Goal: Task Accomplishment & Management: Manage account settings

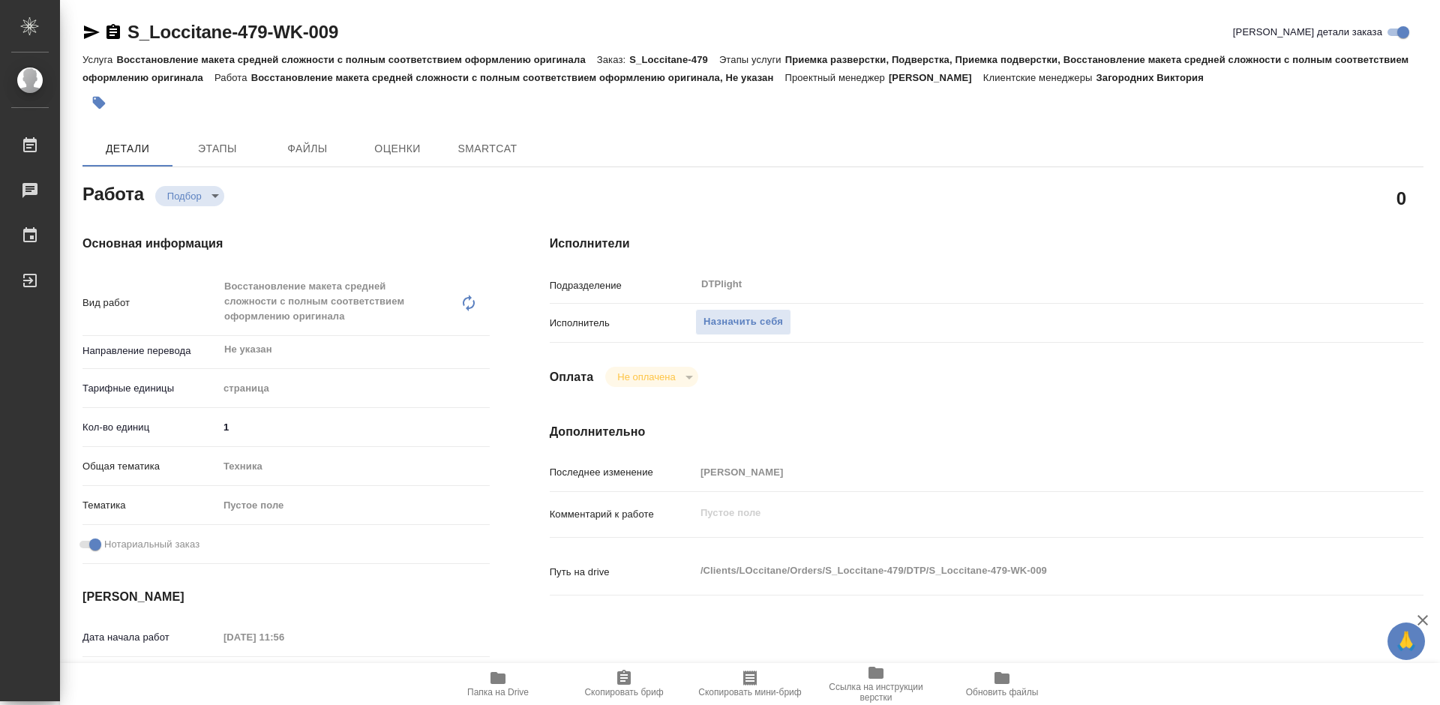
type textarea "x"
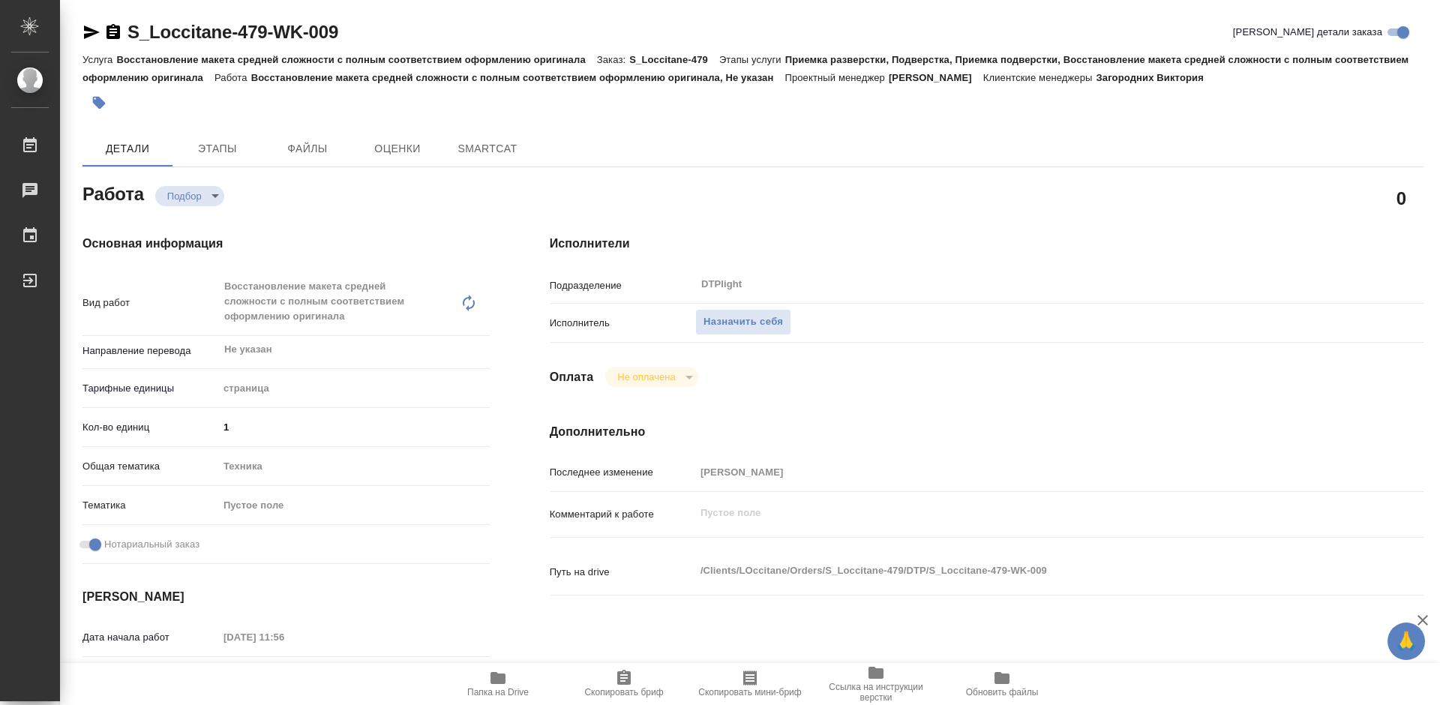
type textarea "x"
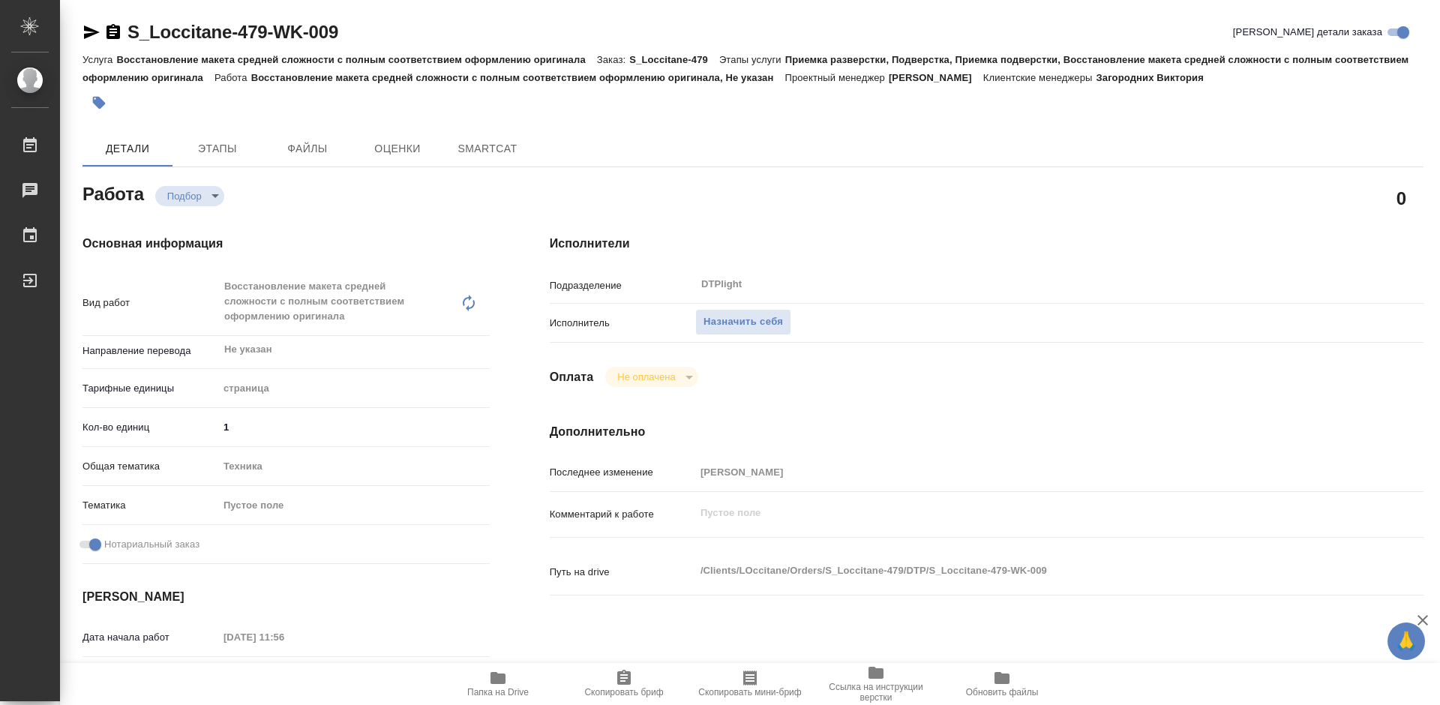
type textarea "x"
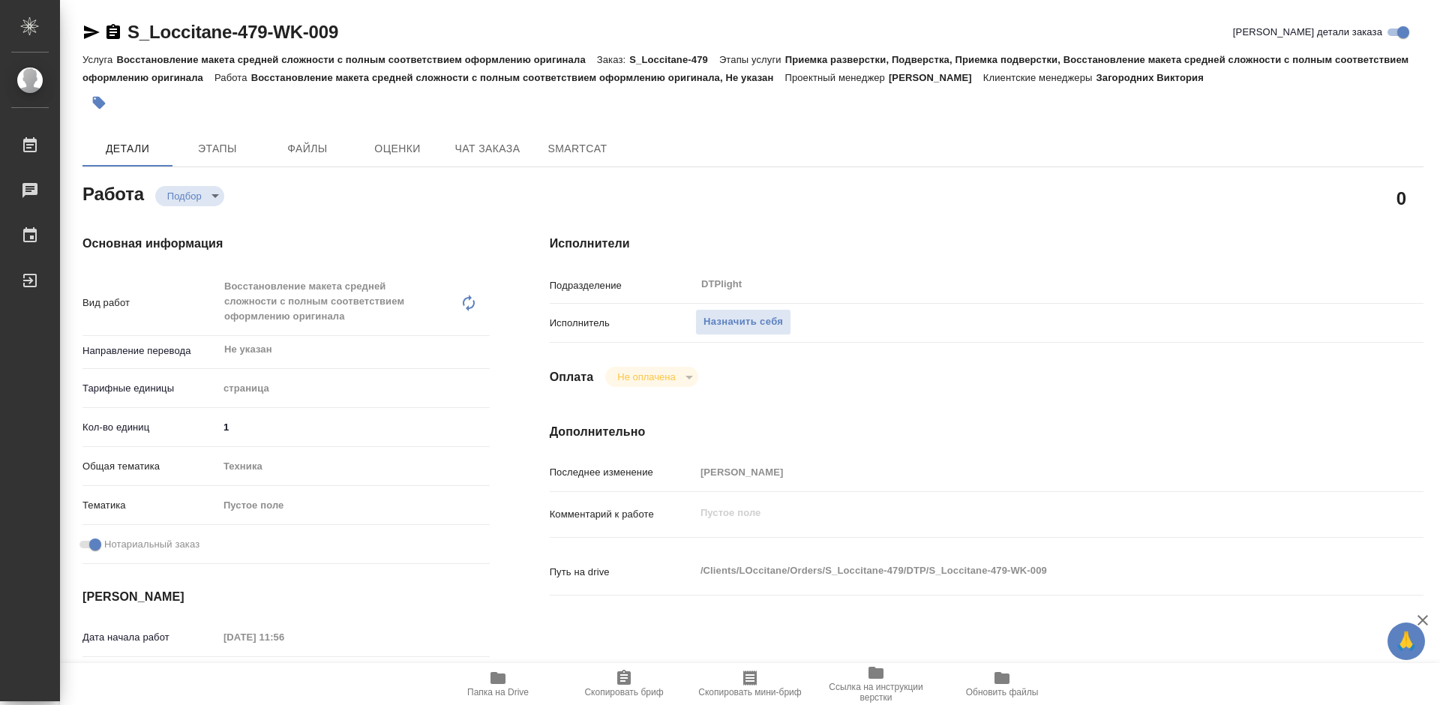
type textarea "x"
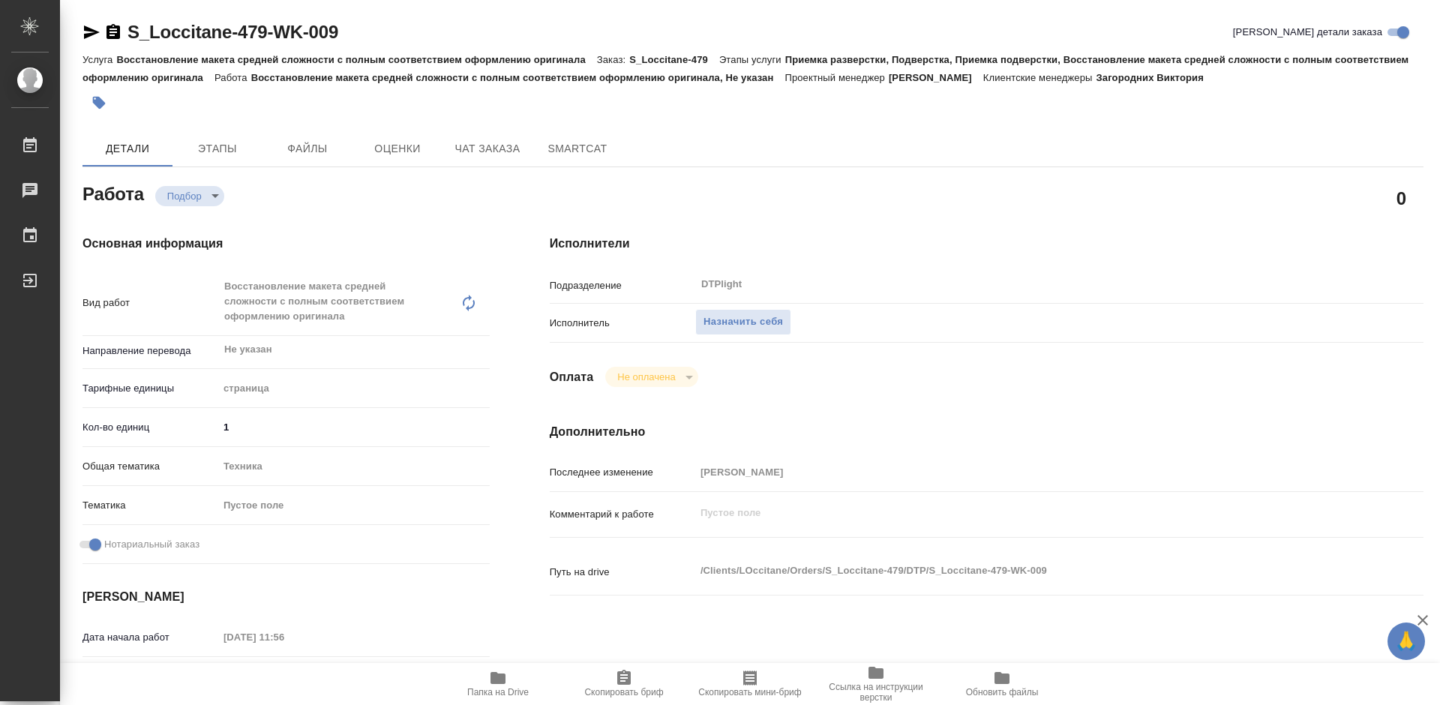
type textarea "x"
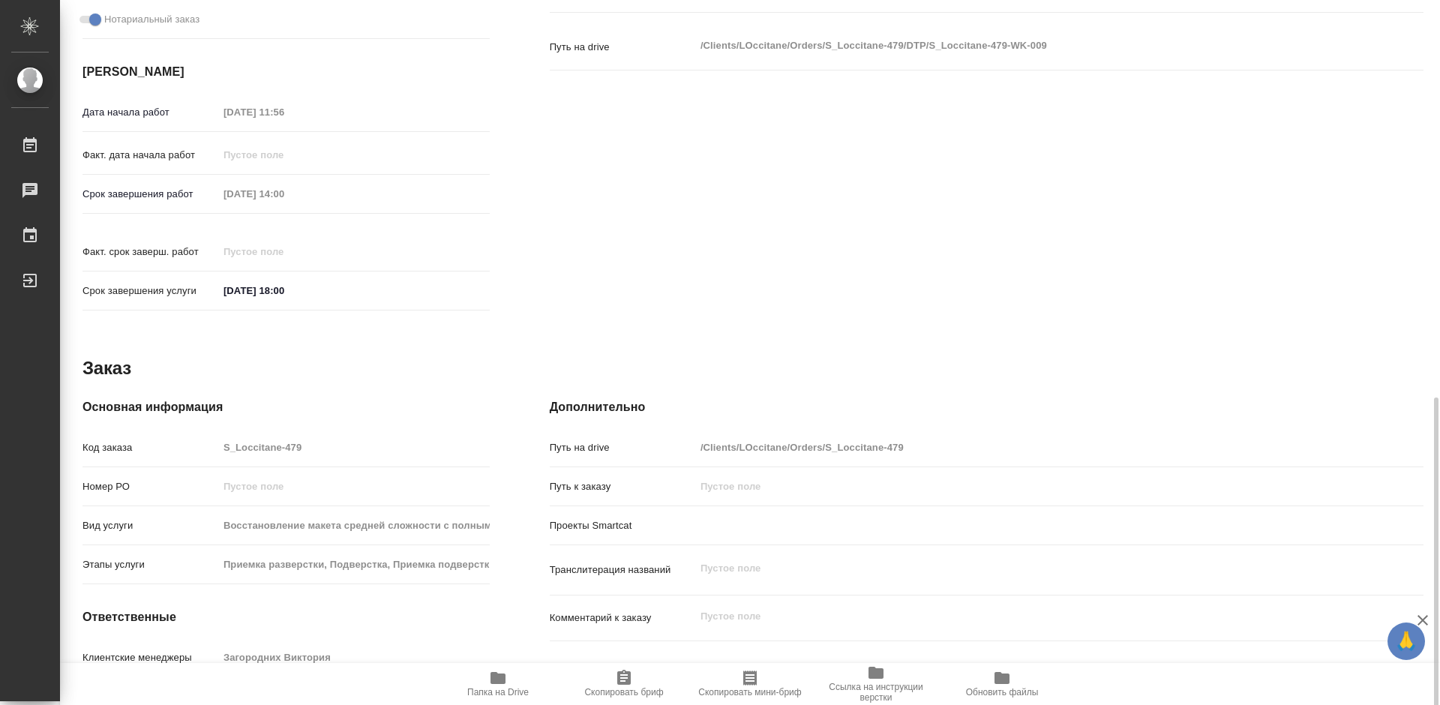
scroll to position [605, 0]
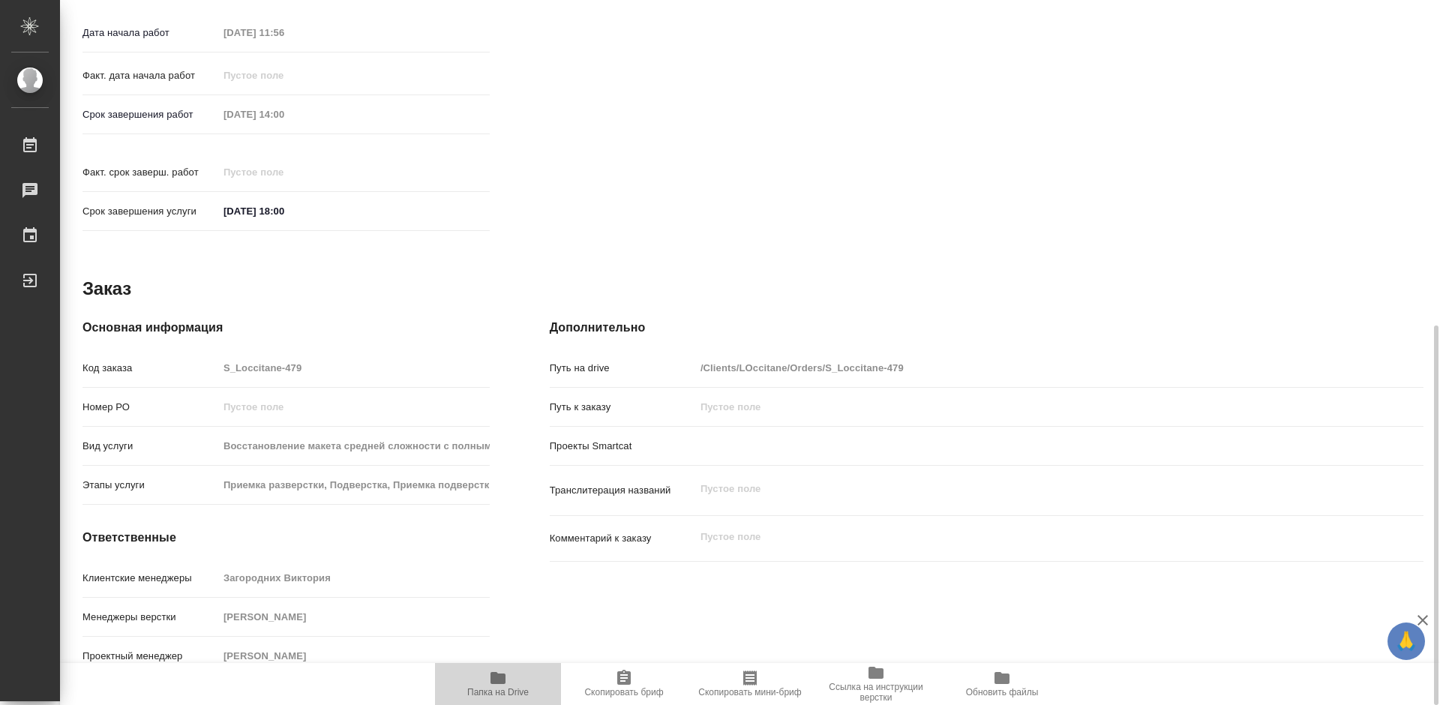
click at [503, 684] on icon "button" at bounding box center [498, 678] width 15 height 12
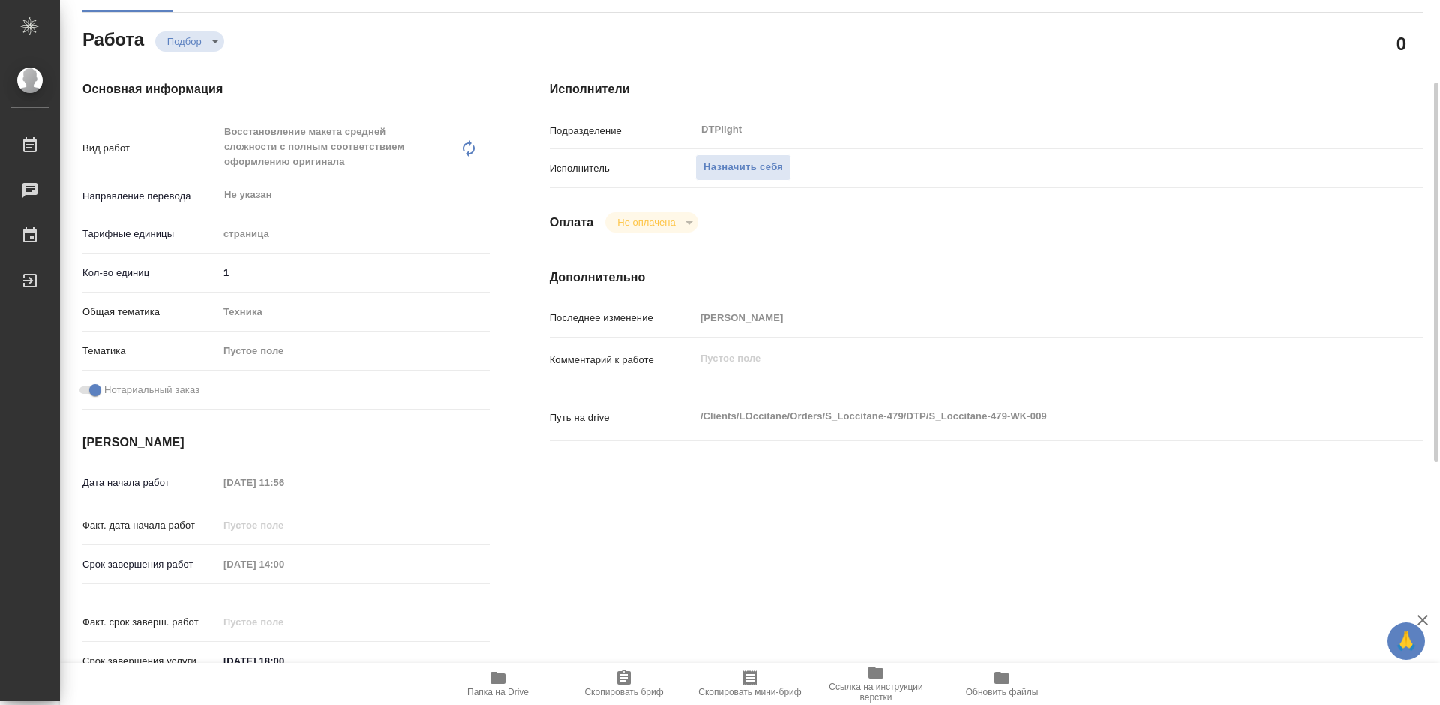
scroll to position [80, 0]
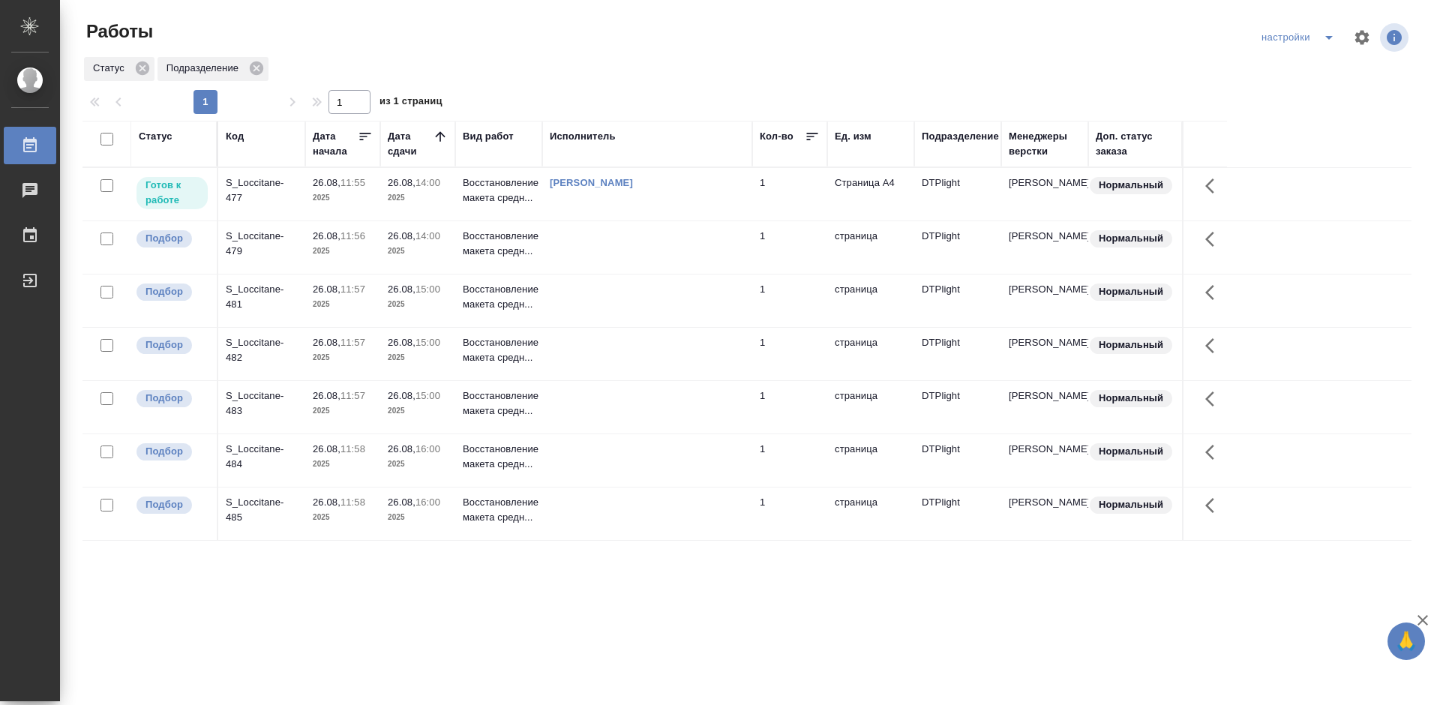
click at [246, 184] on div "S_Loccitane-477" at bounding box center [262, 191] width 72 height 30
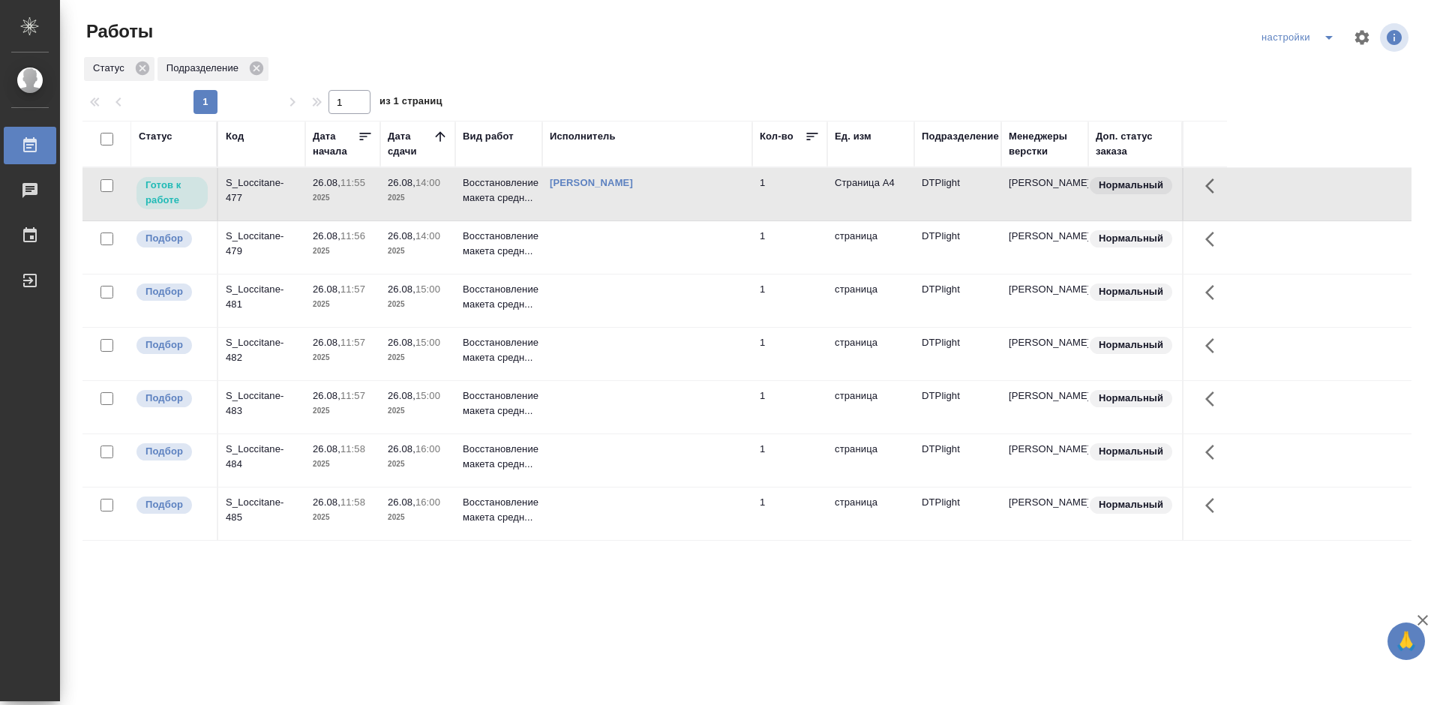
click at [254, 181] on div "S_Loccitane-477" at bounding box center [262, 191] width 72 height 30
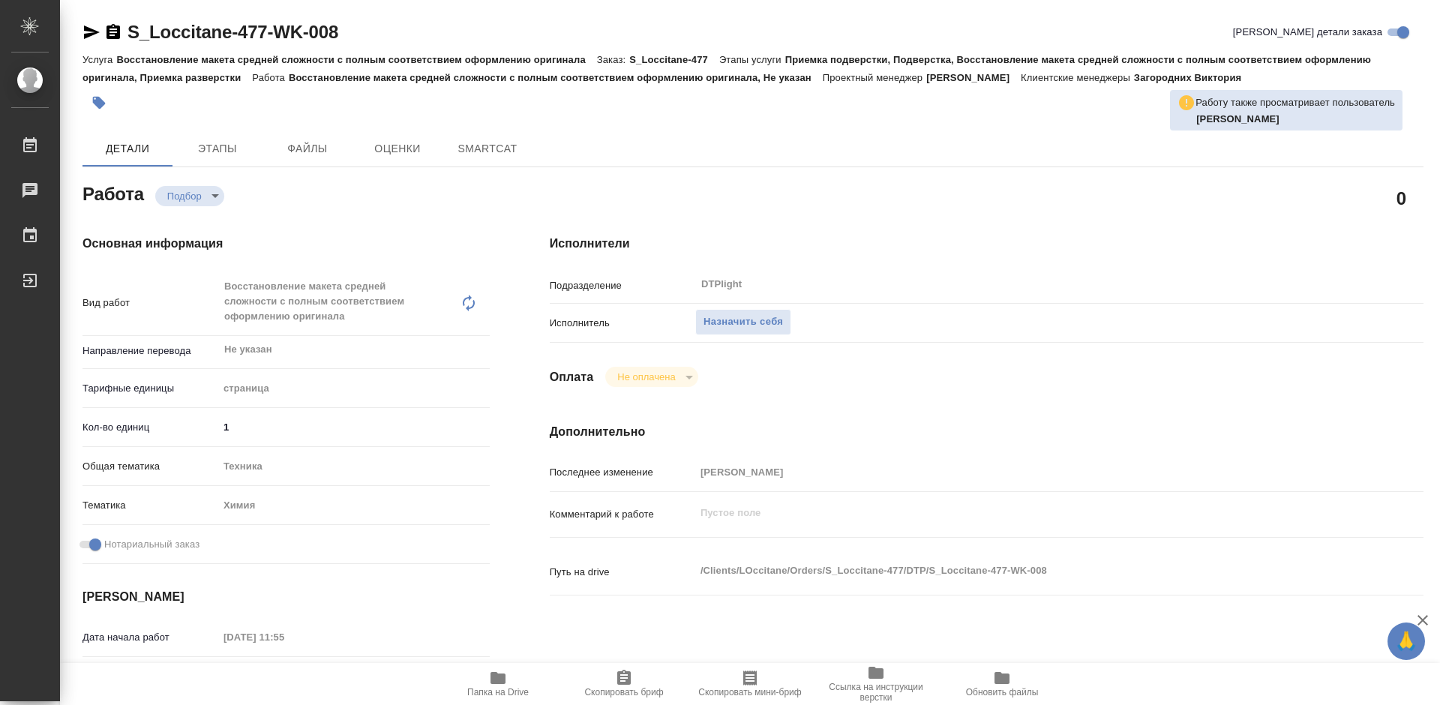
type textarea "x"
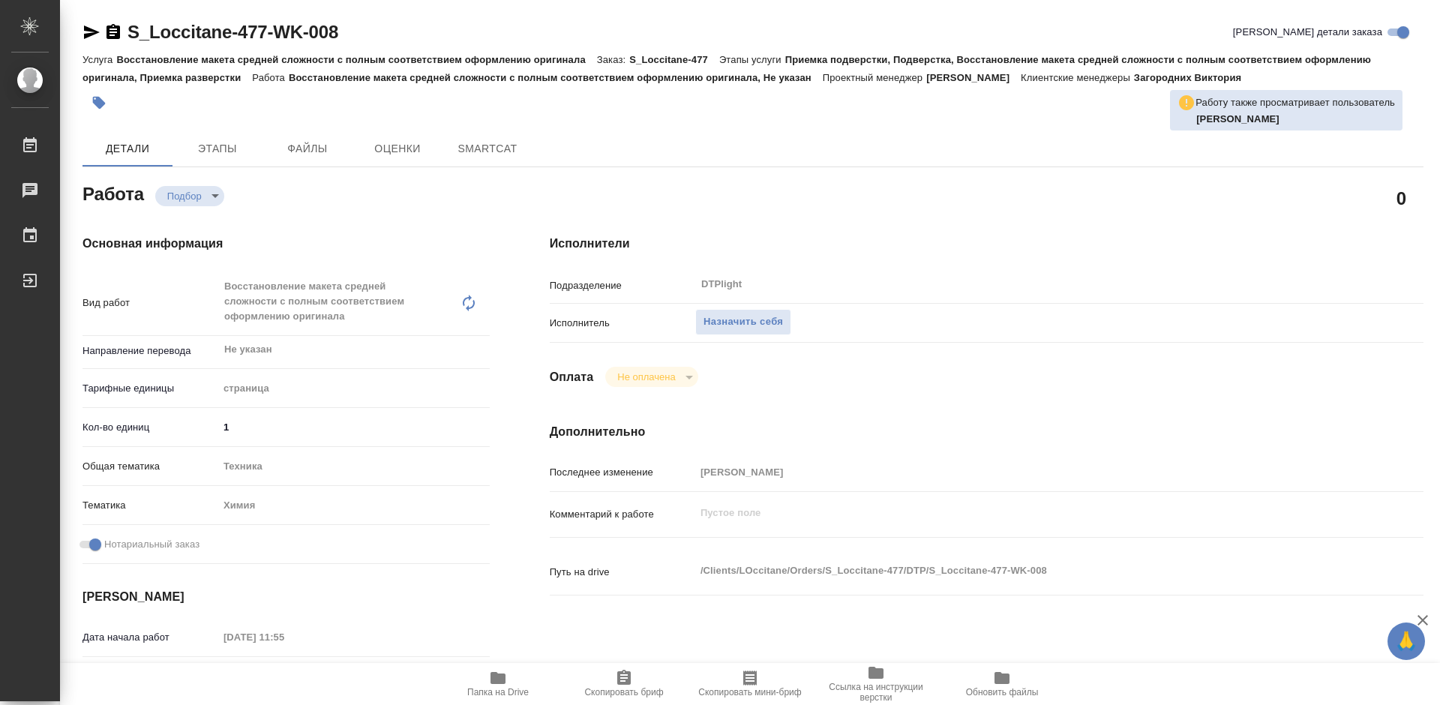
type textarea "x"
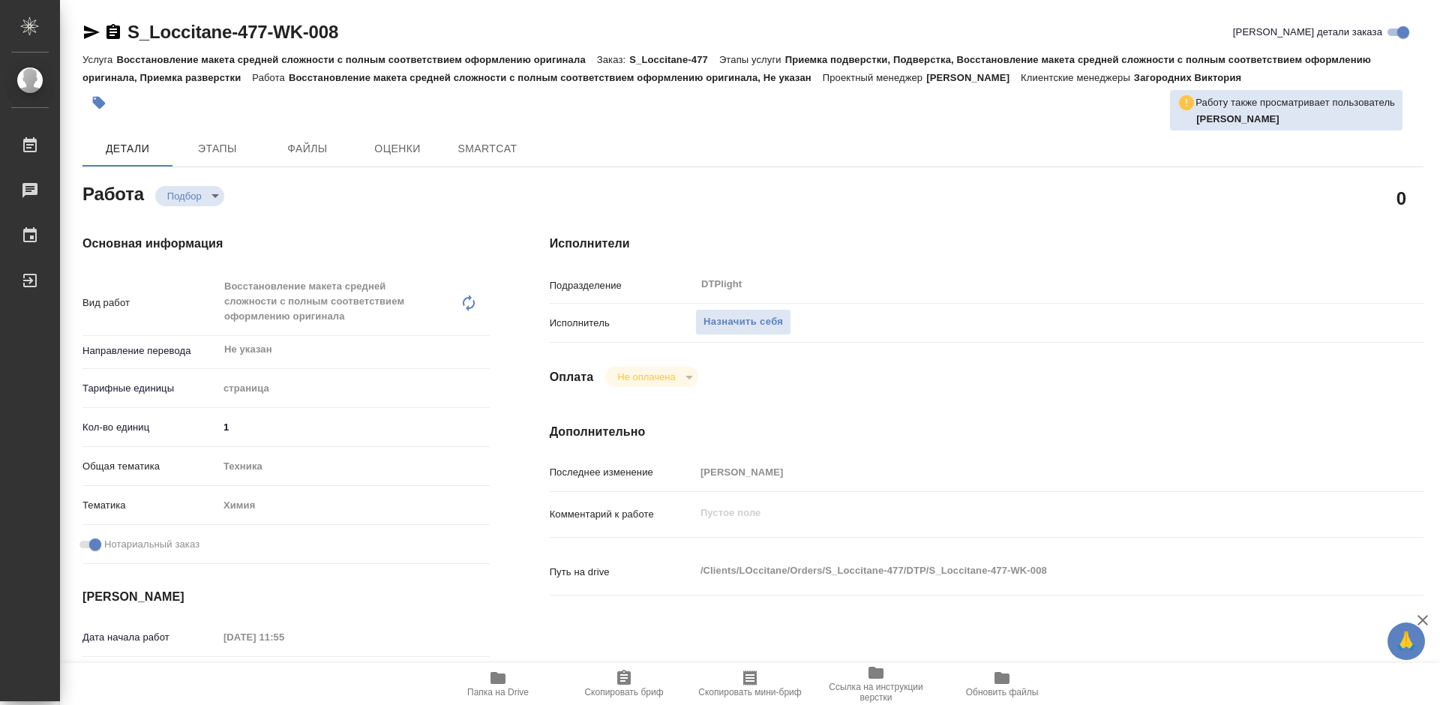
type textarea "x"
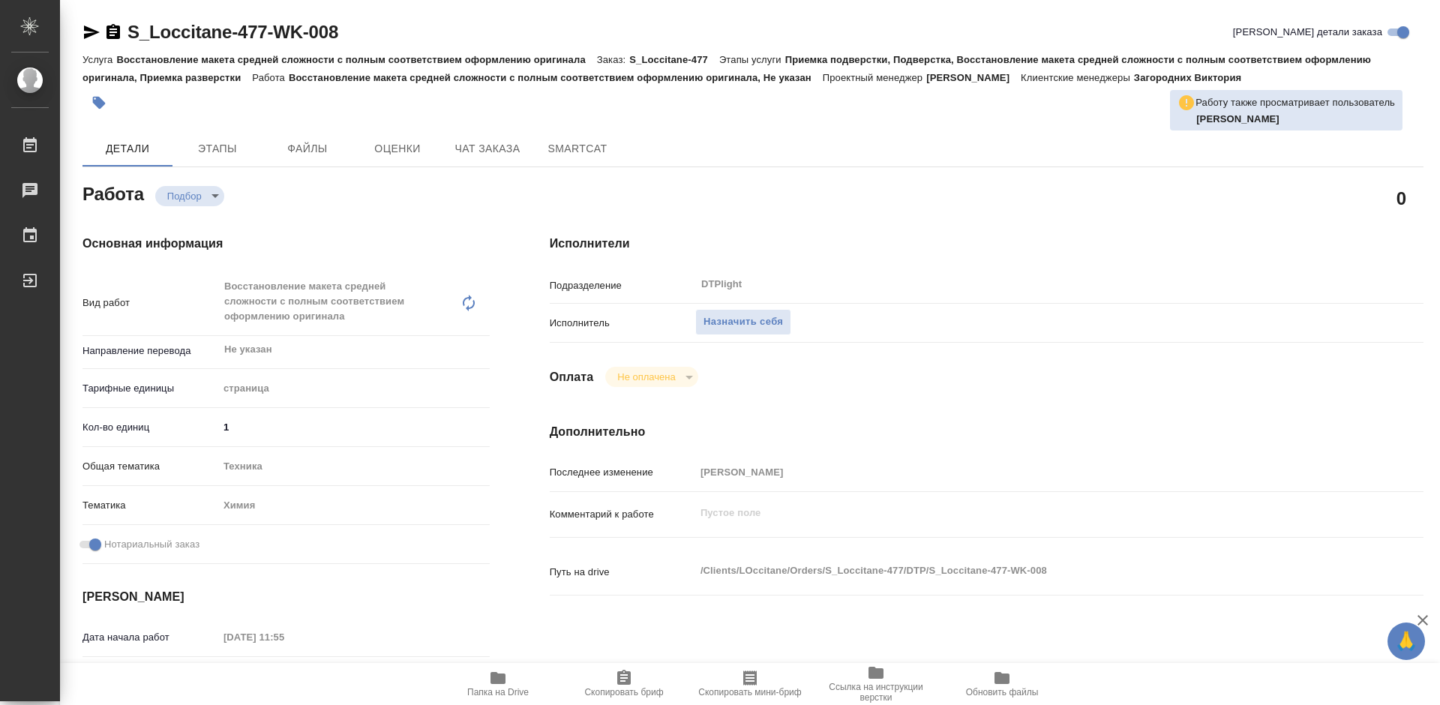
type textarea "x"
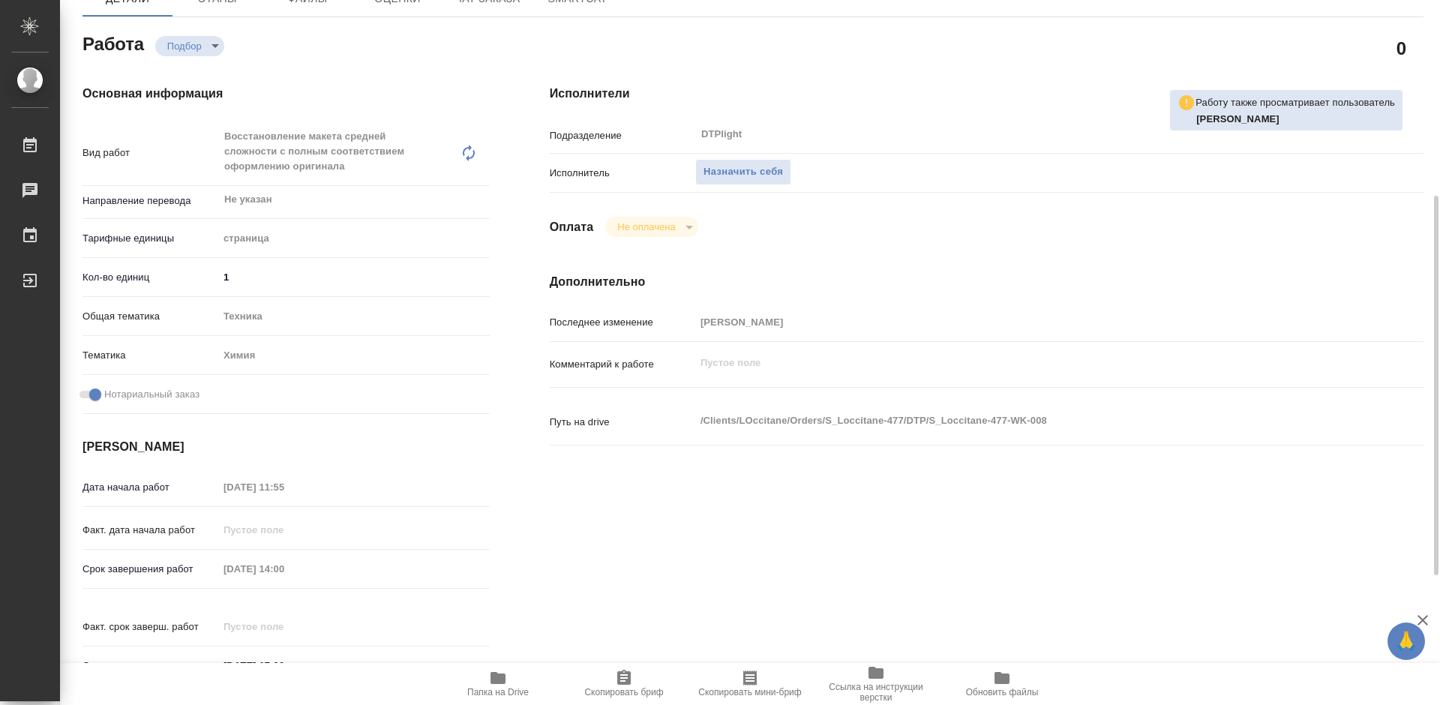
scroll to position [225, 0]
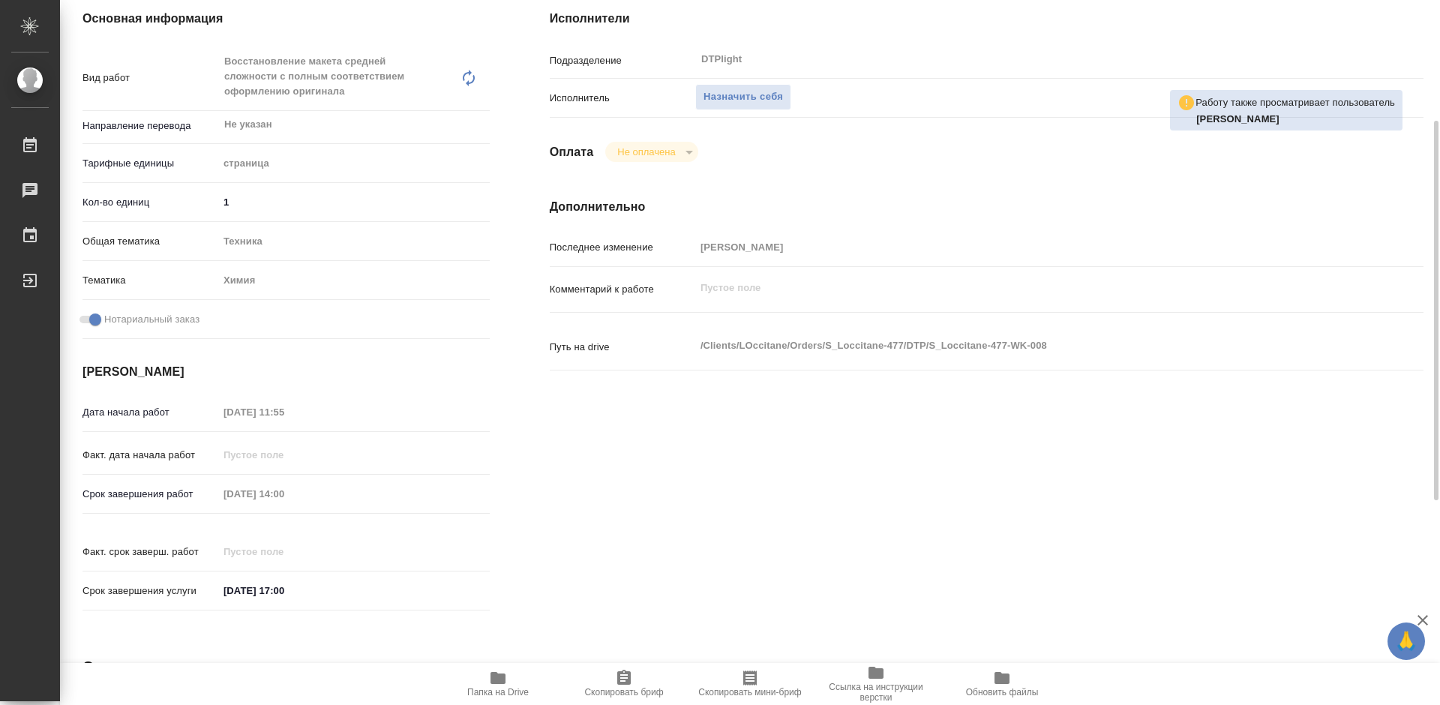
type textarea "x"
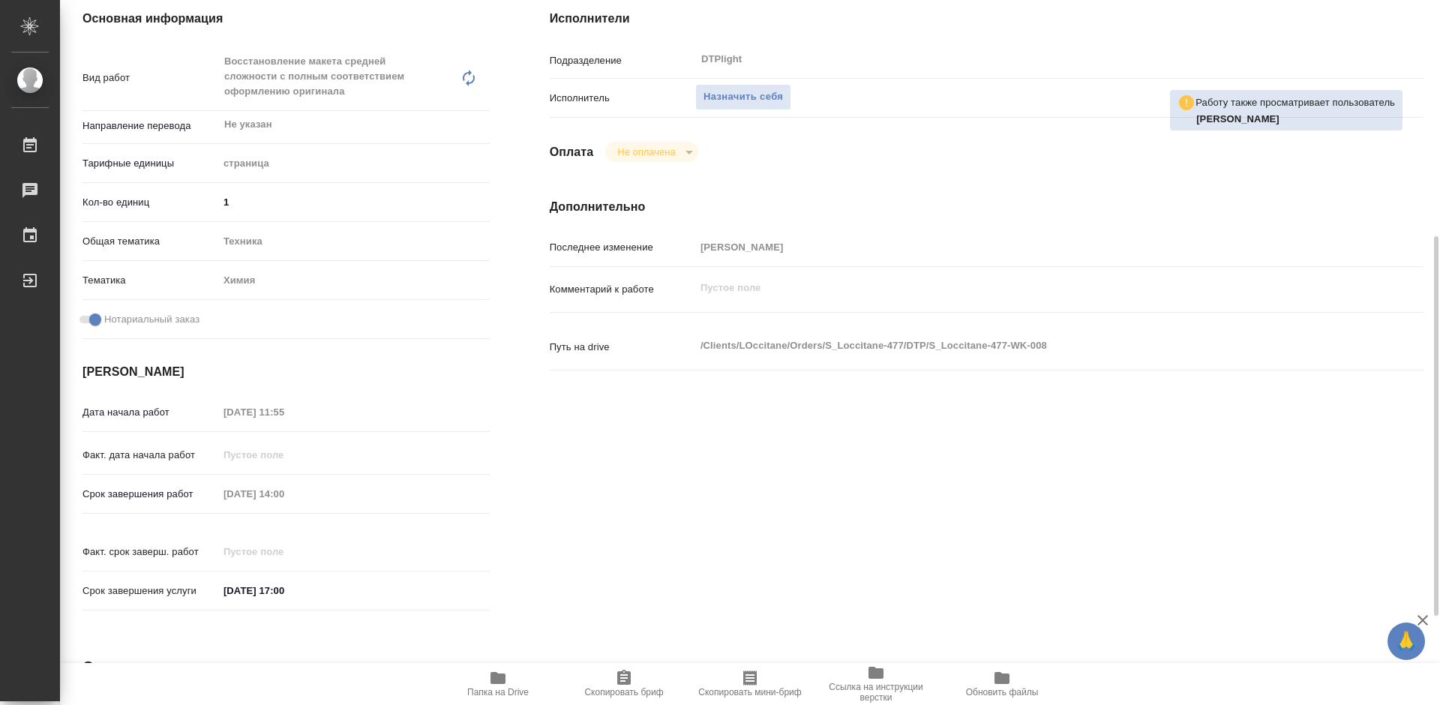
scroll to position [300, 0]
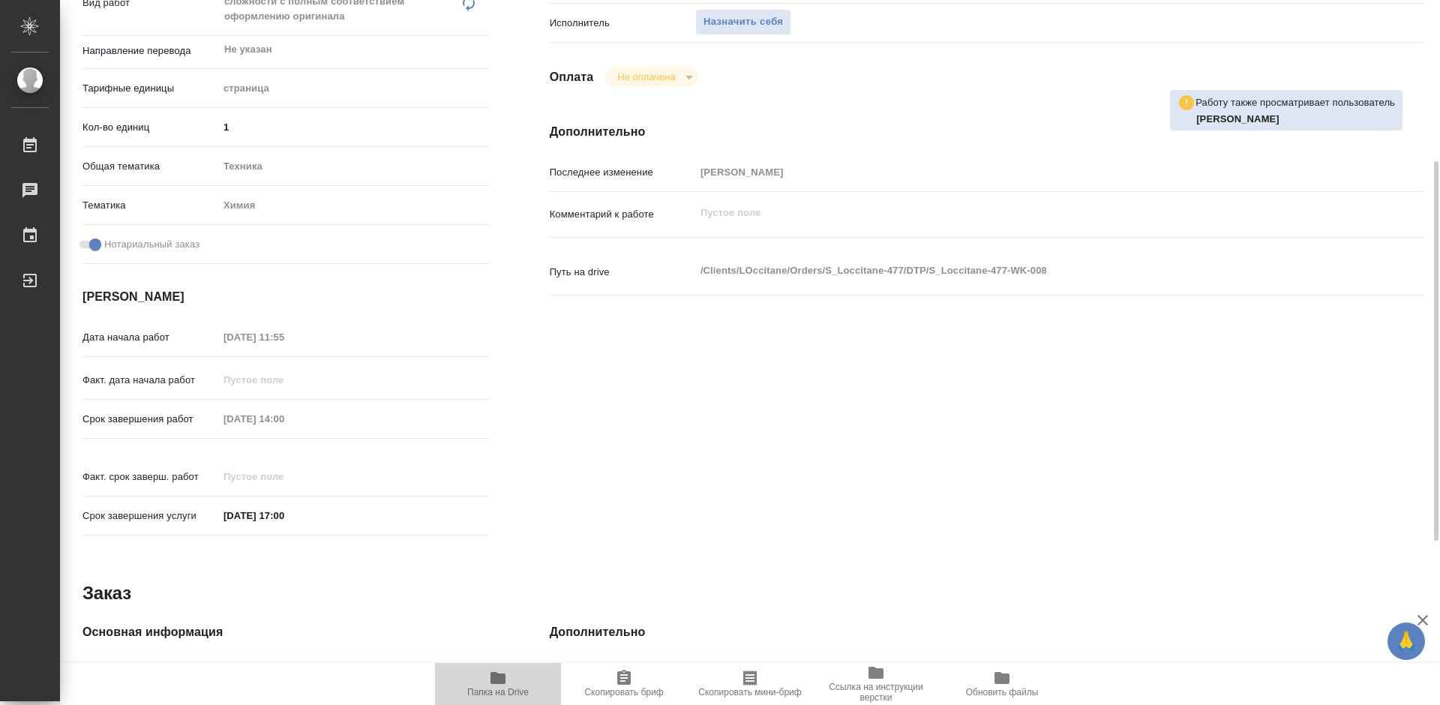
click at [497, 684] on icon "button" at bounding box center [498, 678] width 15 height 12
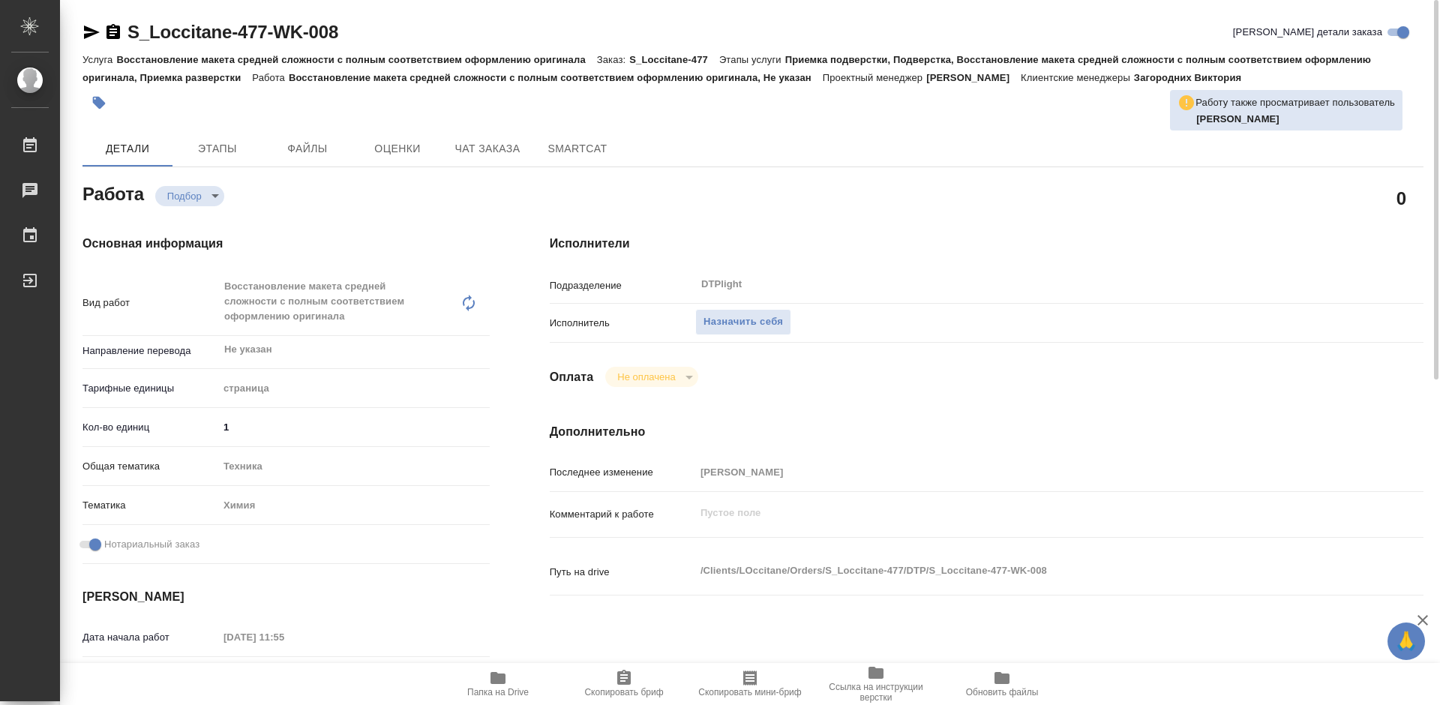
scroll to position [75, 0]
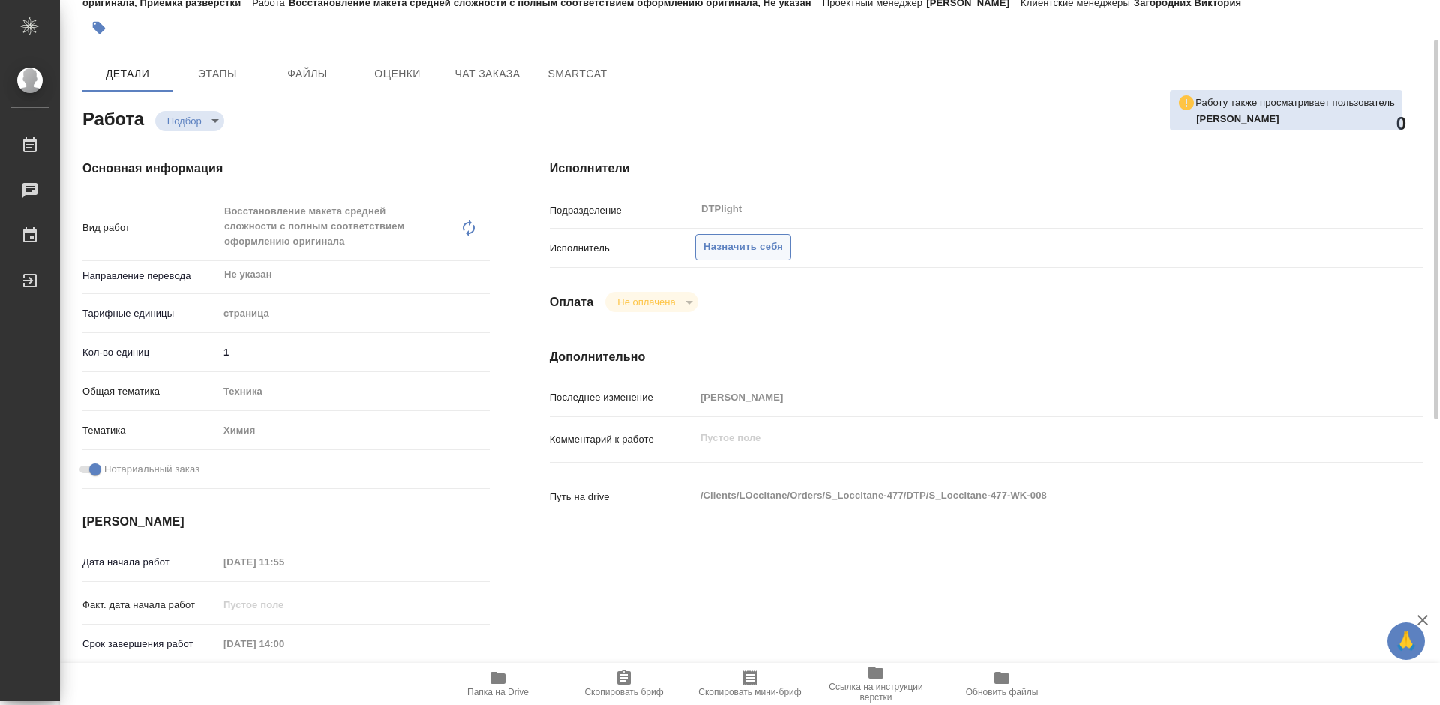
click at [737, 242] on span "Назначить себя" at bounding box center [744, 247] width 80 height 17
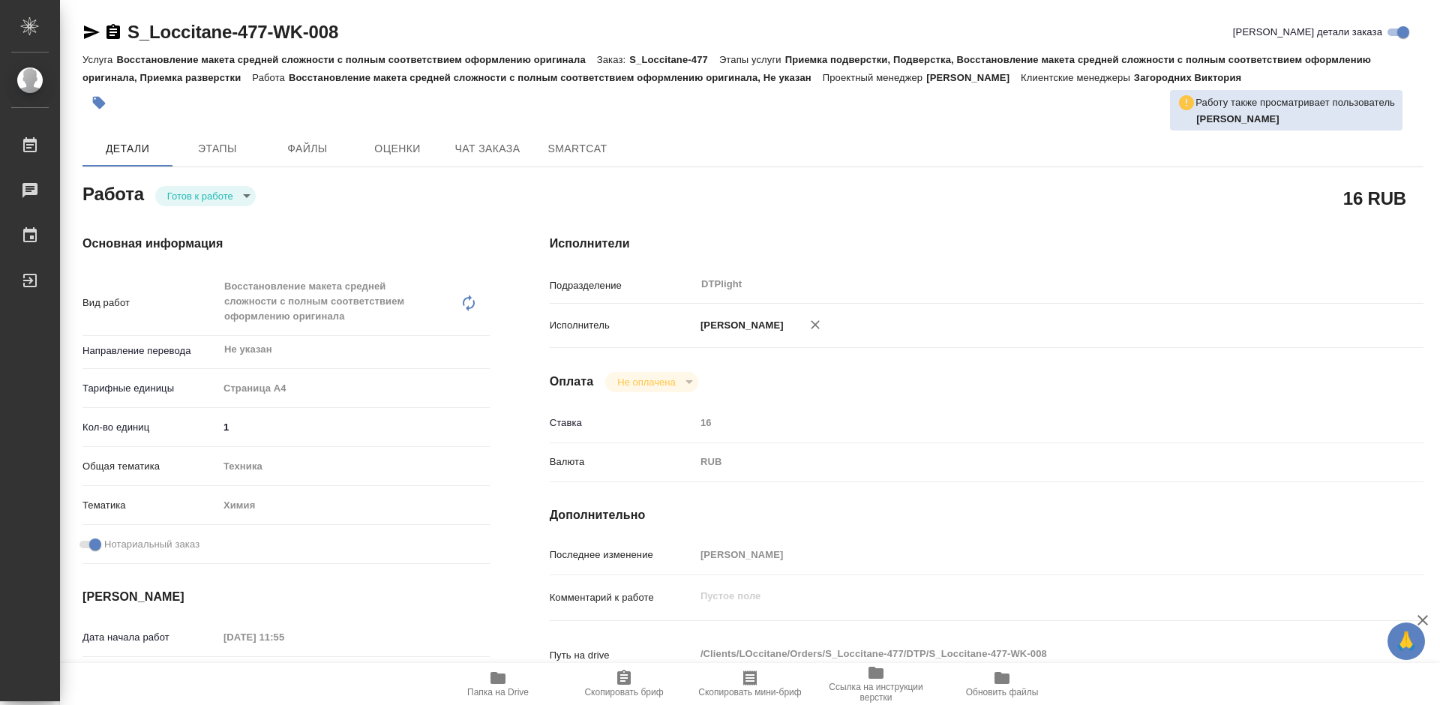
type textarea "x"
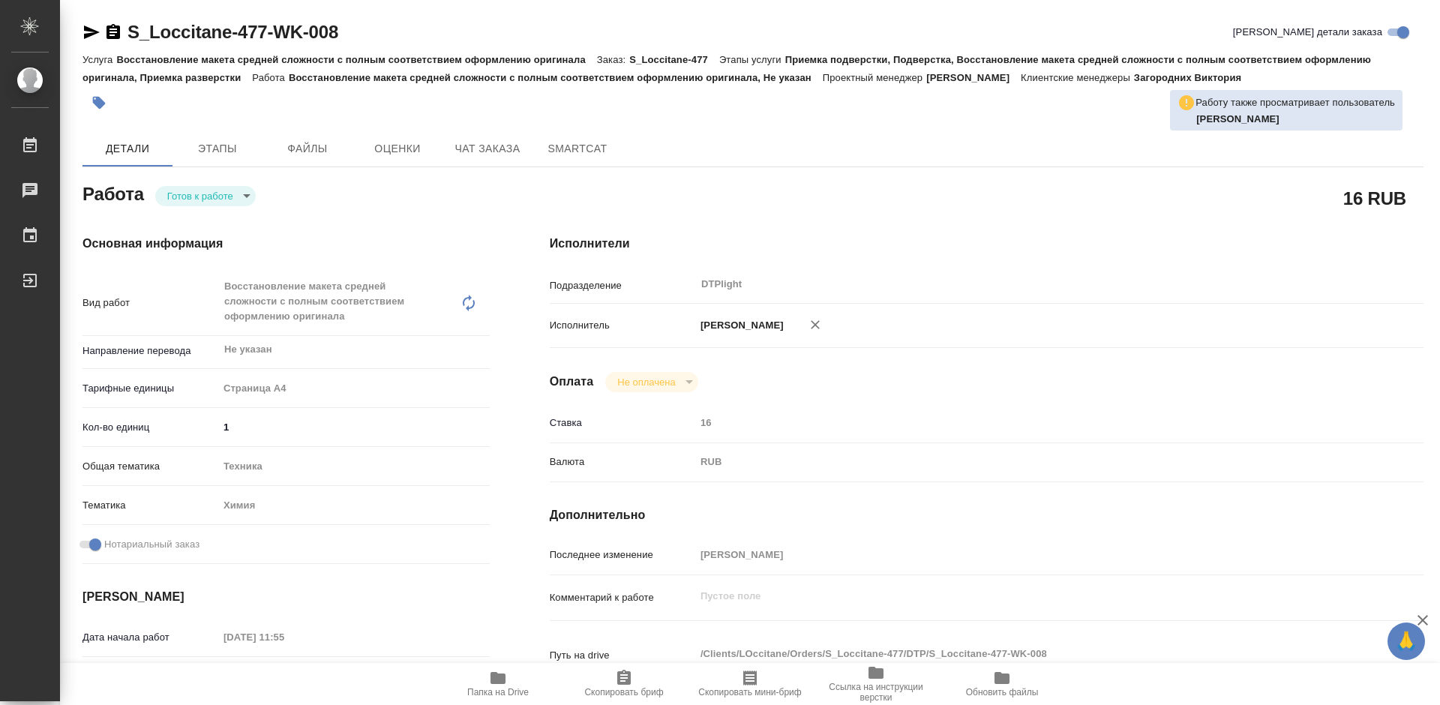
type textarea "x"
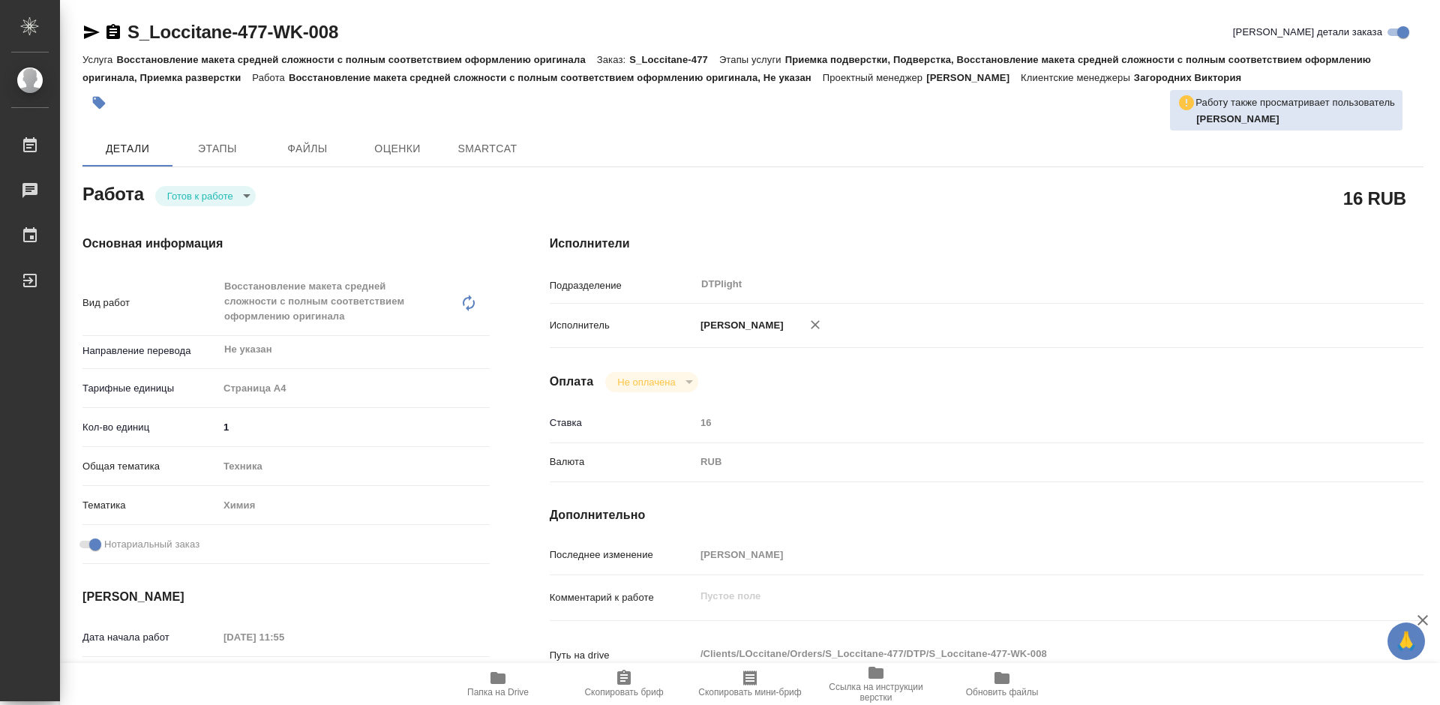
type textarea "x"
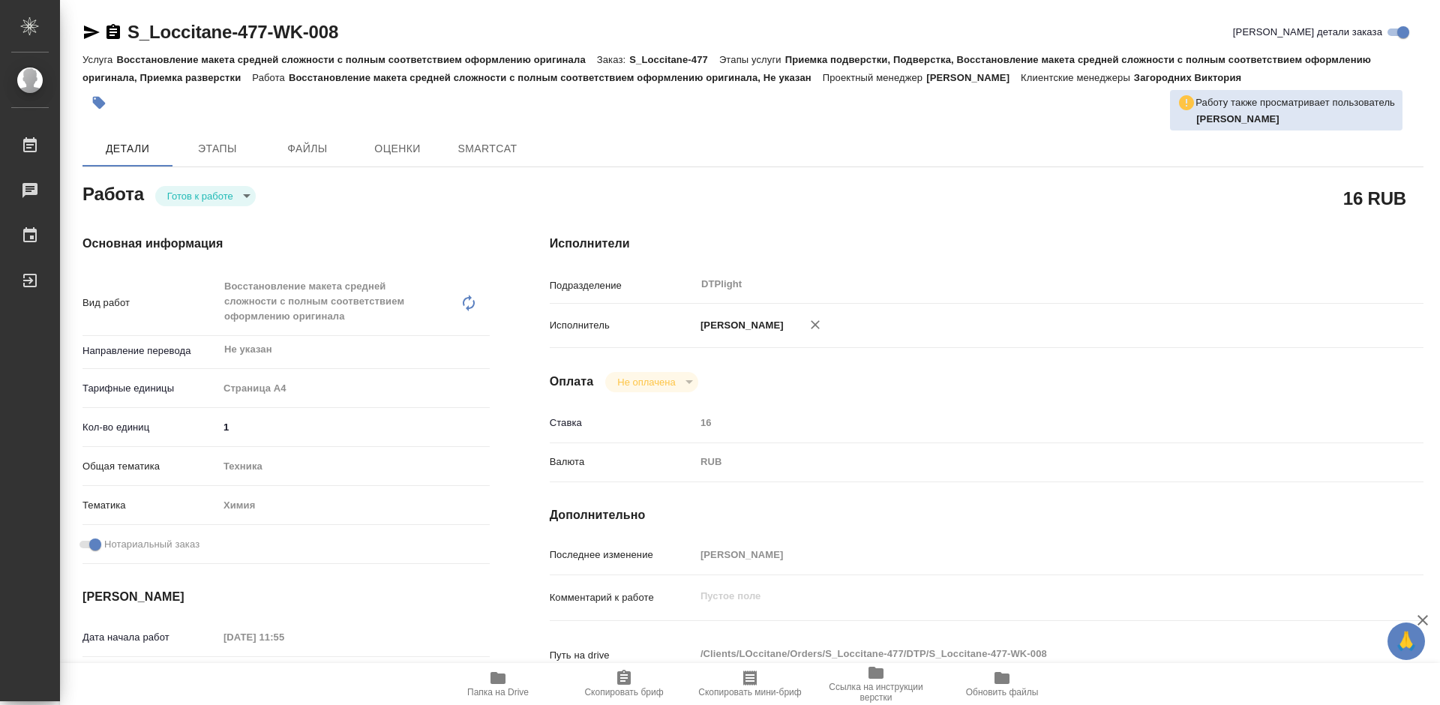
type textarea "x"
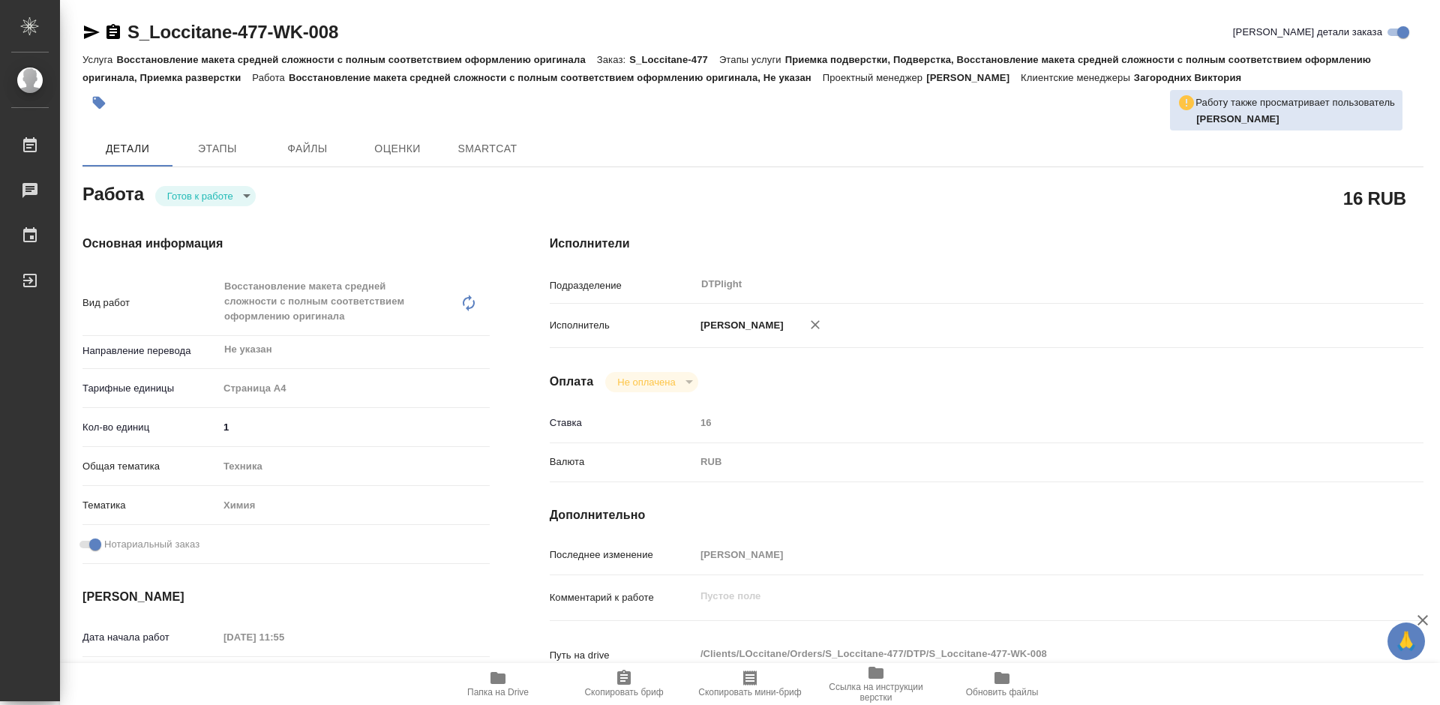
type textarea "x"
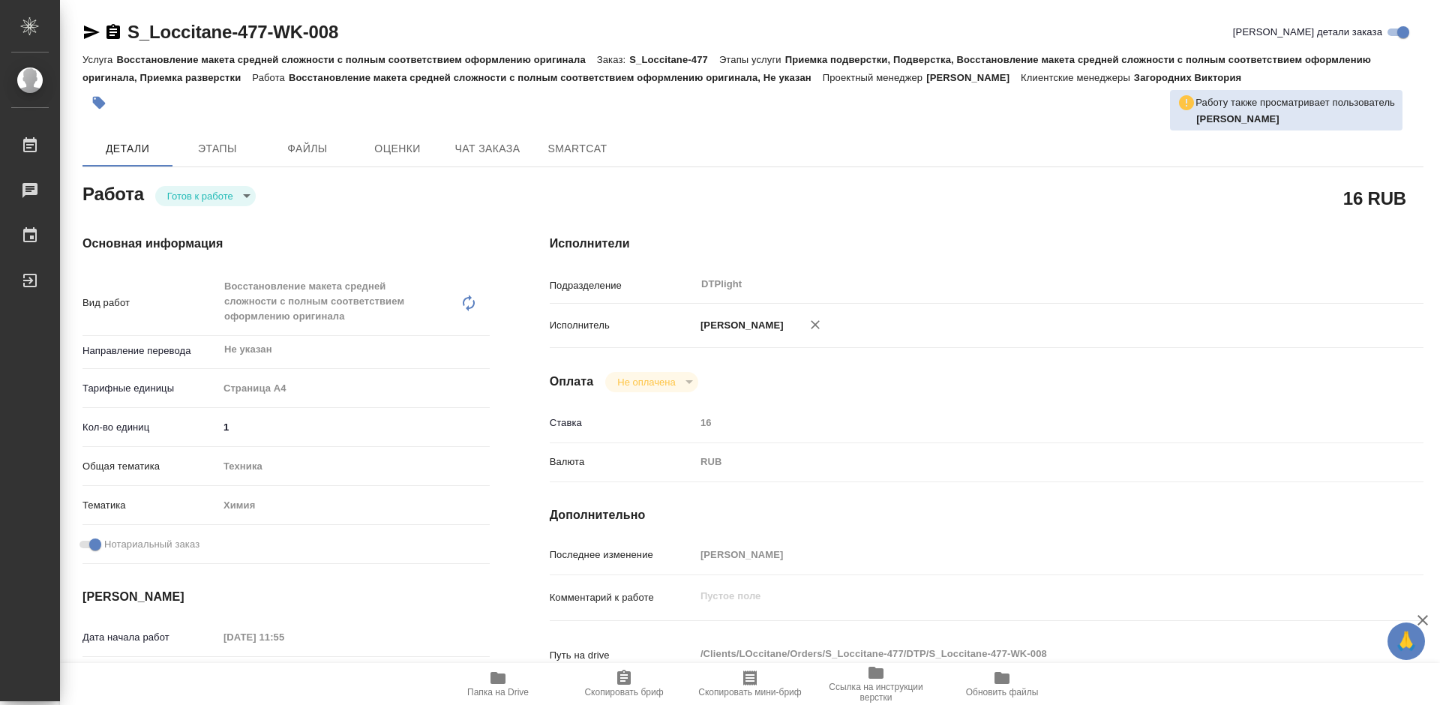
type textarea "x"
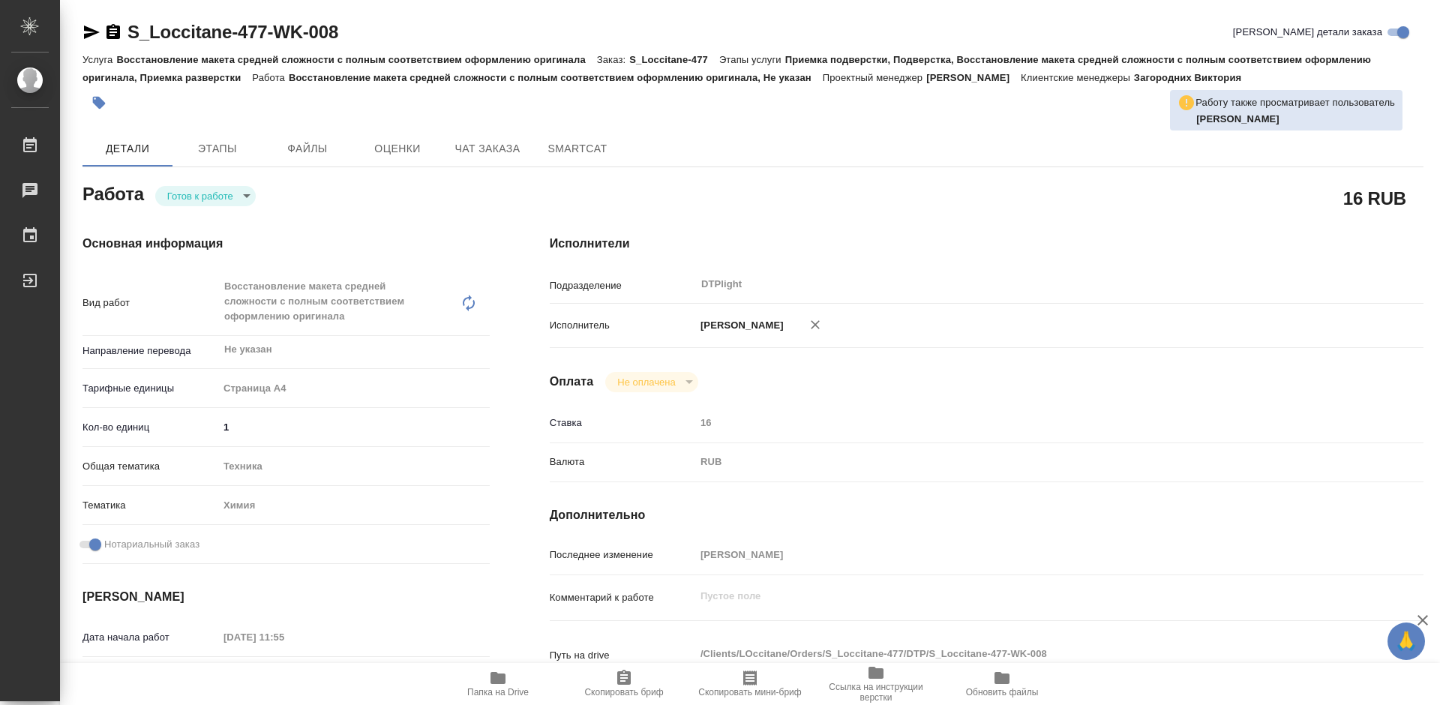
click at [215, 194] on body "🙏 .cls-1 fill:#fff; AWATERA Tretyakova Mariya Работы Чаты График Выйти S_Loccit…" at bounding box center [720, 352] width 1440 height 705
type textarea "x"
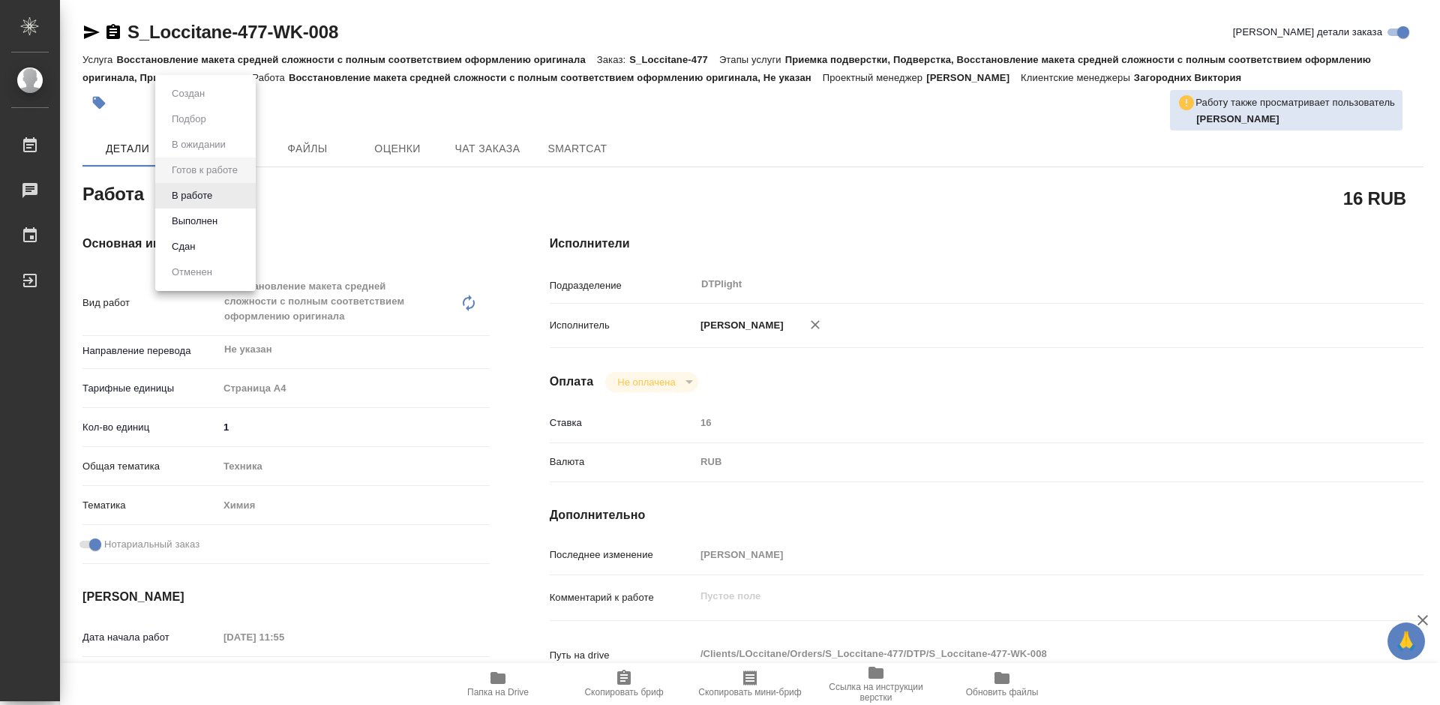
type textarea "x"
click at [214, 194] on button "В работе" at bounding box center [192, 196] width 50 height 17
type textarea "x"
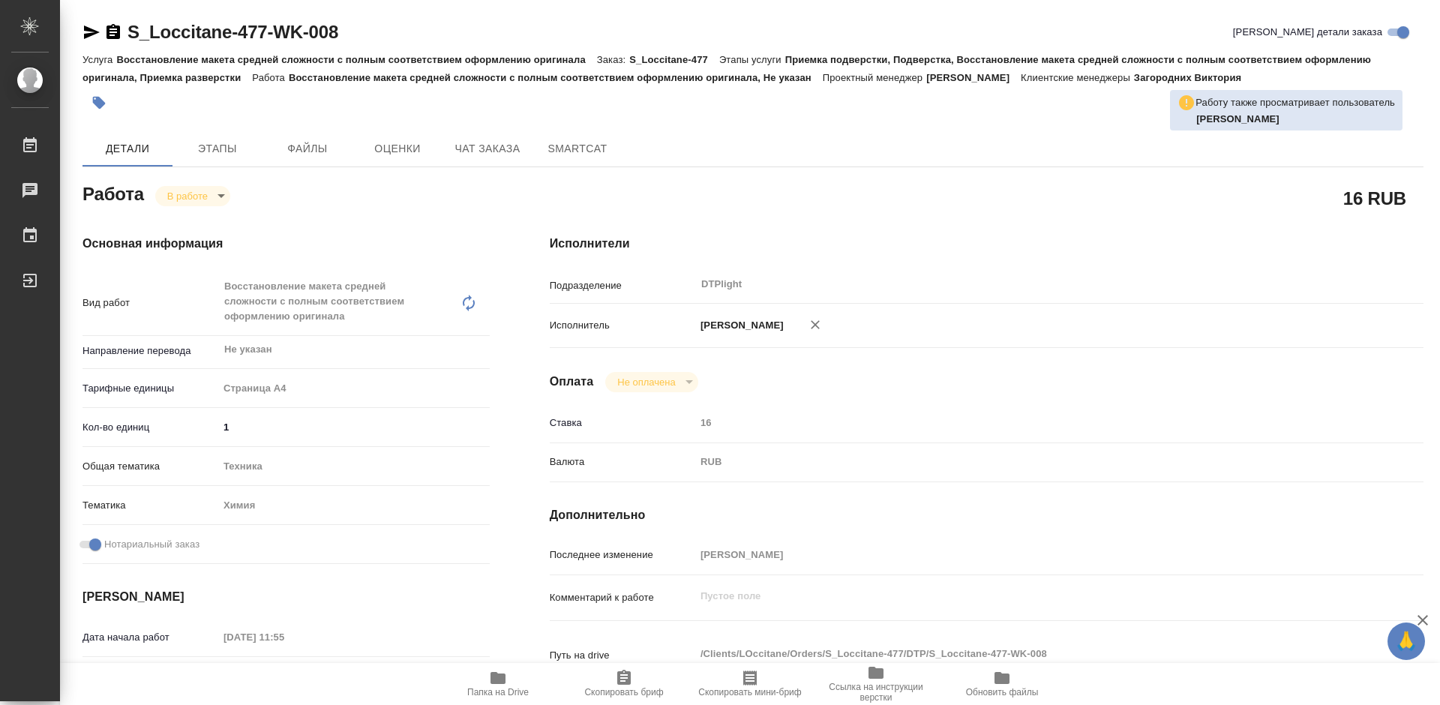
type textarea "x"
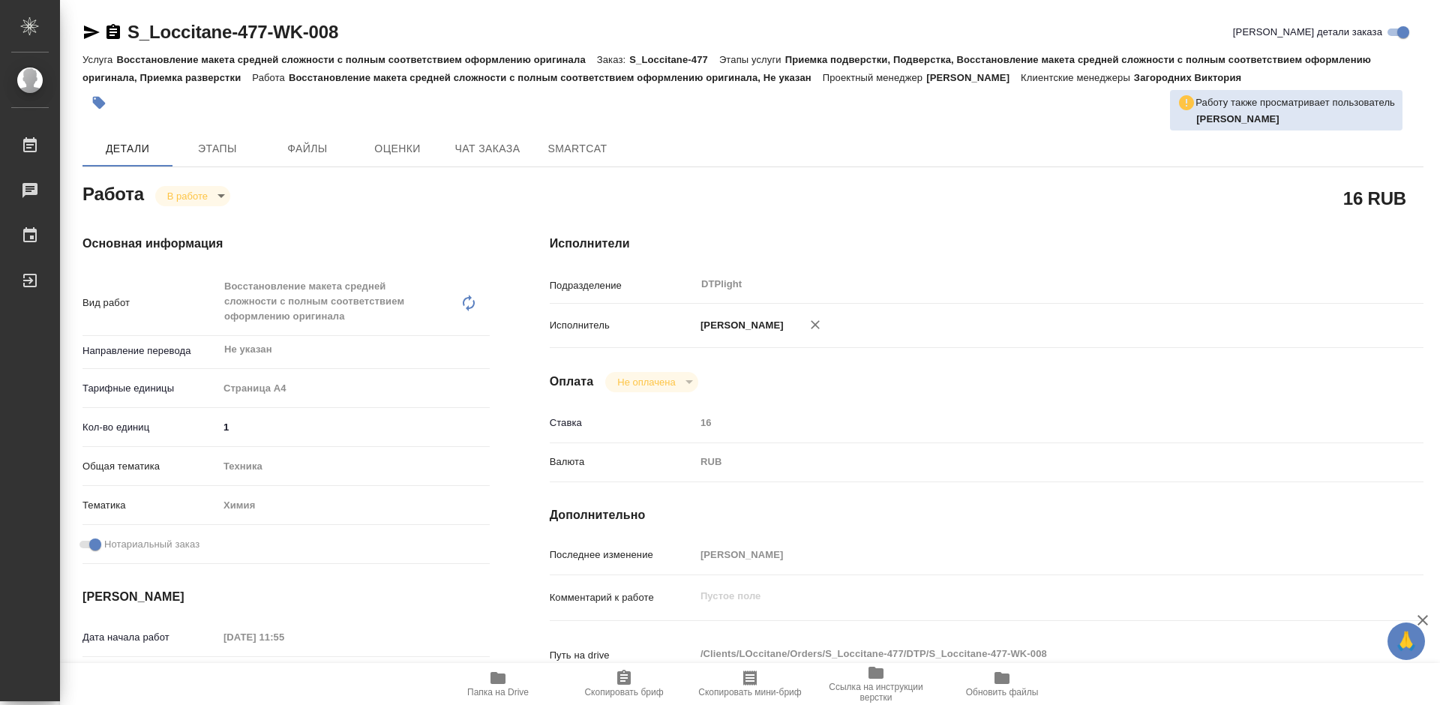
type textarea "x"
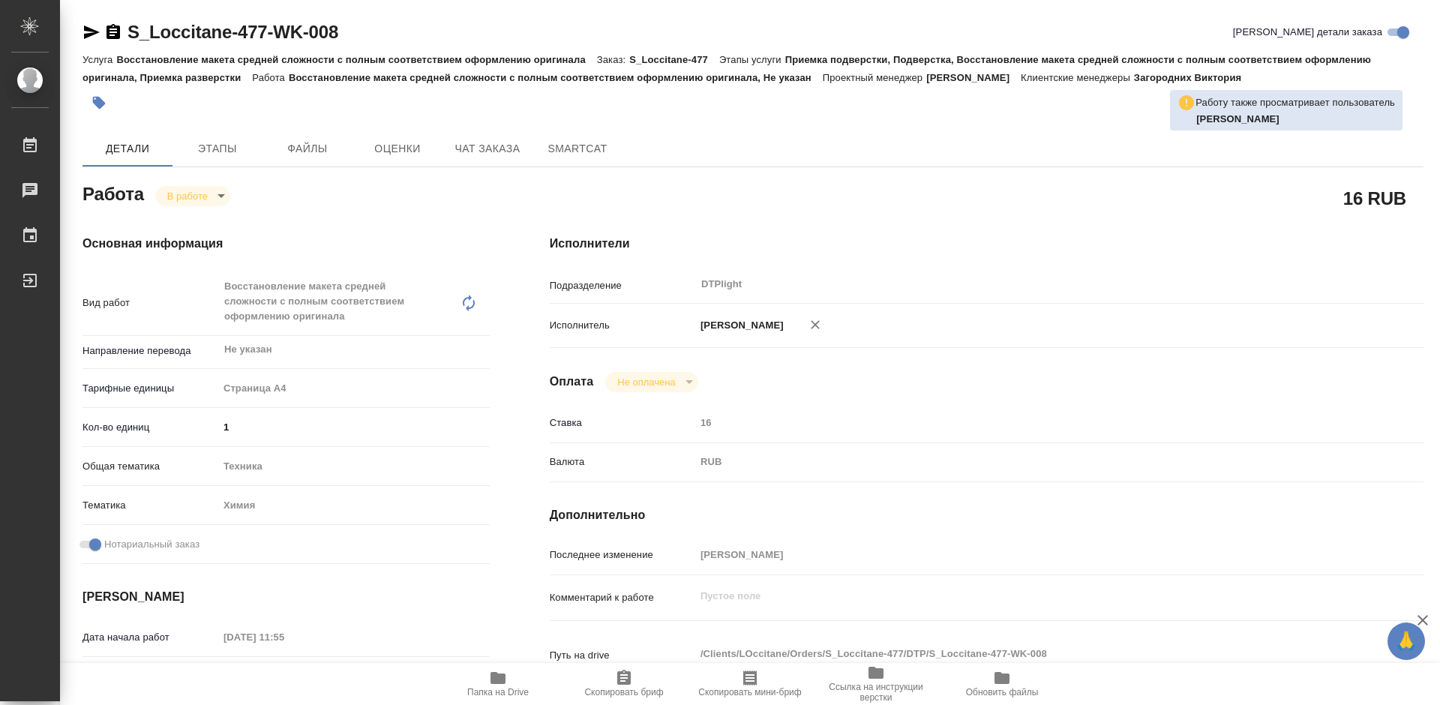
type textarea "x"
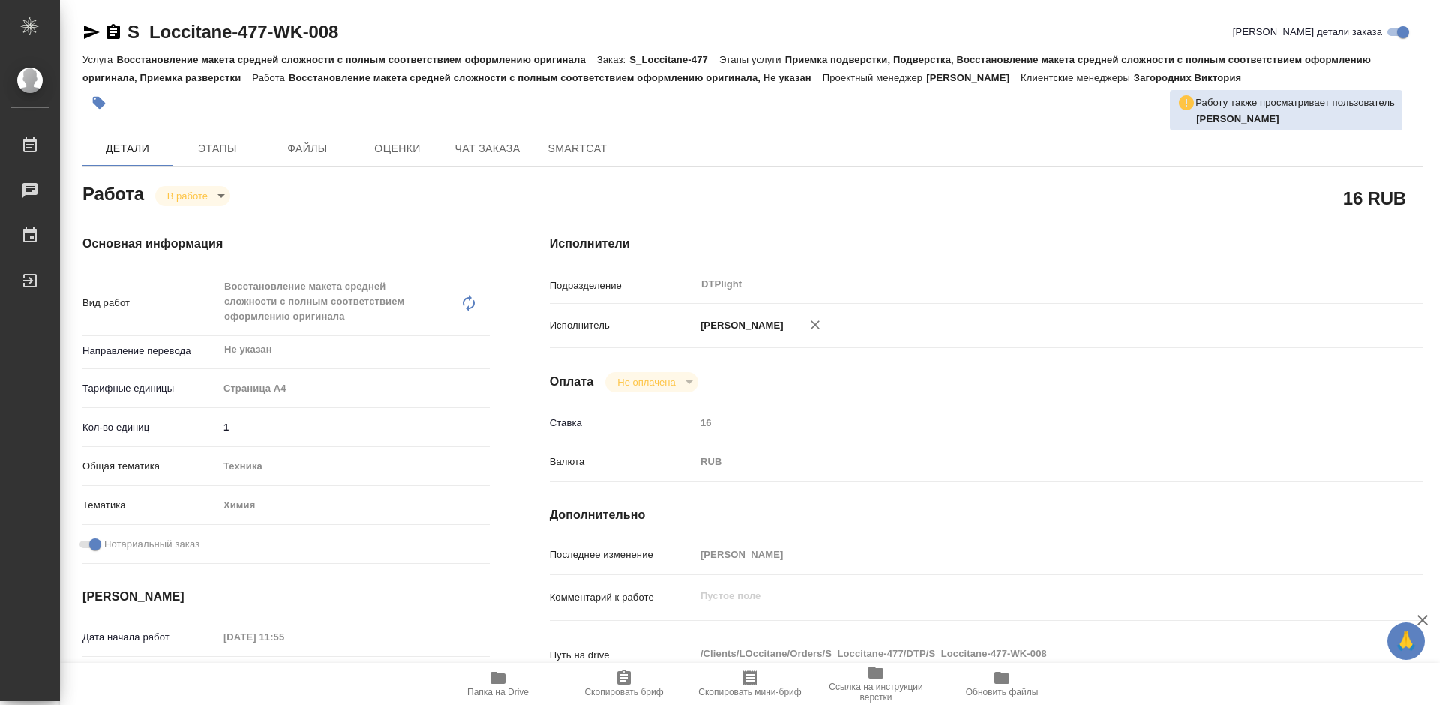
type textarea "x"
click at [498, 684] on icon "button" at bounding box center [498, 678] width 15 height 12
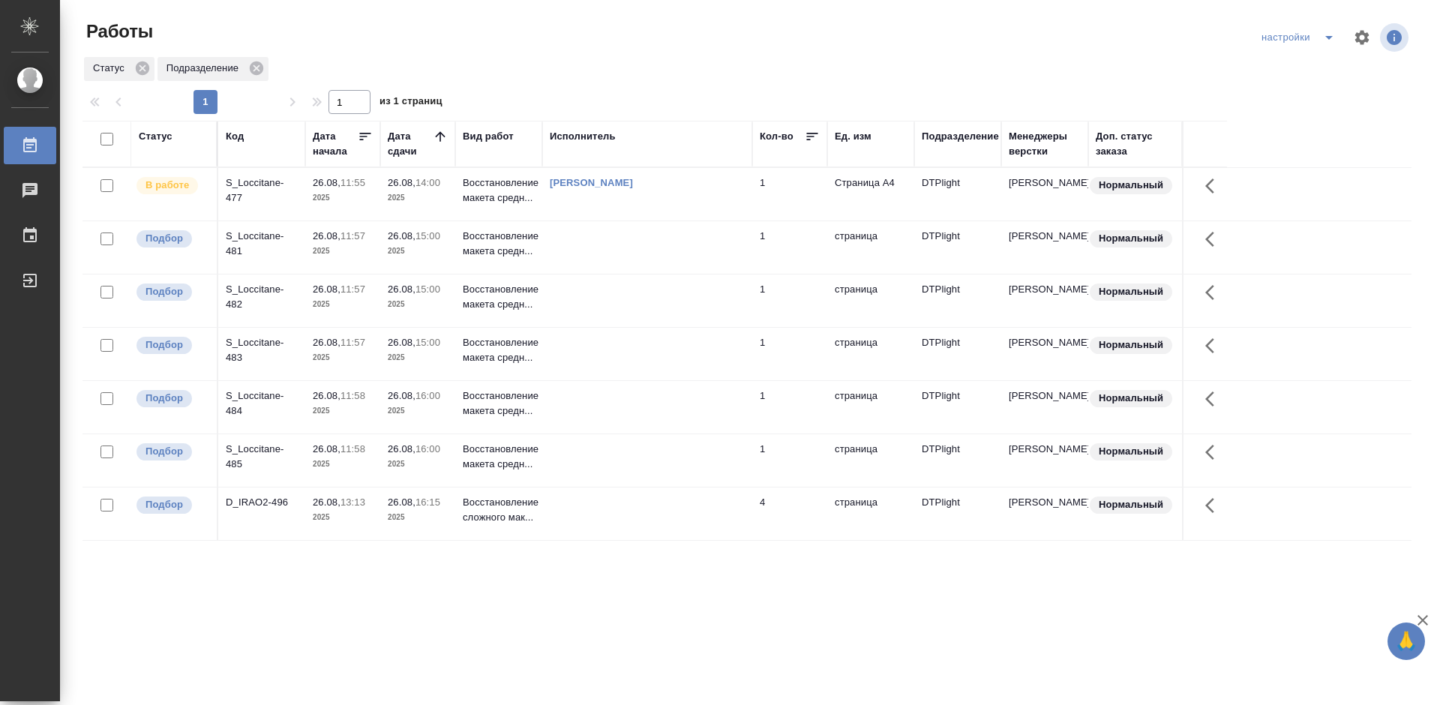
click at [251, 233] on div "S_Loccitane-481" at bounding box center [262, 244] width 72 height 30
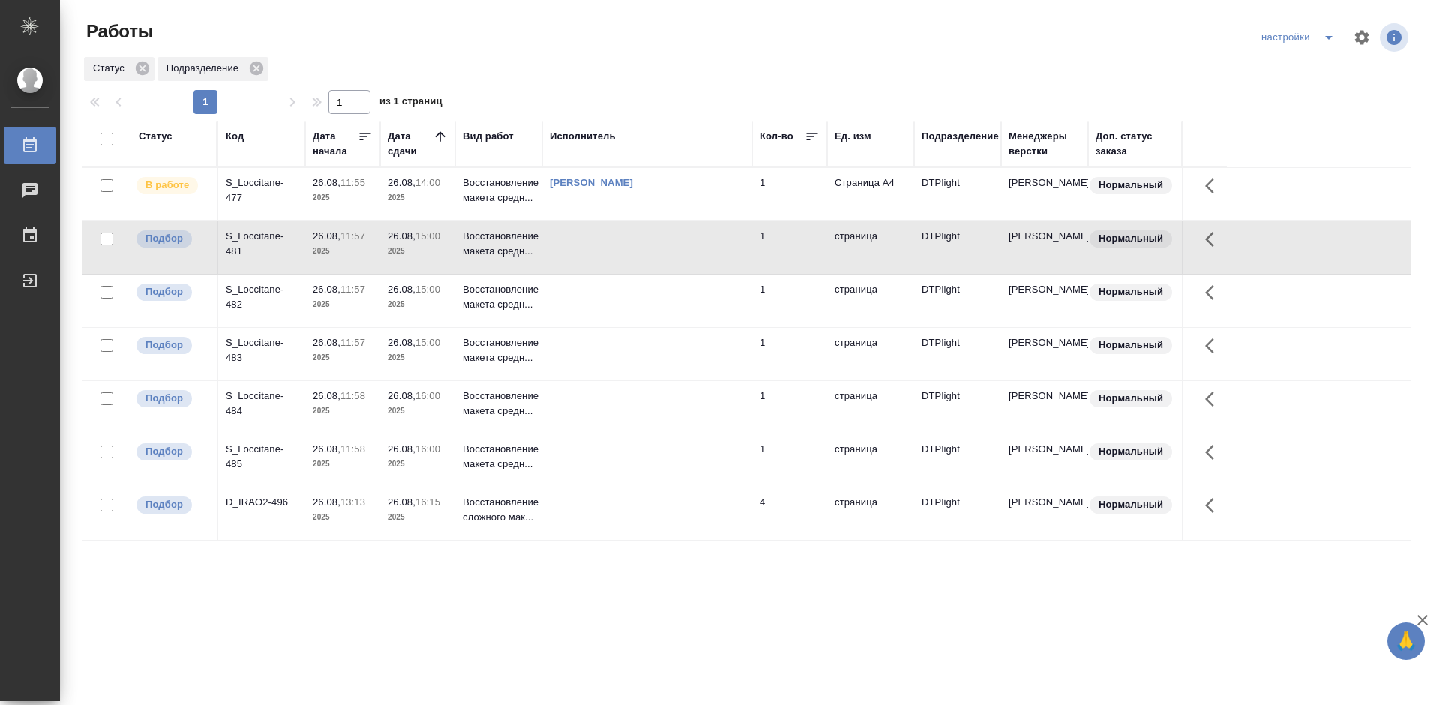
click at [251, 233] on div "S_Loccitane-481" at bounding box center [262, 244] width 72 height 30
click at [251, 180] on div "S_Loccitane-477" at bounding box center [262, 191] width 72 height 30
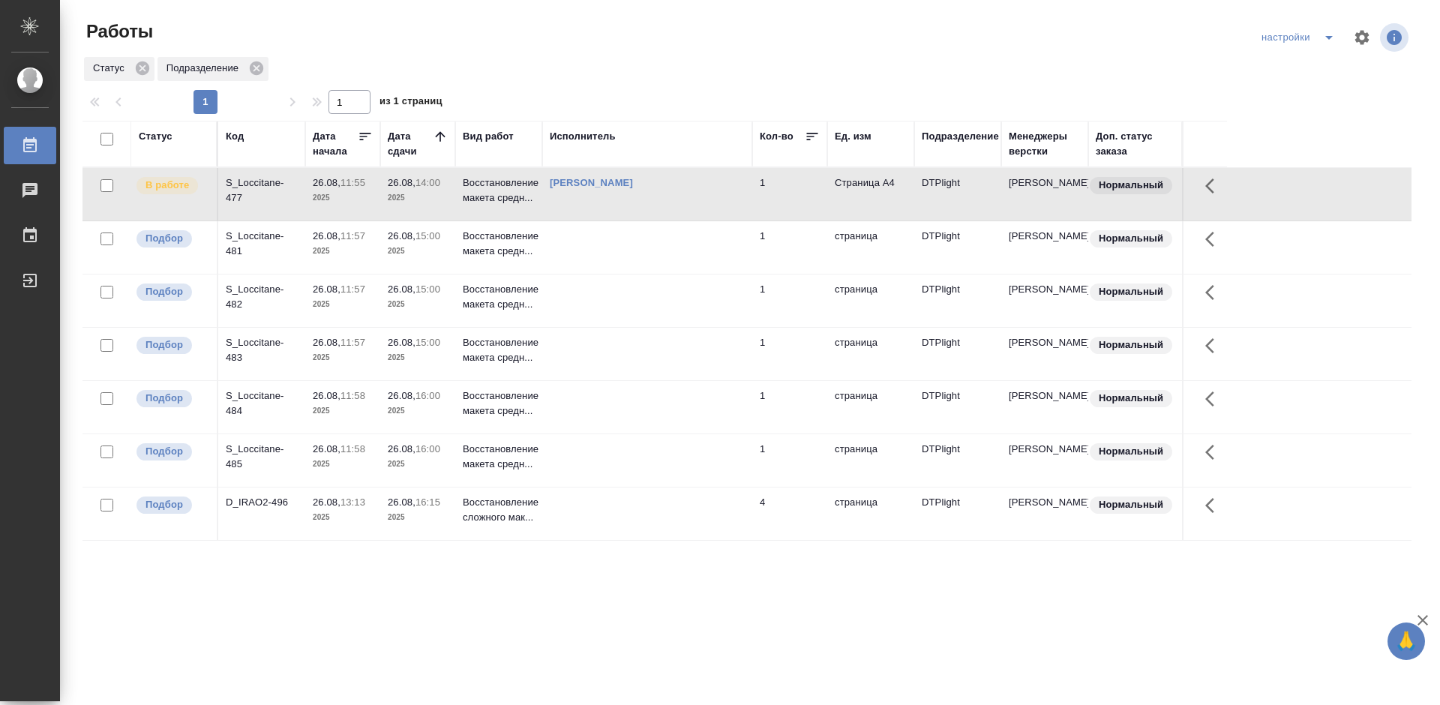
click at [251, 180] on div "S_Loccitane-477" at bounding box center [262, 191] width 72 height 30
click at [245, 182] on div "S_Loccitane-477" at bounding box center [262, 191] width 72 height 30
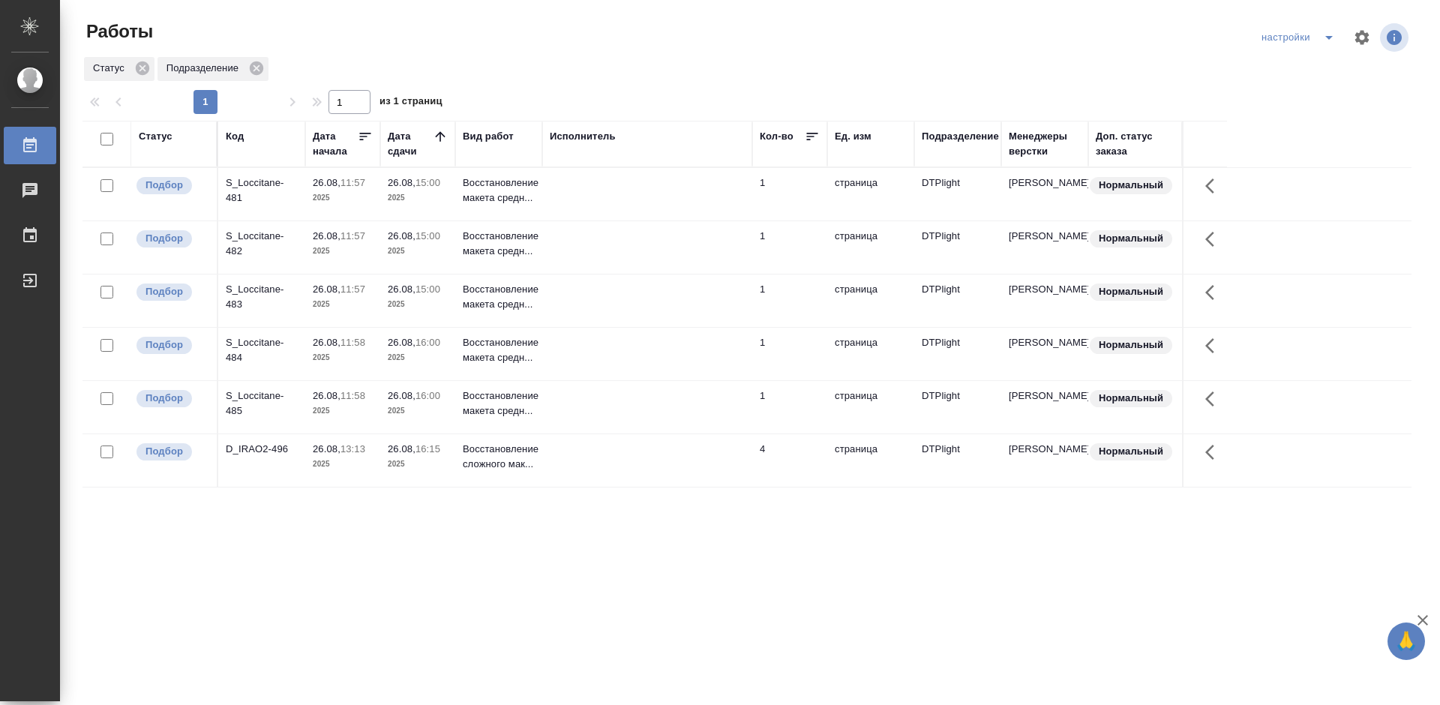
click at [244, 183] on div "S_Loccitane-481" at bounding box center [262, 191] width 72 height 30
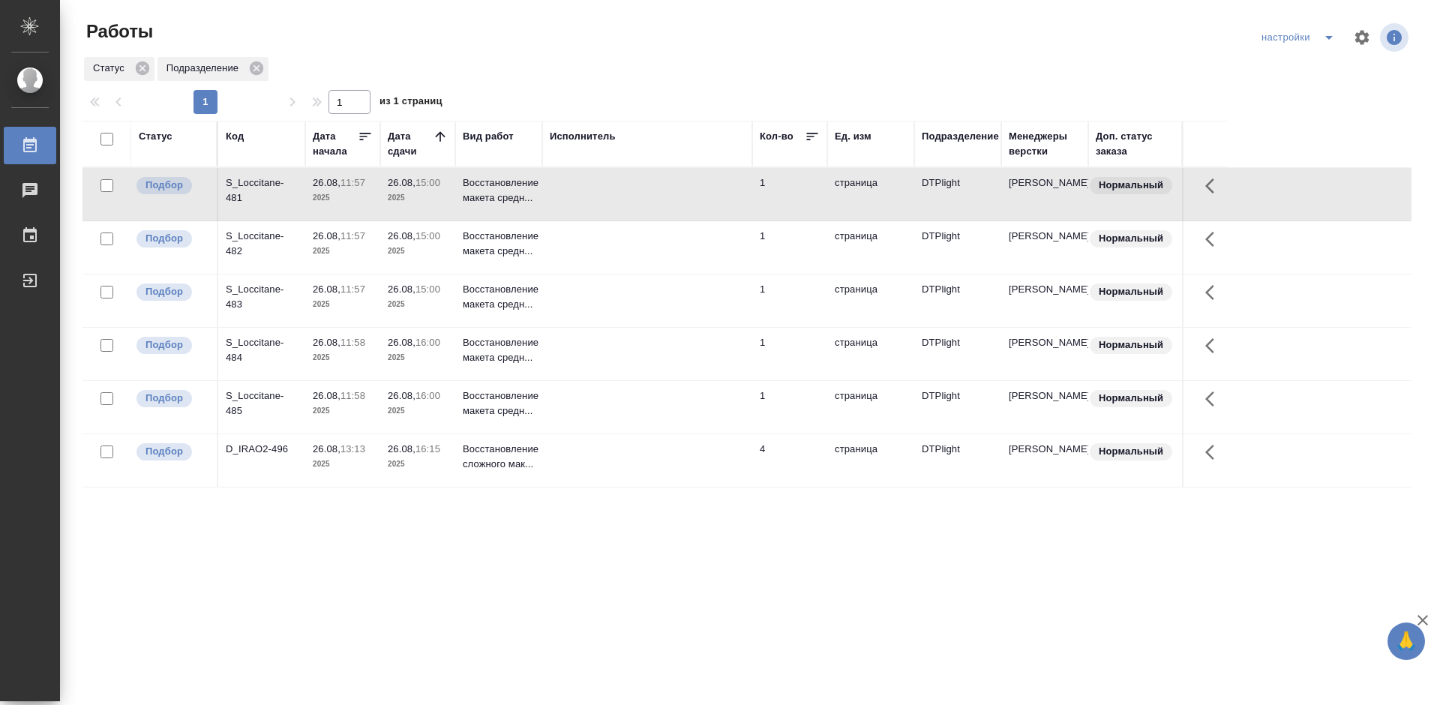
click at [244, 183] on div "S_Loccitane-481" at bounding box center [262, 191] width 72 height 30
click at [257, 236] on div "S_Loccitane-482" at bounding box center [262, 244] width 72 height 30
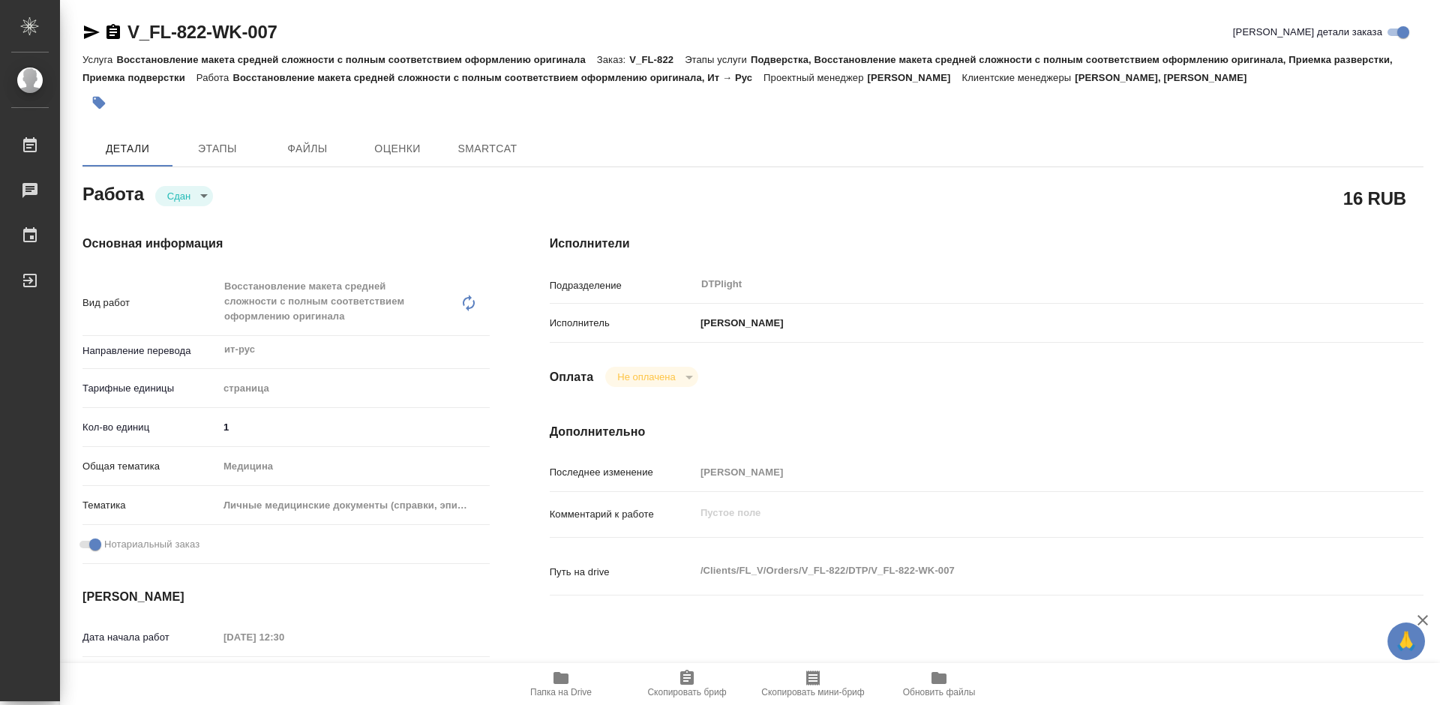
type textarea "x"
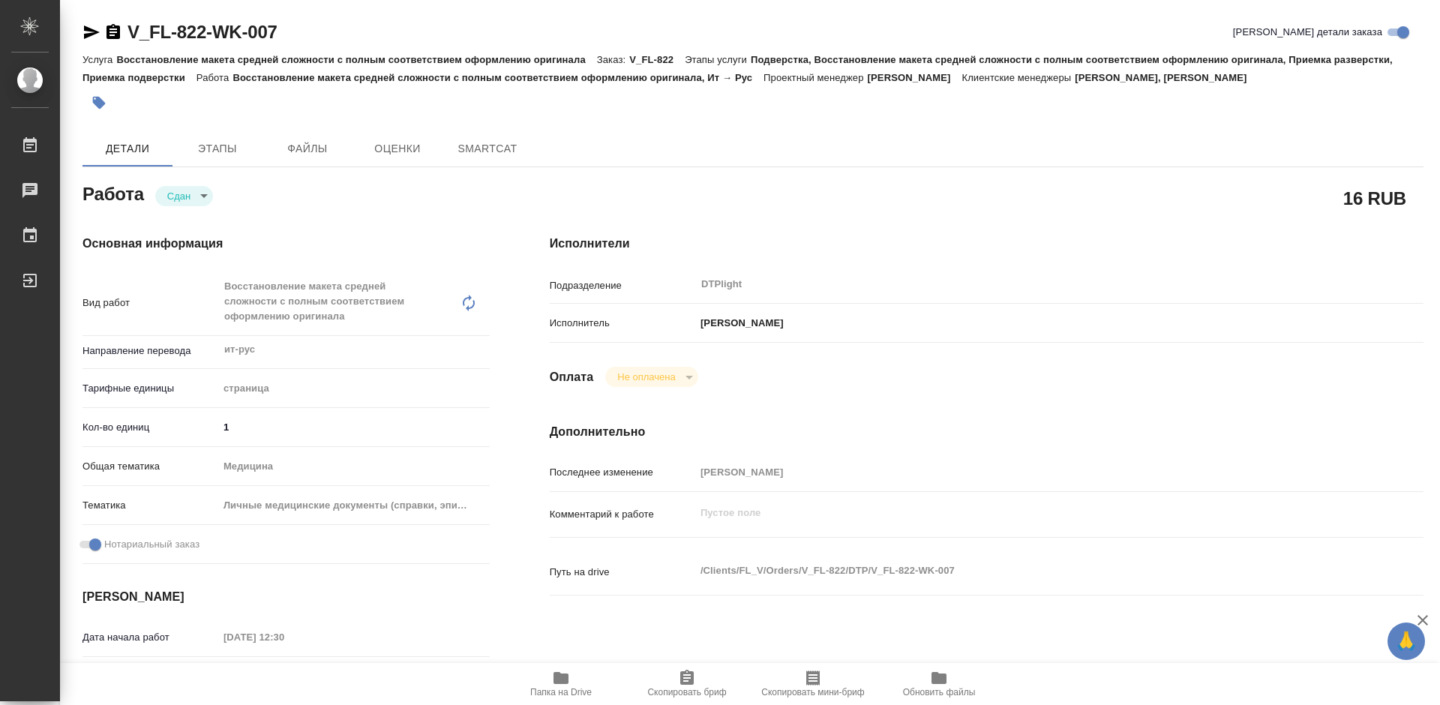
type textarea "x"
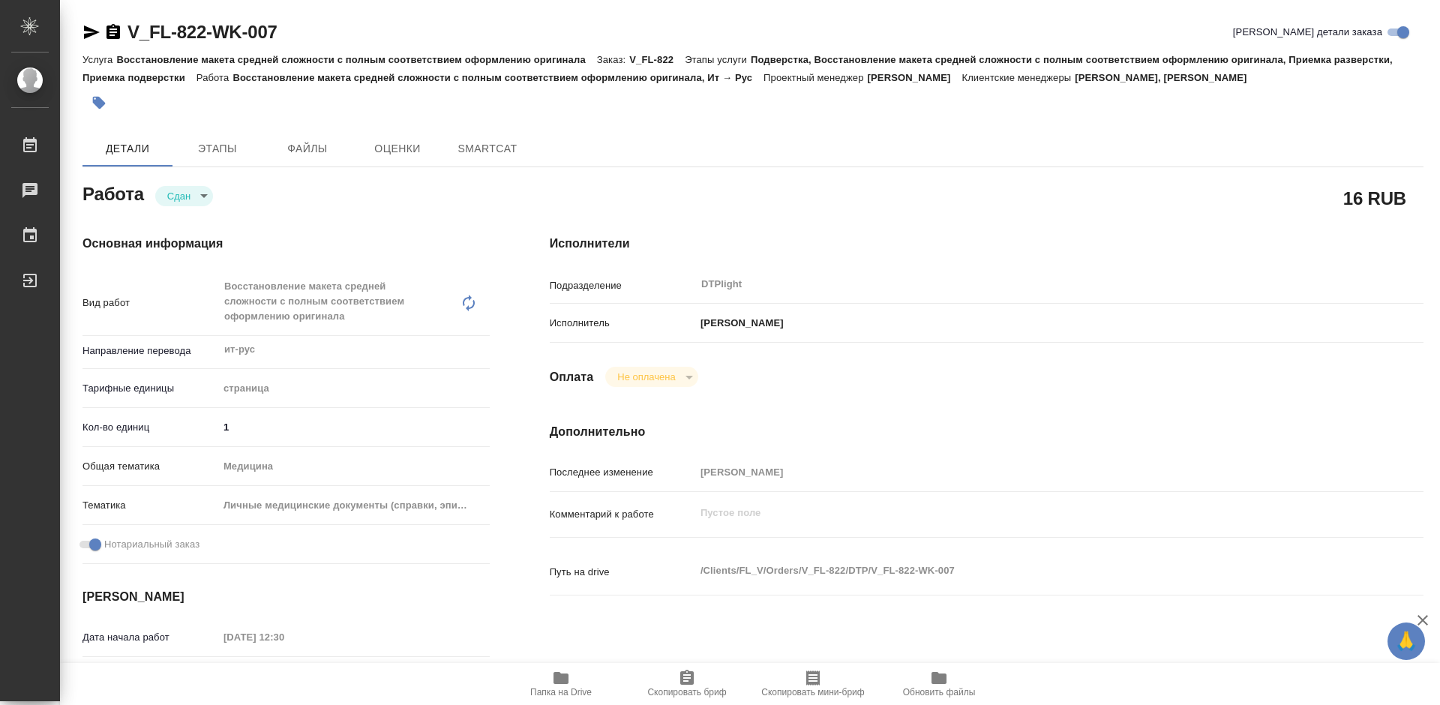
type textarea "x"
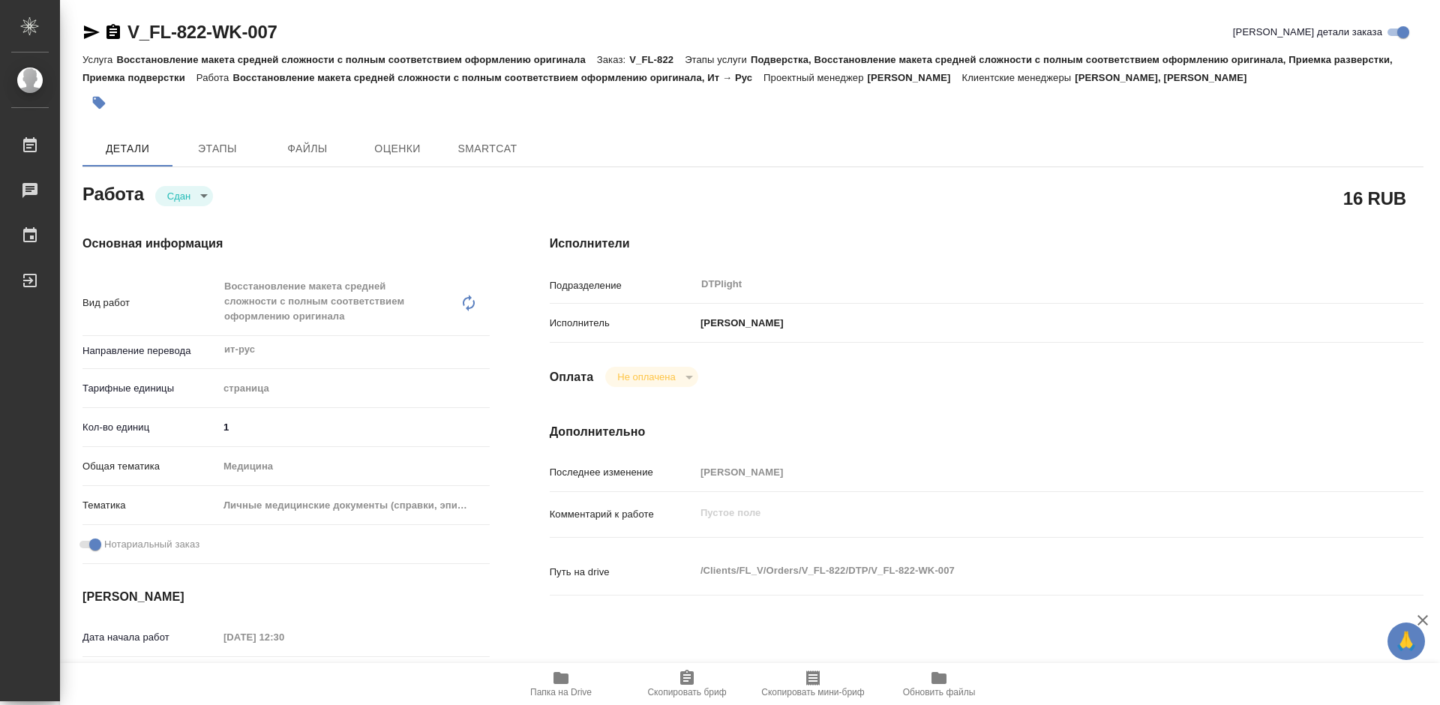
type textarea "x"
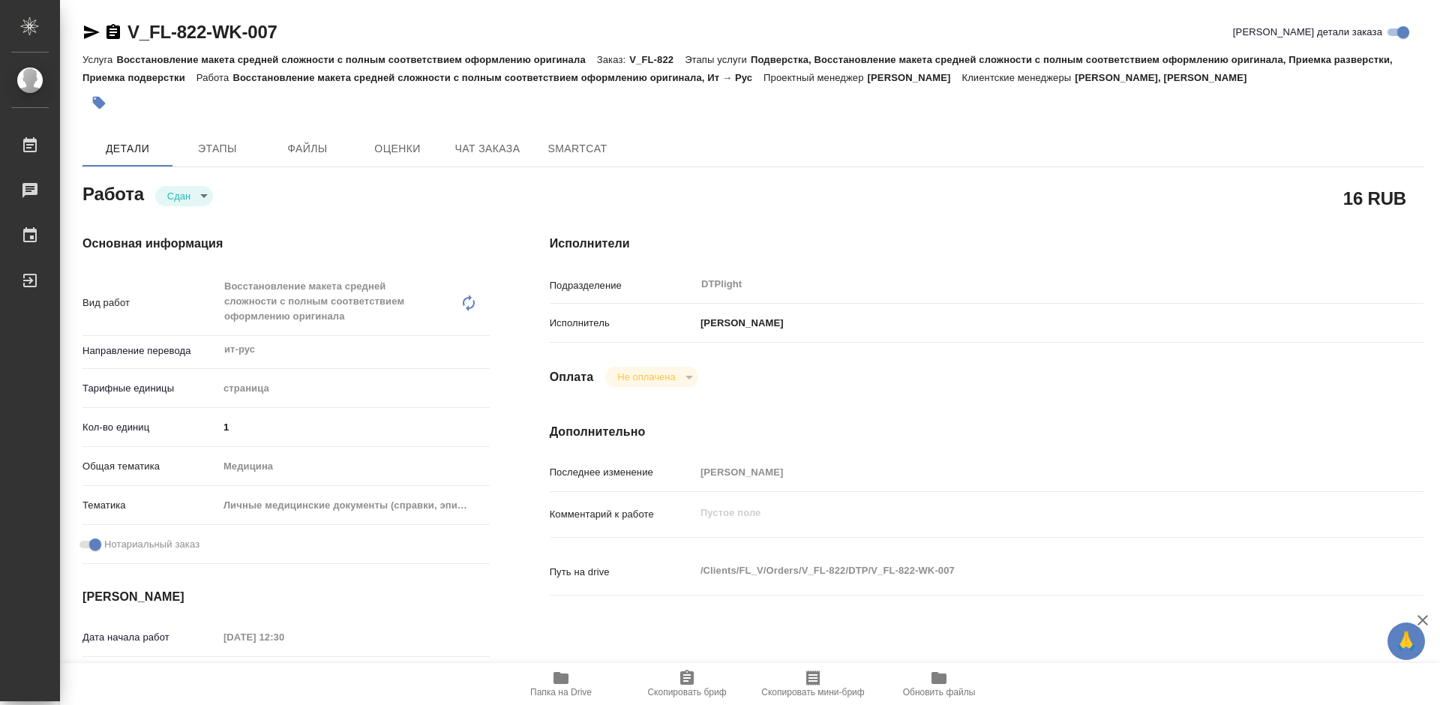
type textarea "x"
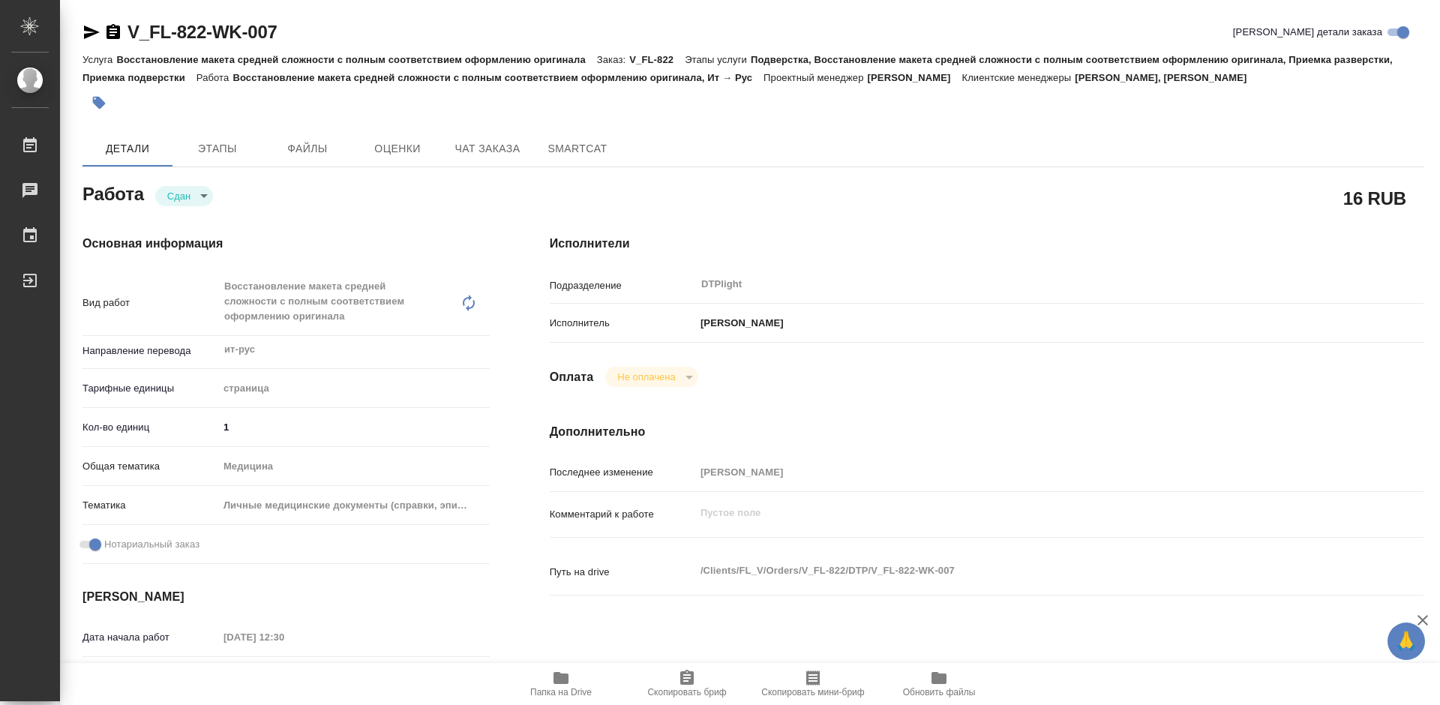
type textarea "x"
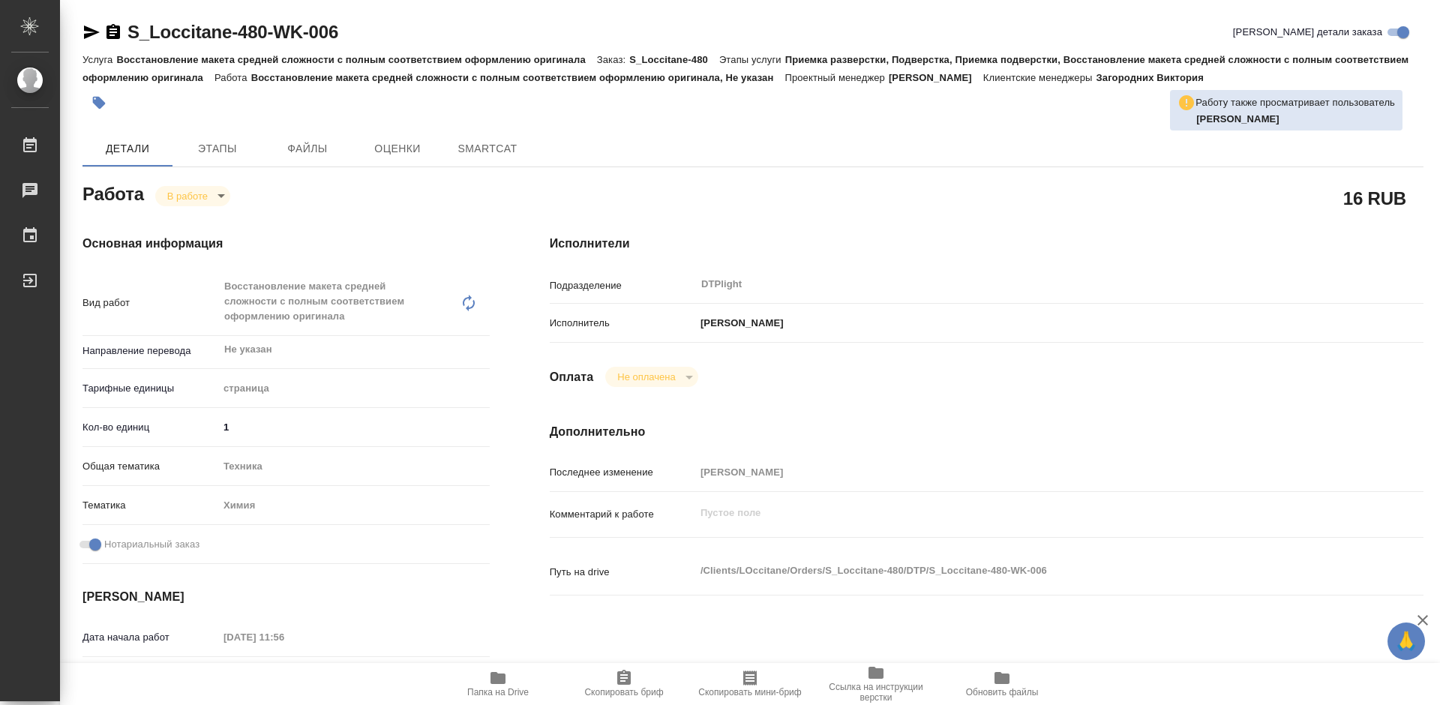
type textarea "x"
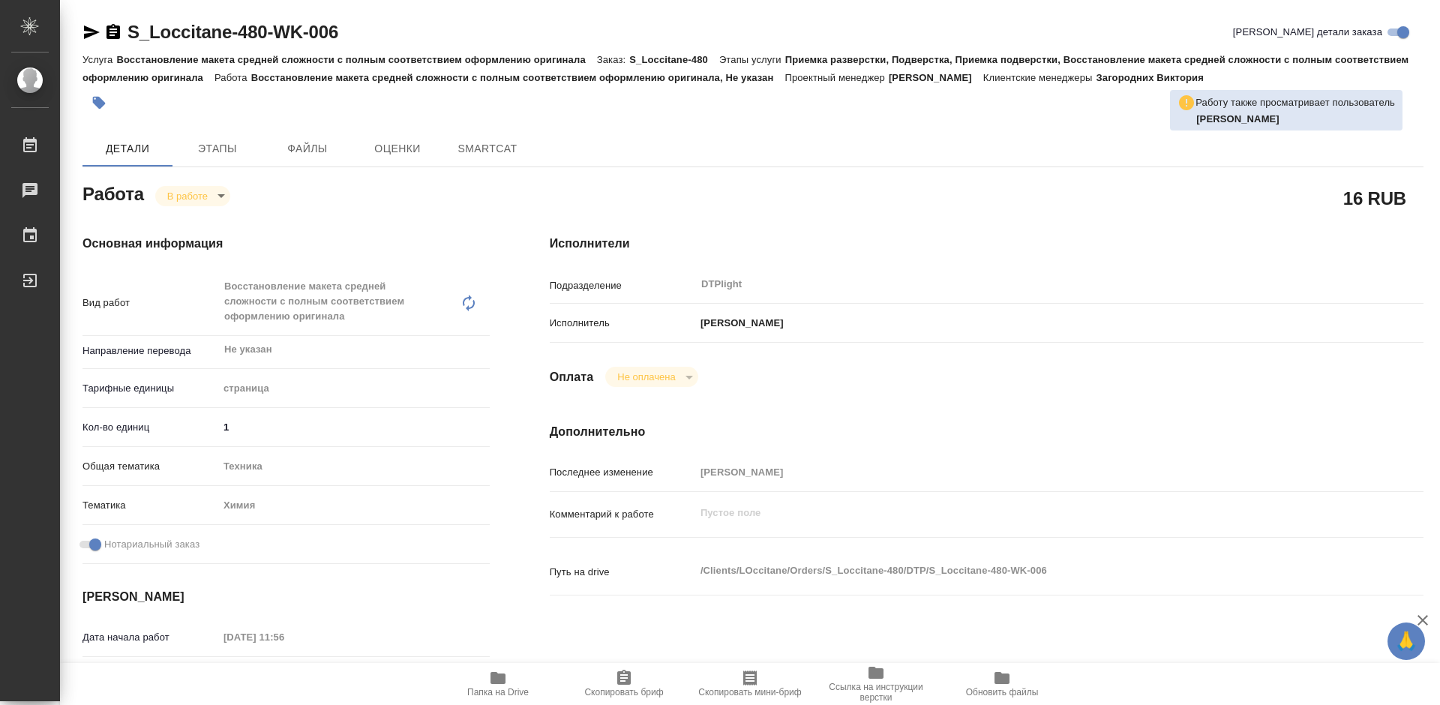
type textarea "x"
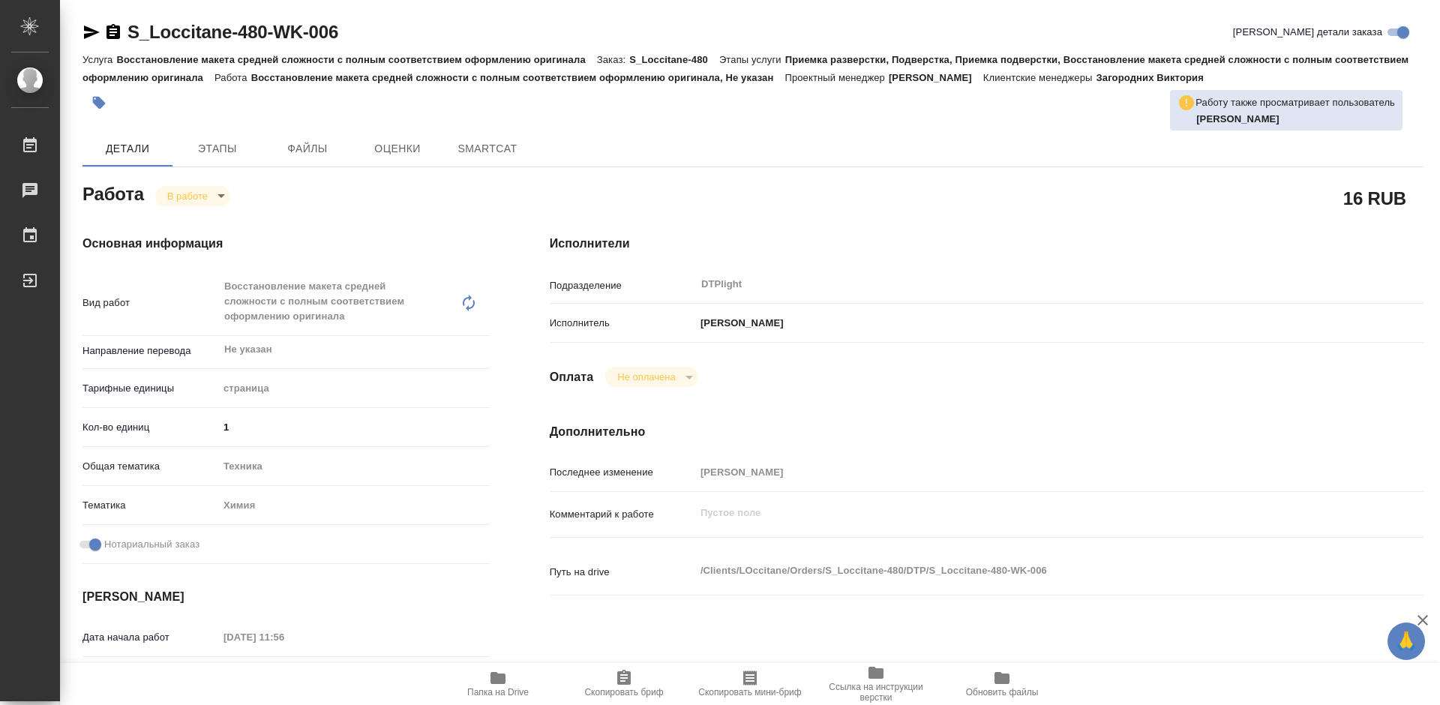
type textarea "x"
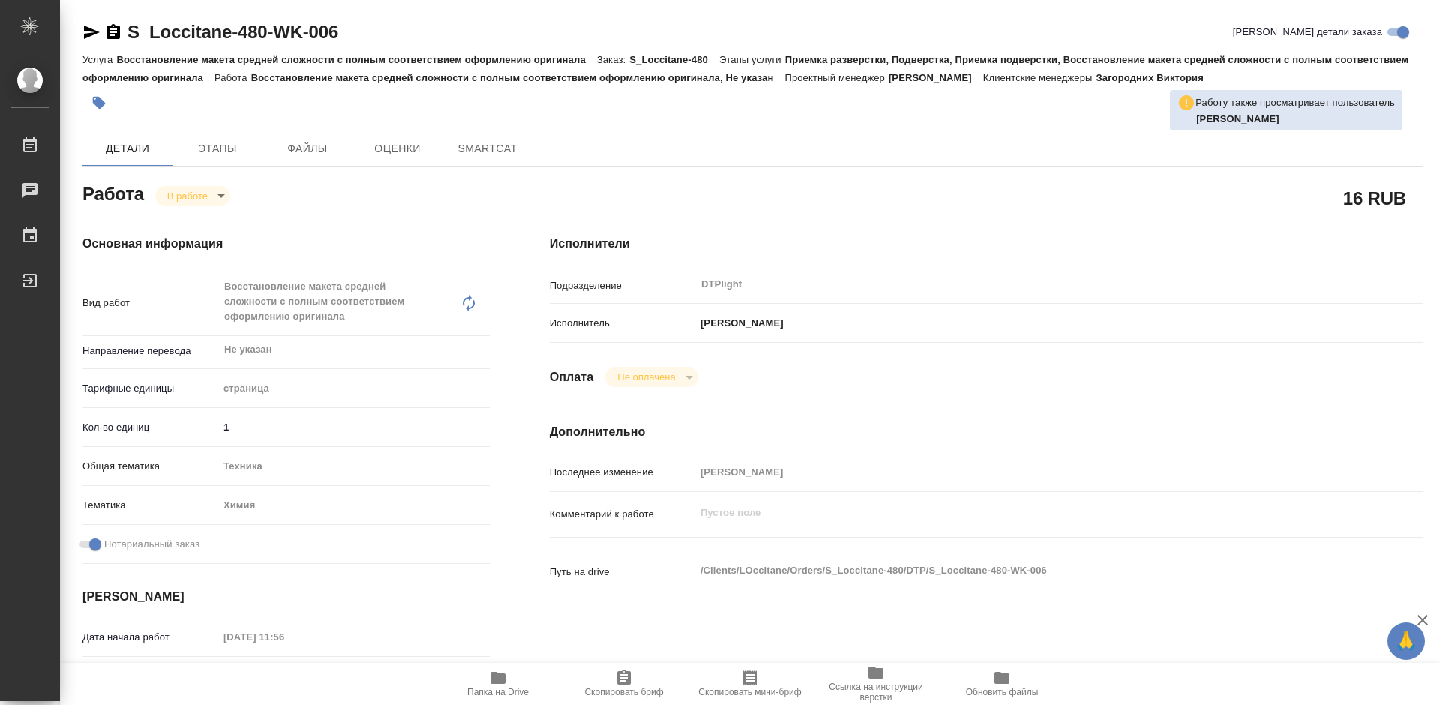
type textarea "x"
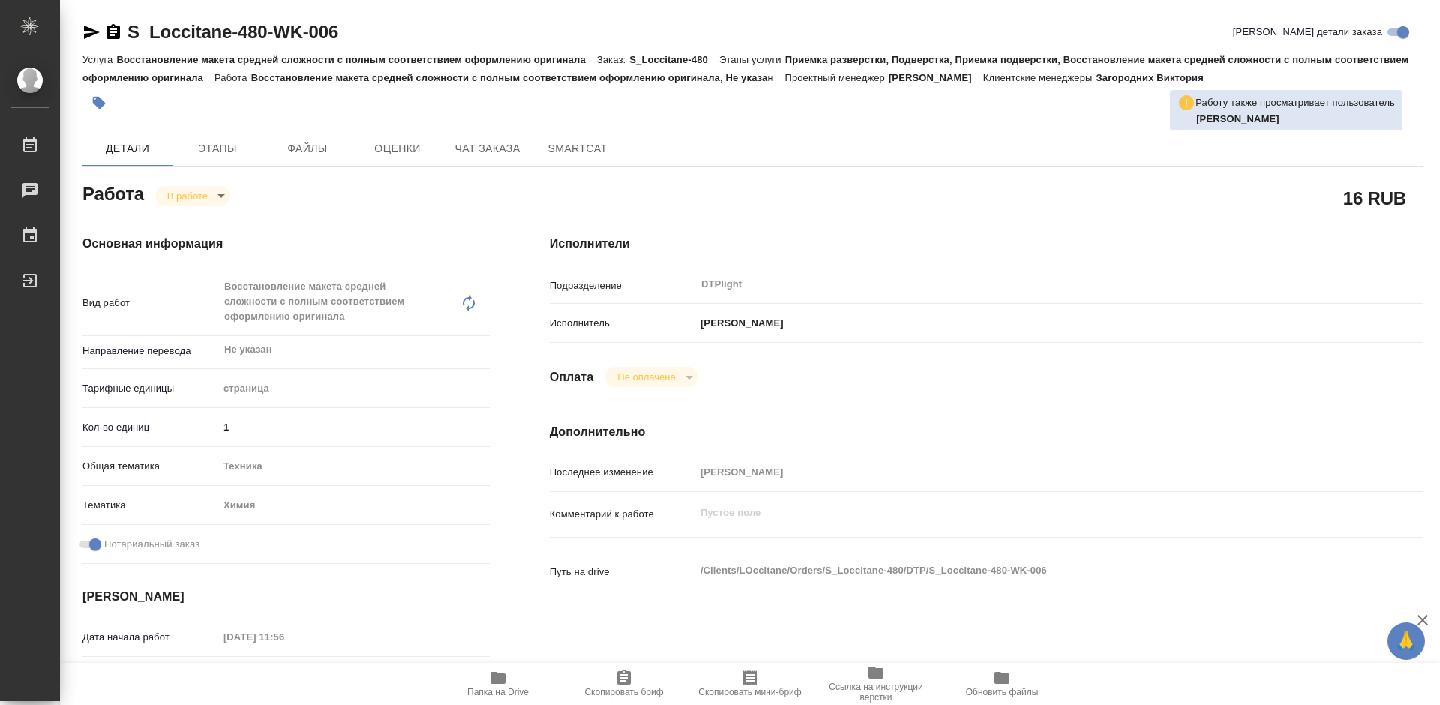
type textarea "x"
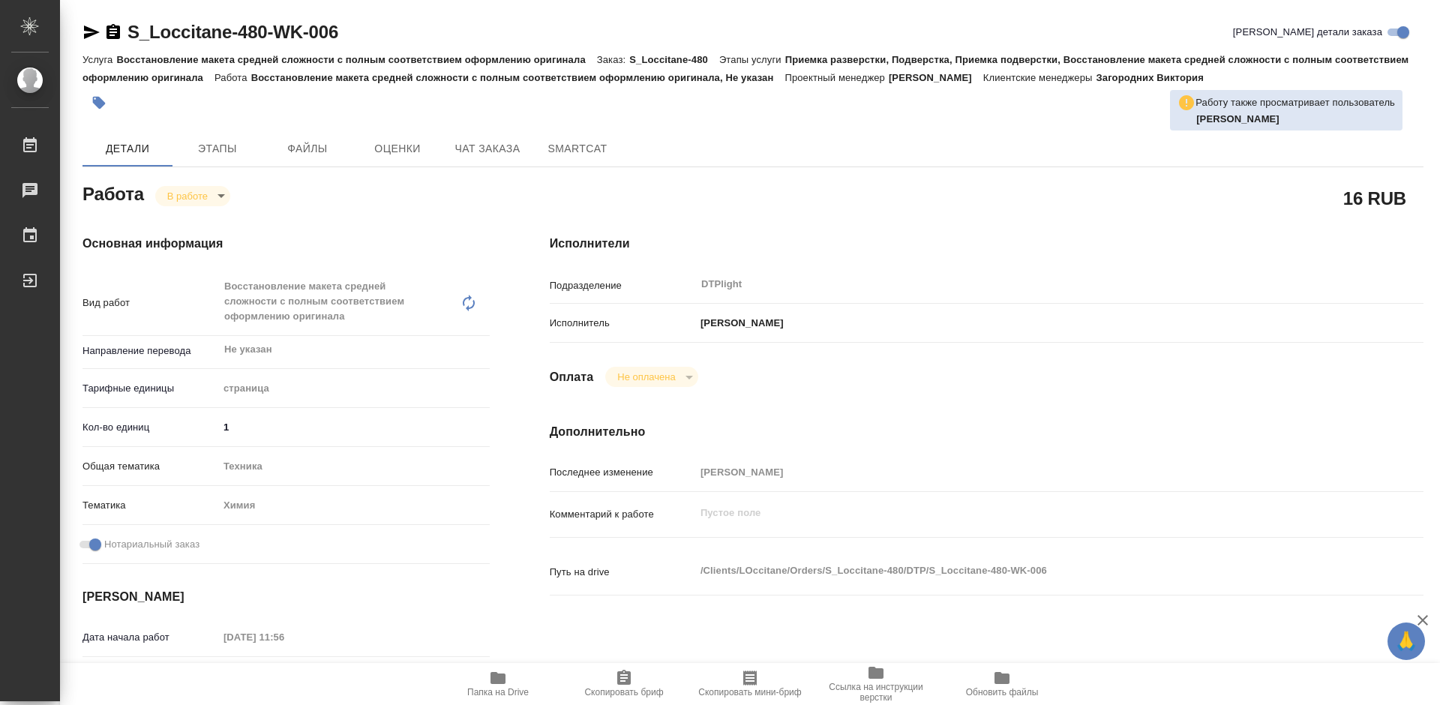
type textarea "x"
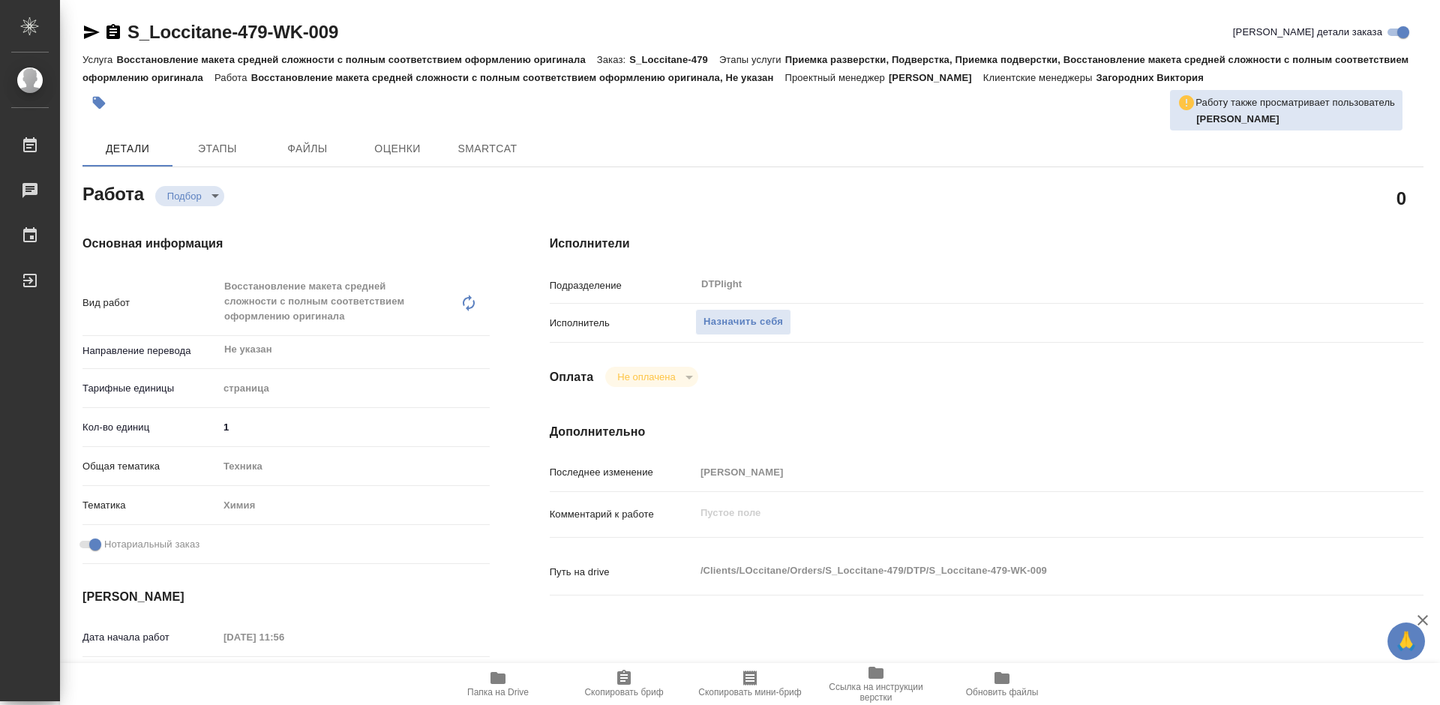
type textarea "x"
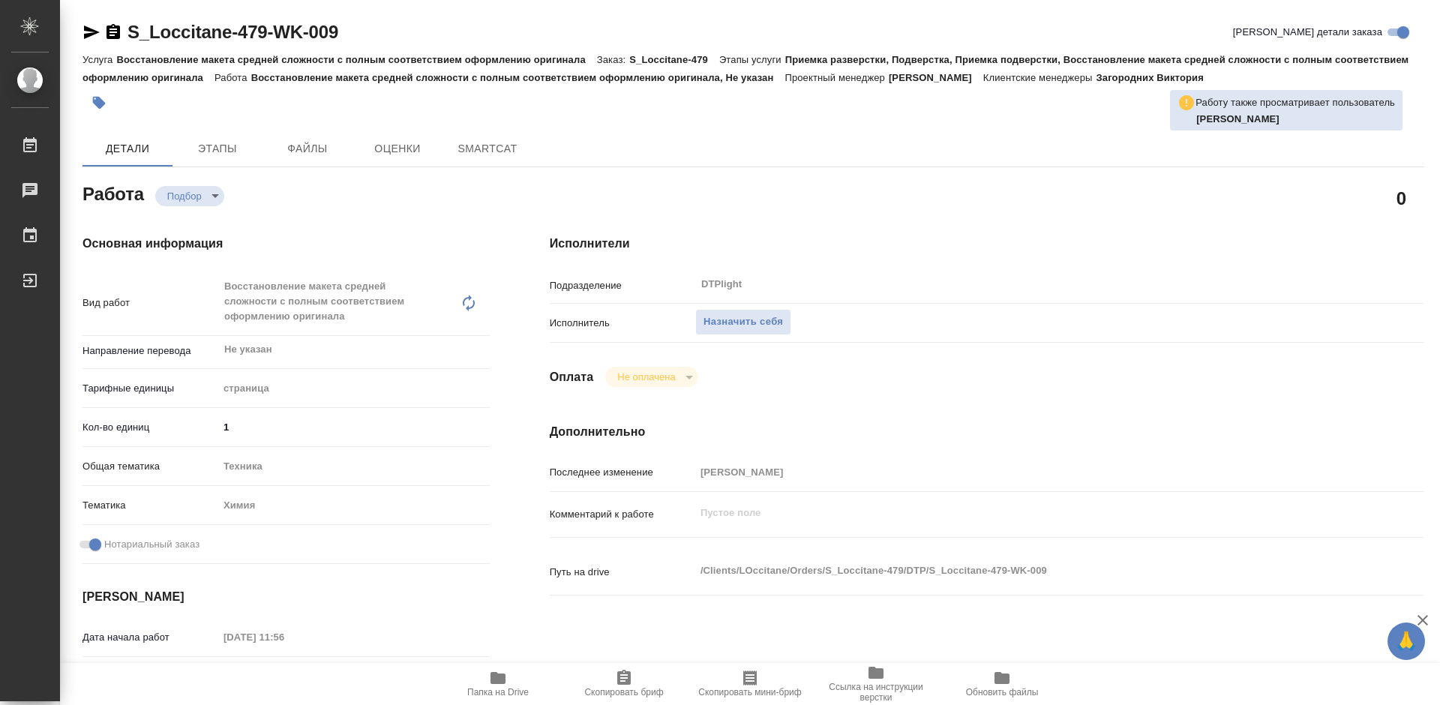
type textarea "x"
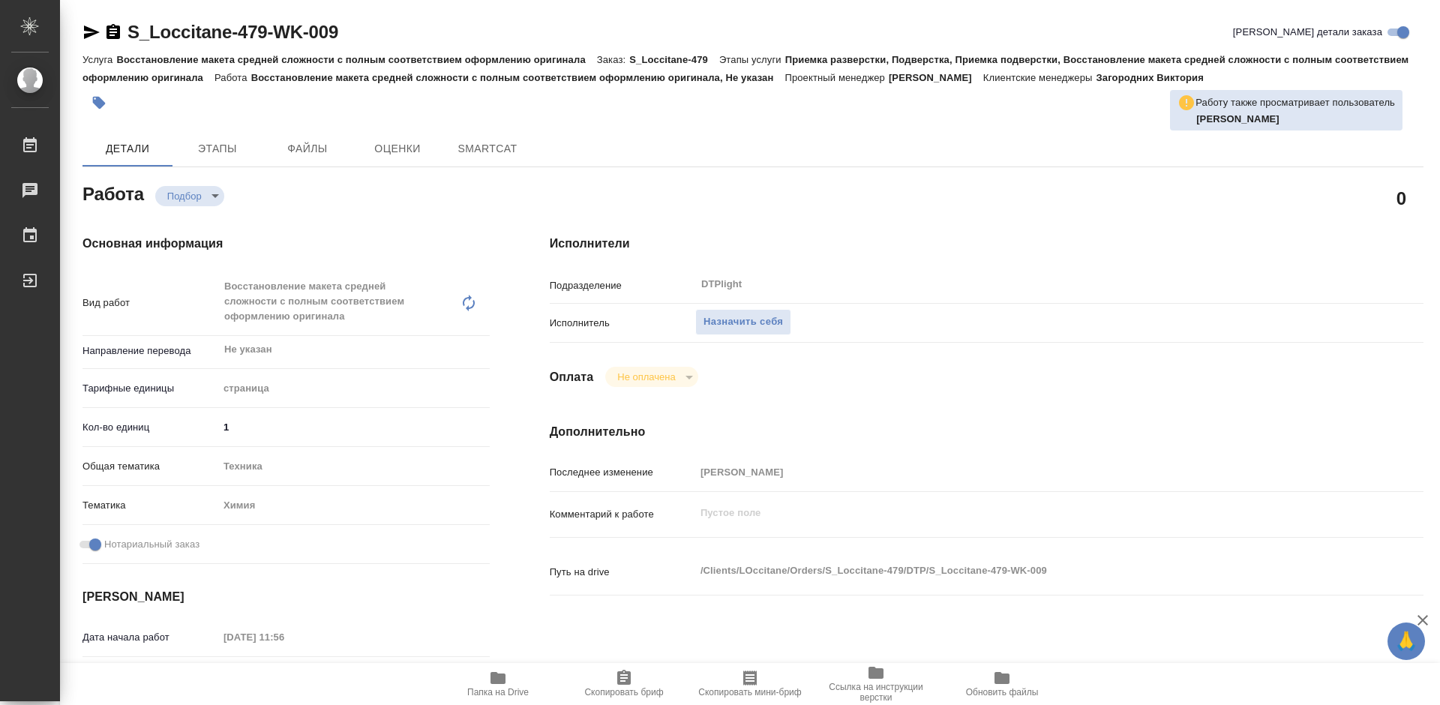
type textarea "x"
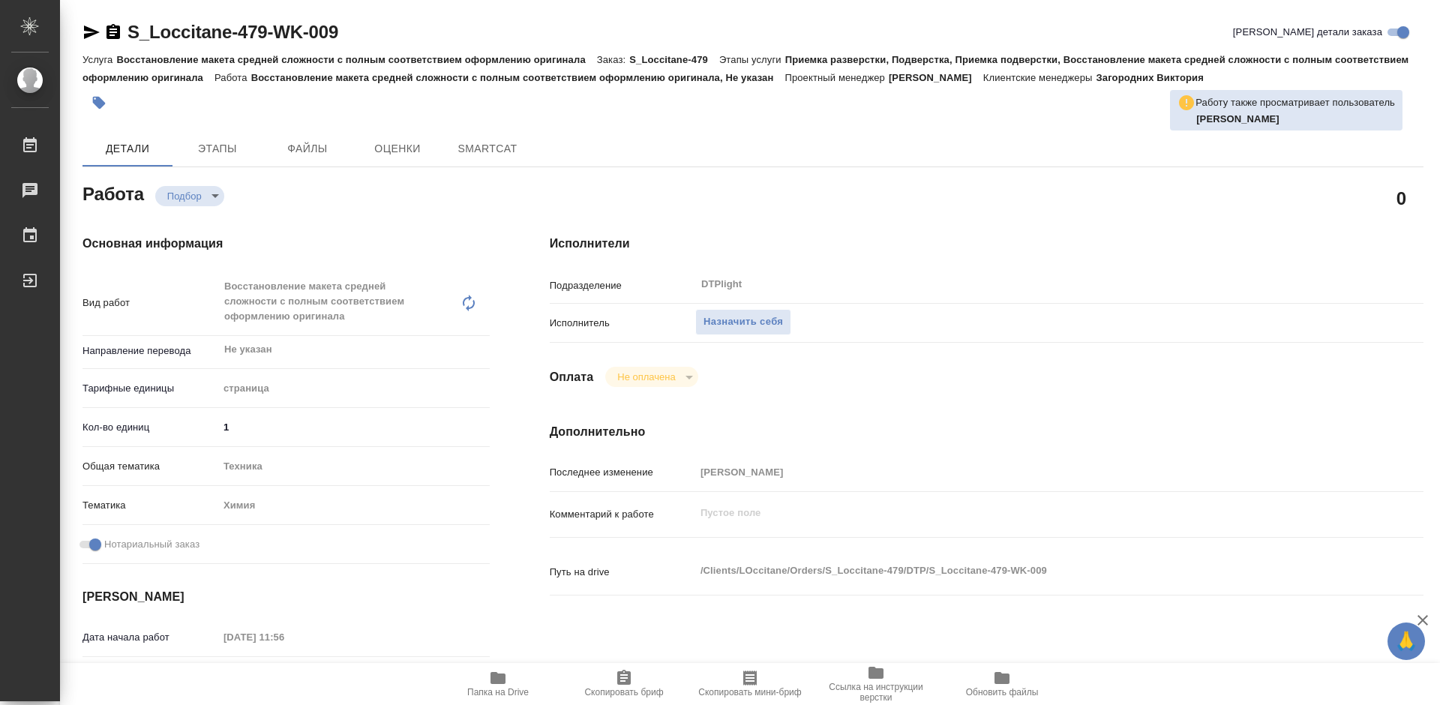
type textarea "x"
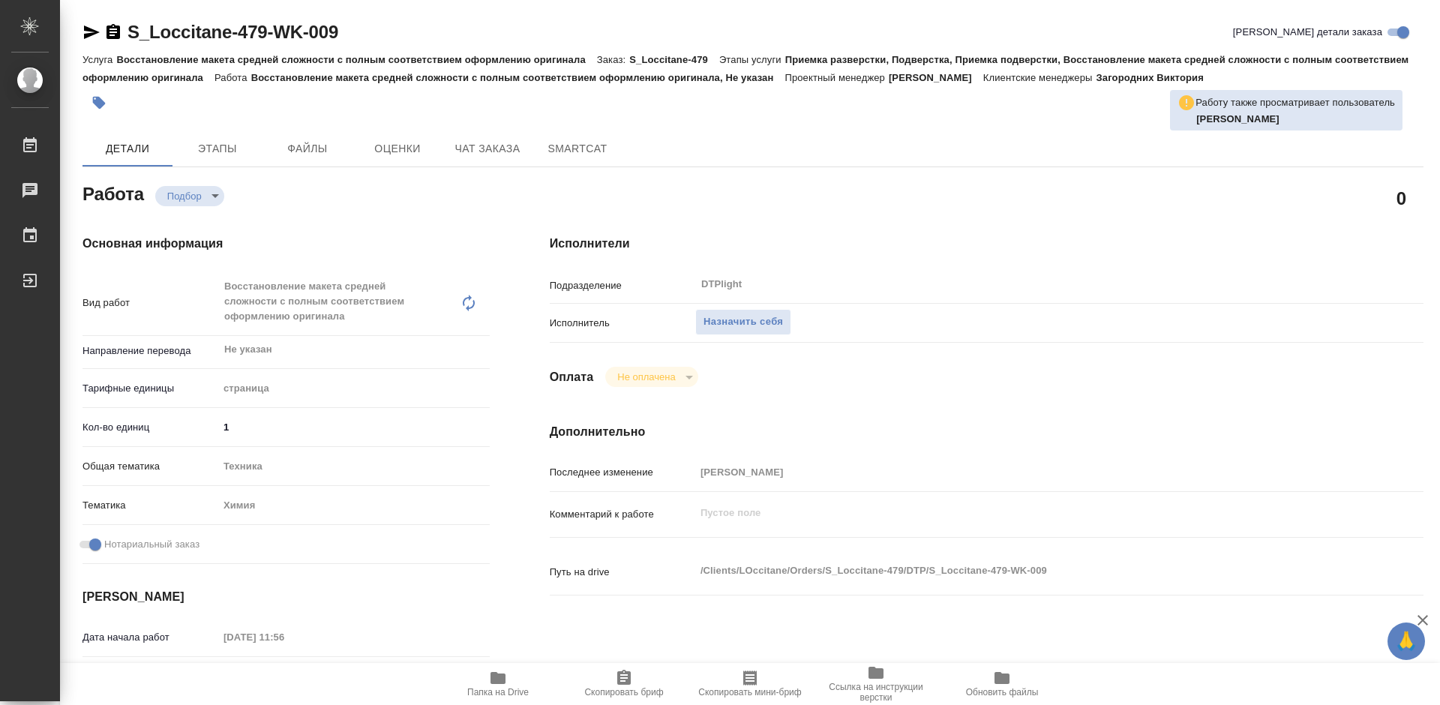
type textarea "x"
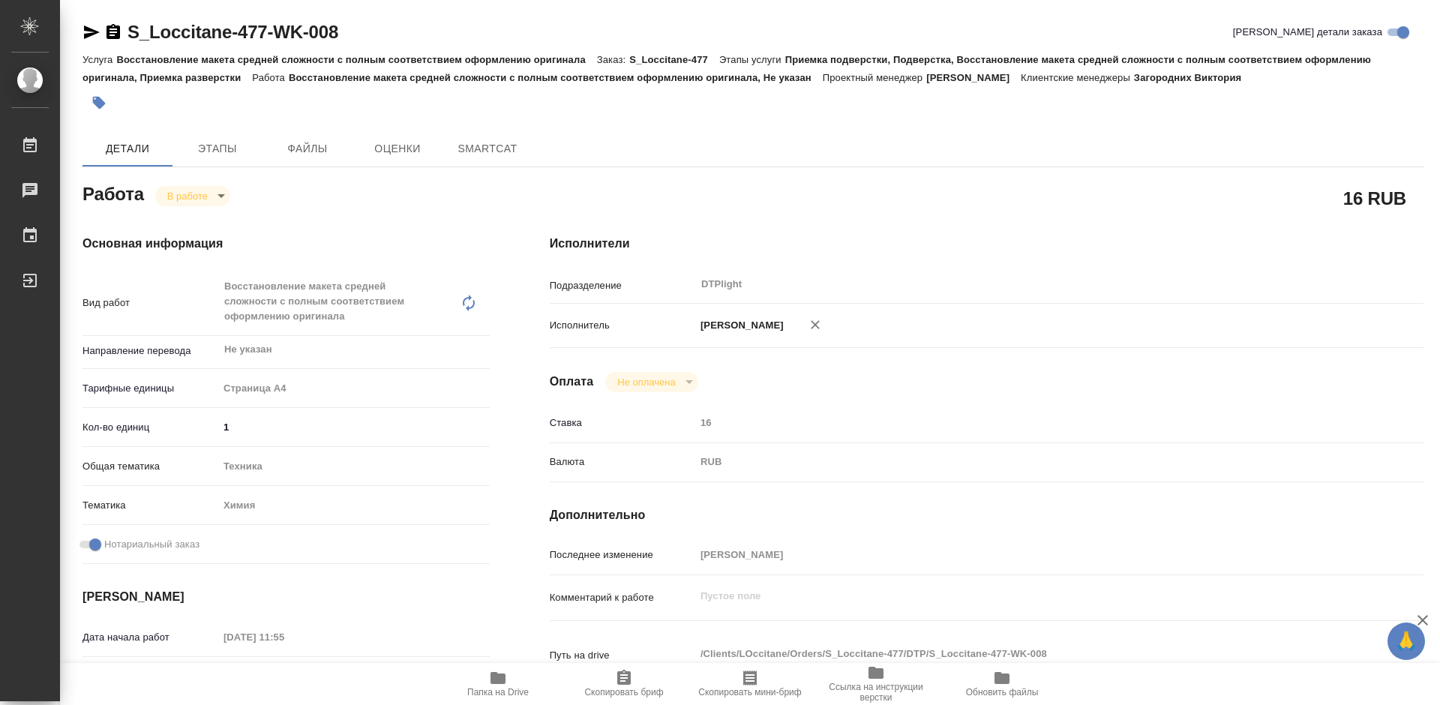
type textarea "x"
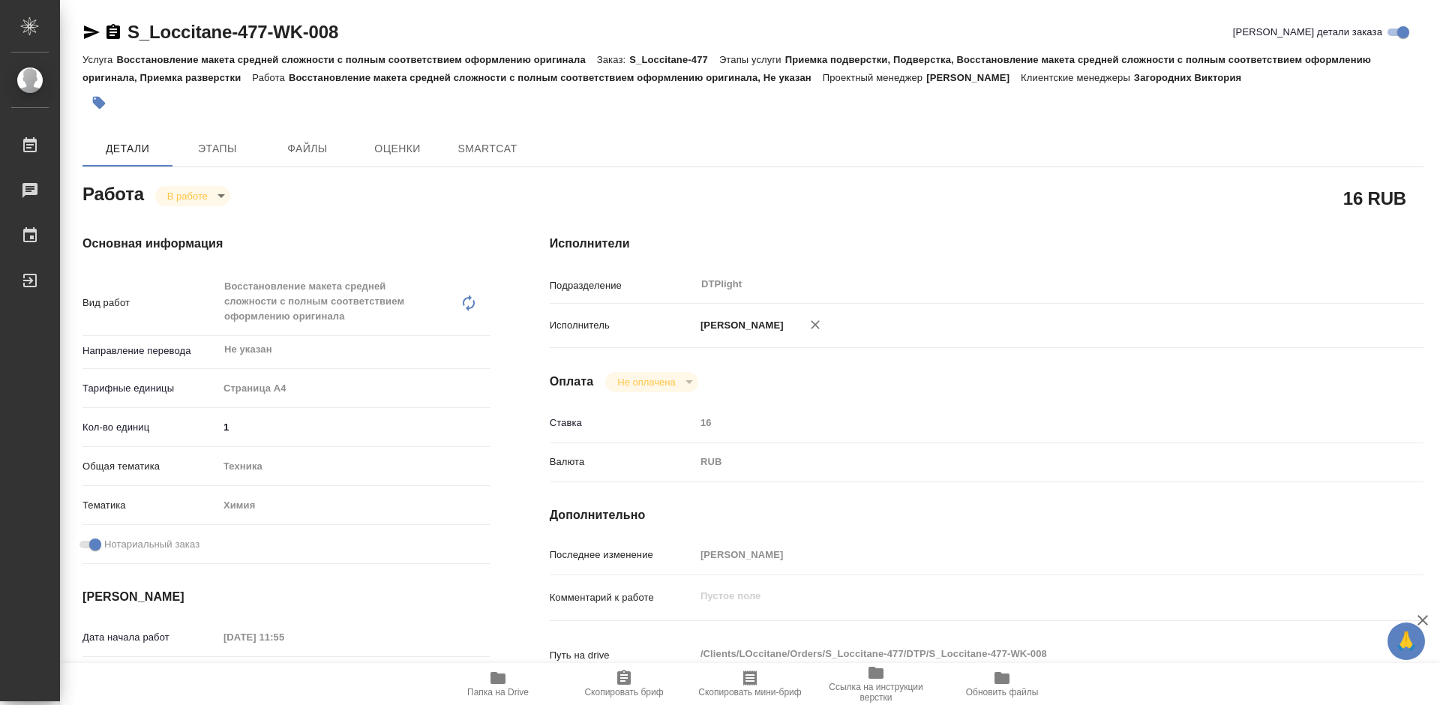
type textarea "x"
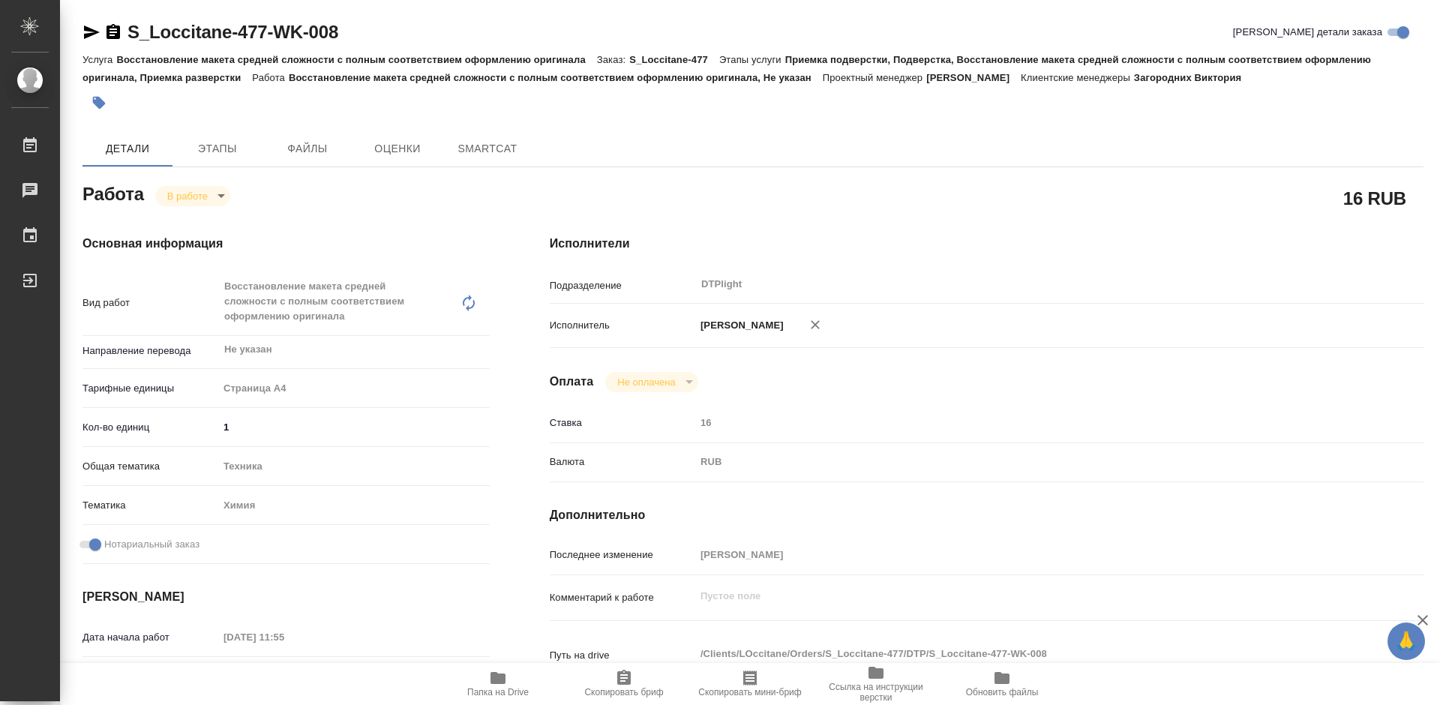
type textarea "x"
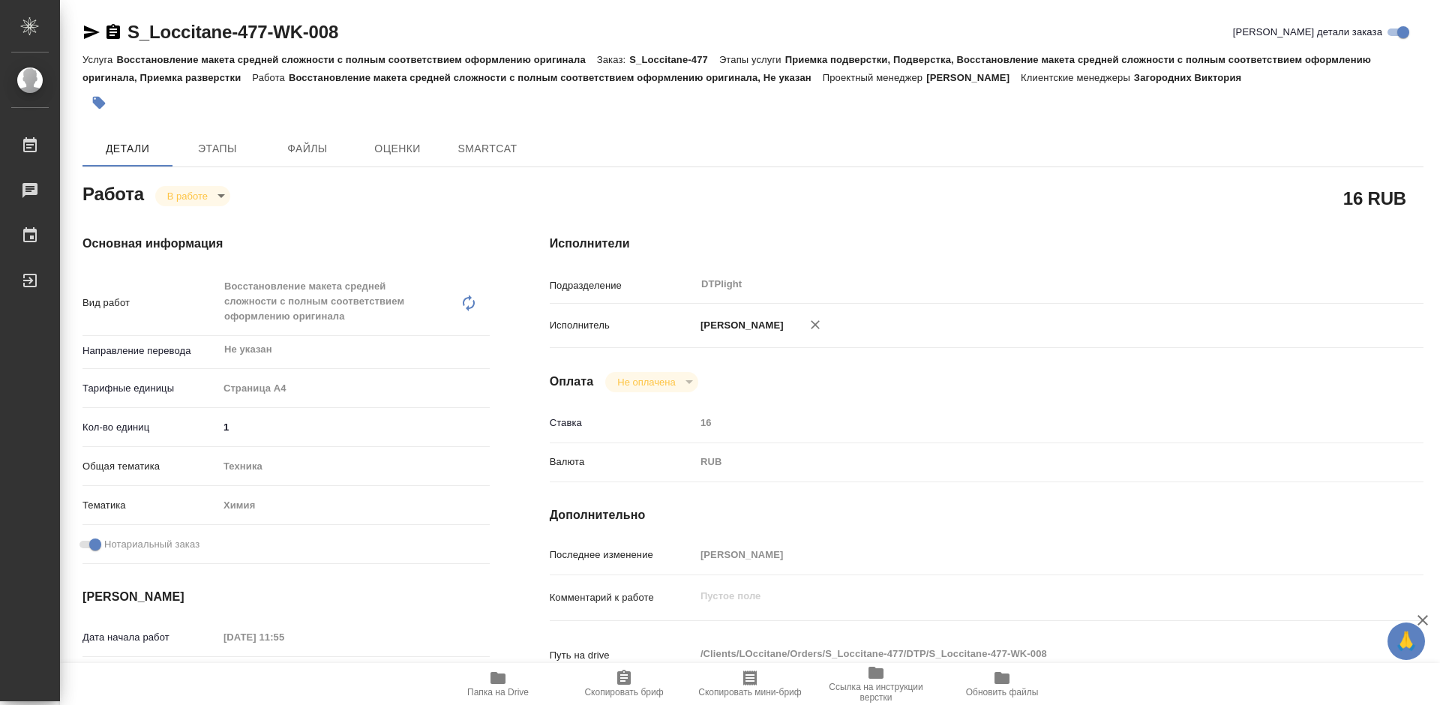
type textarea "x"
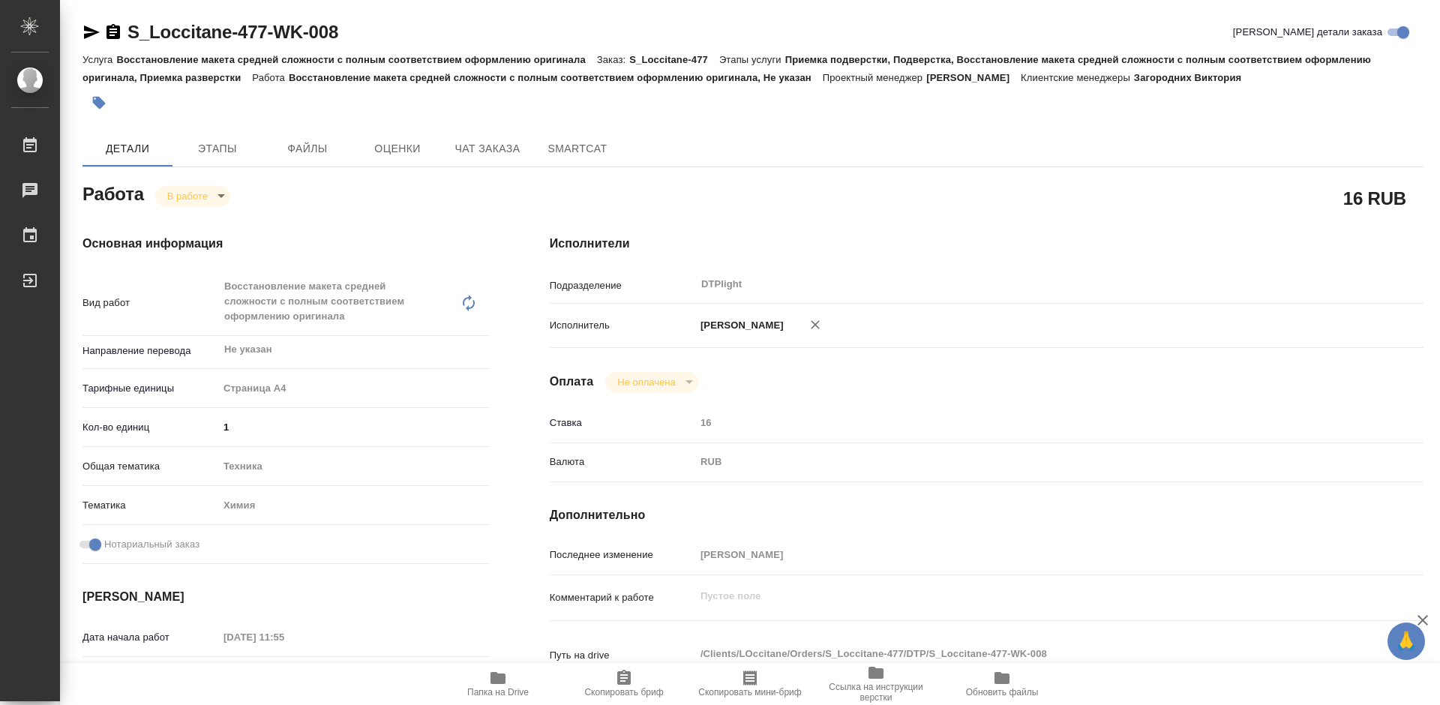
type textarea "x"
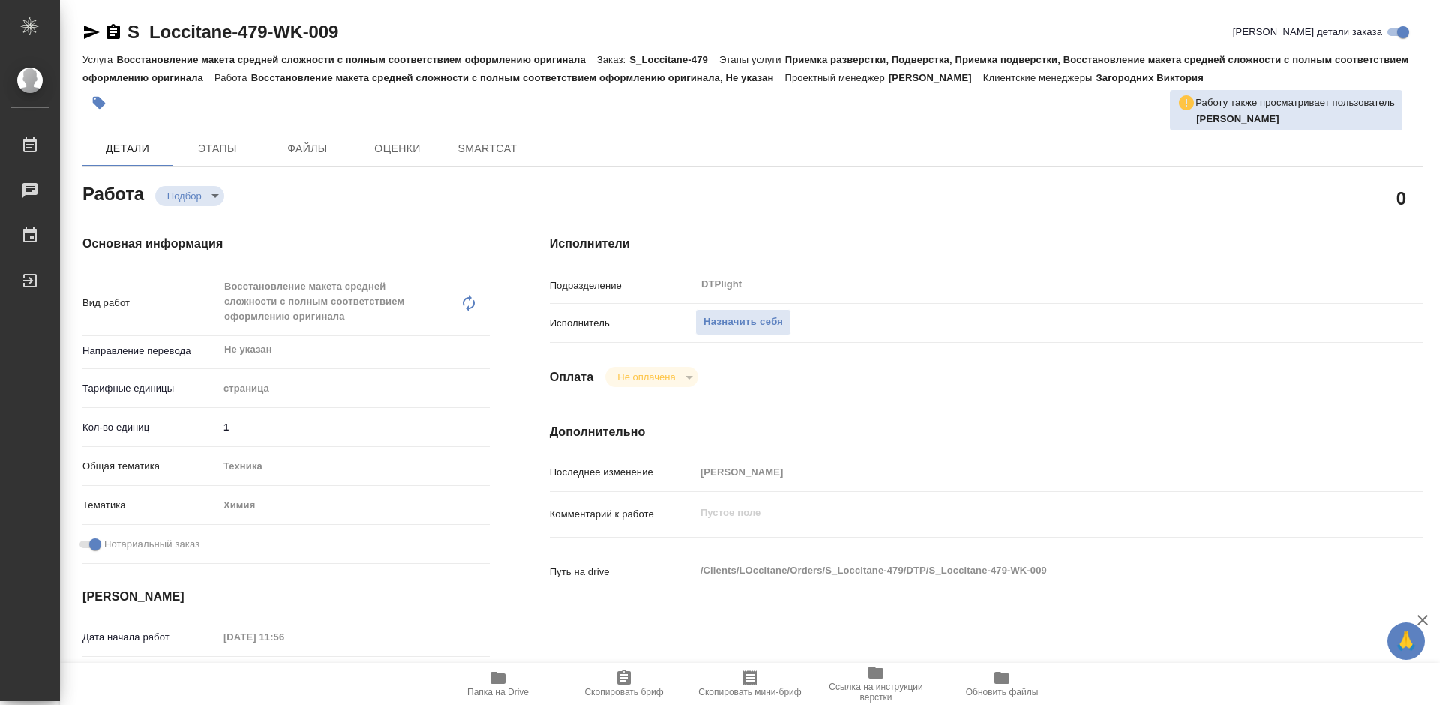
type textarea "x"
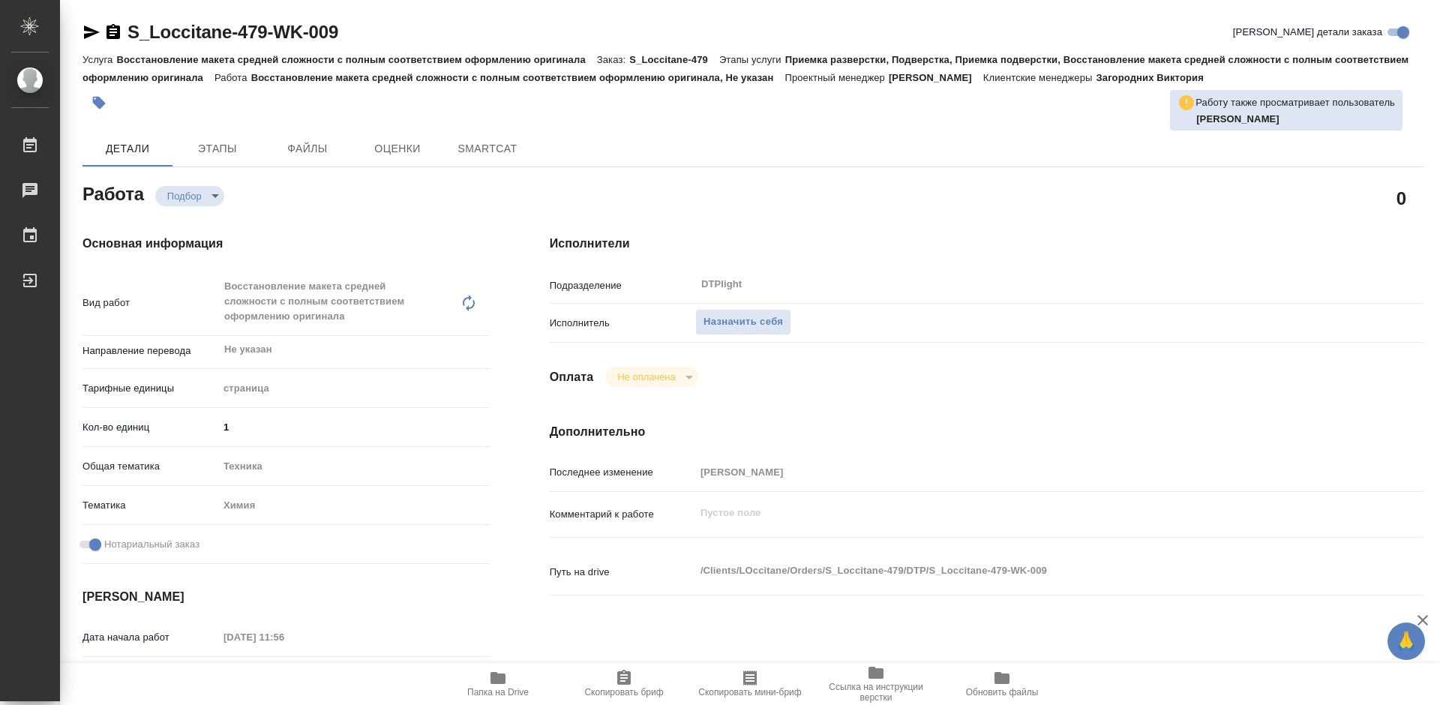
type textarea "x"
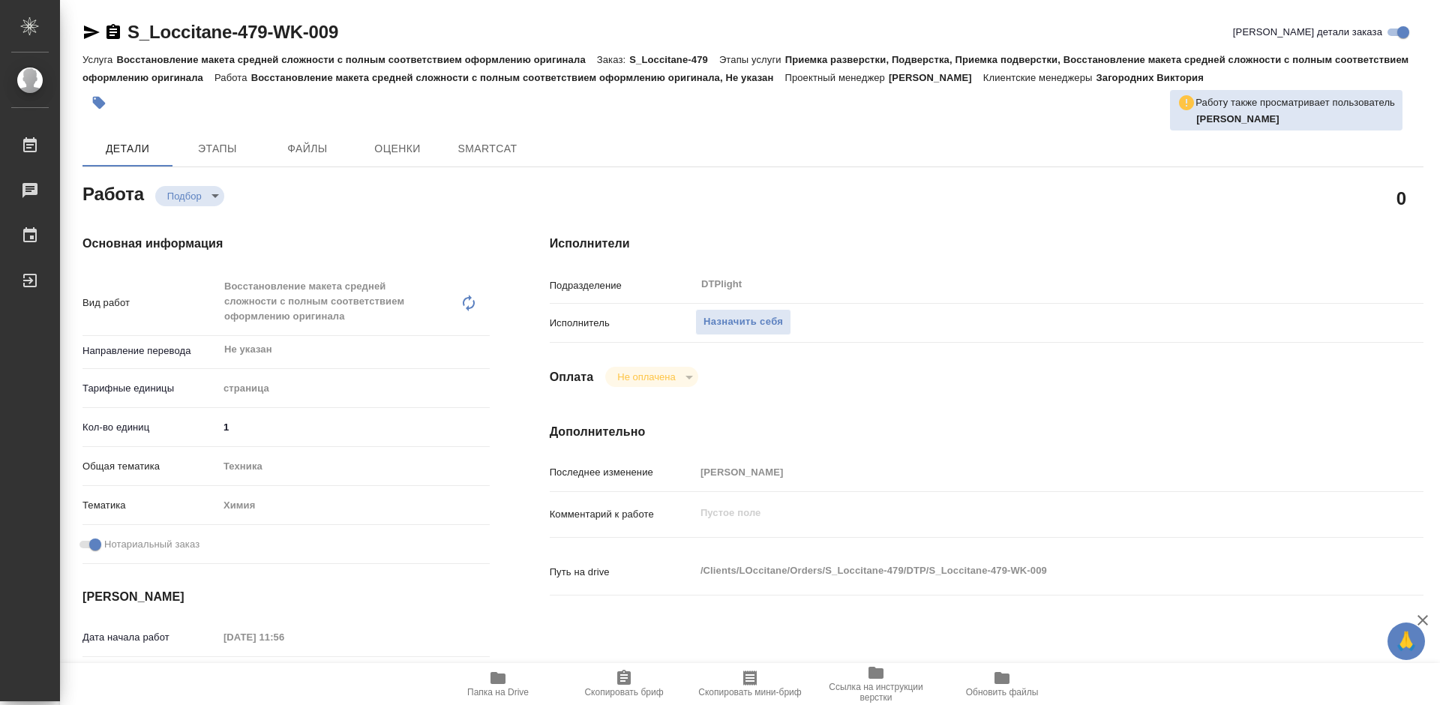
type textarea "x"
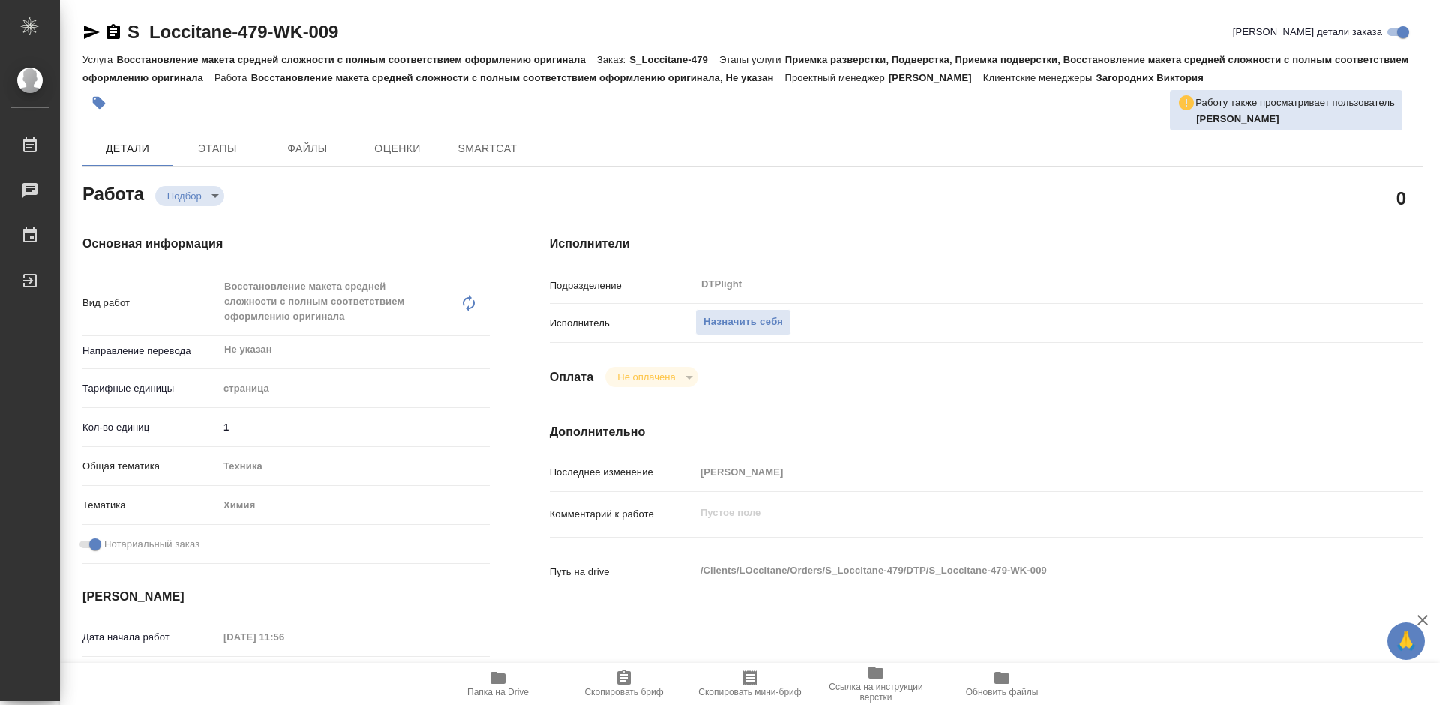
type textarea "x"
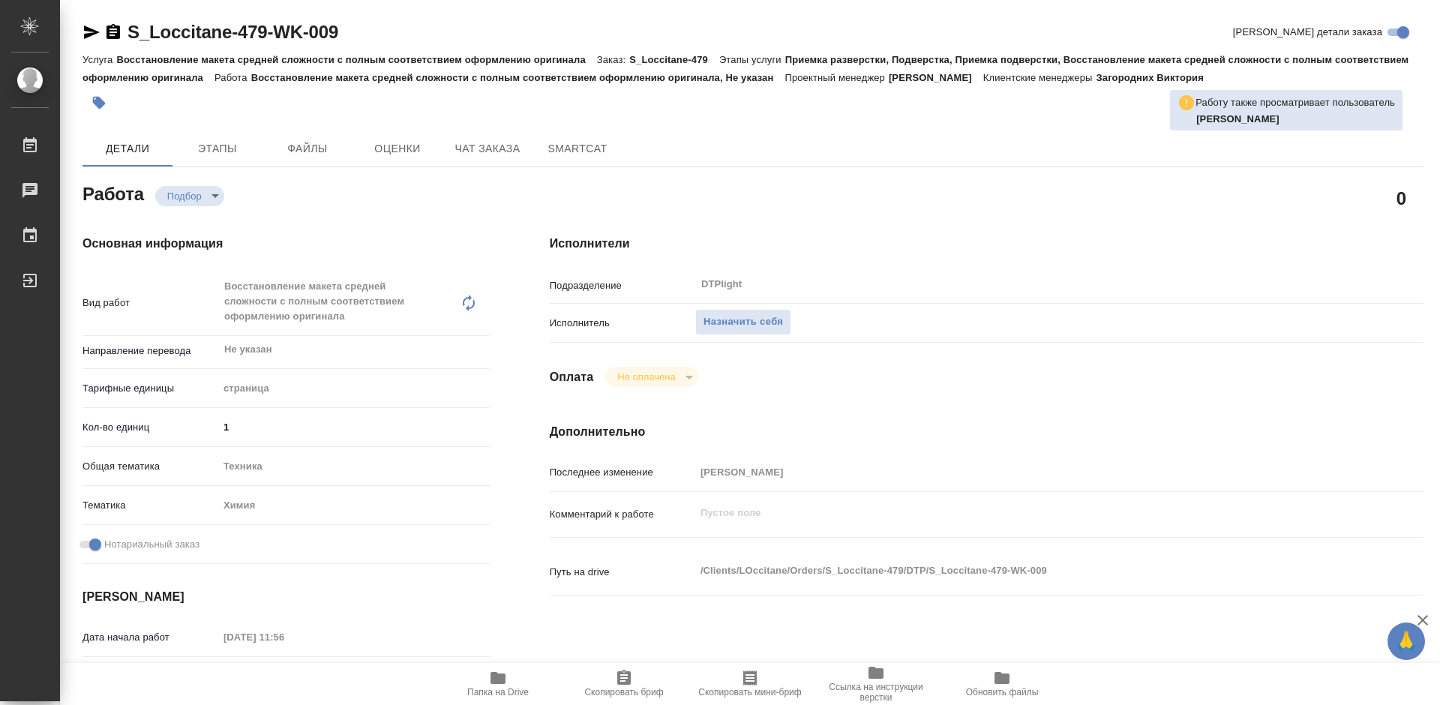
type textarea "x"
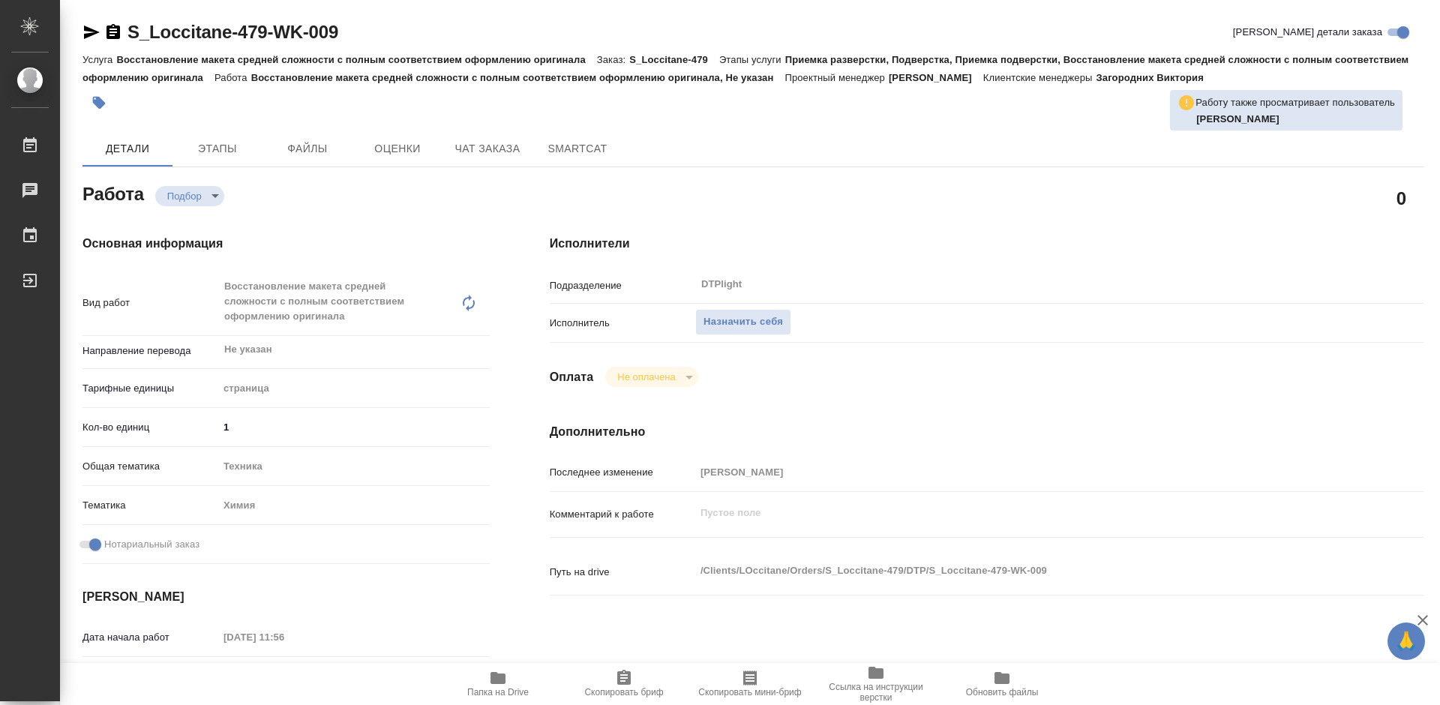
type textarea "x"
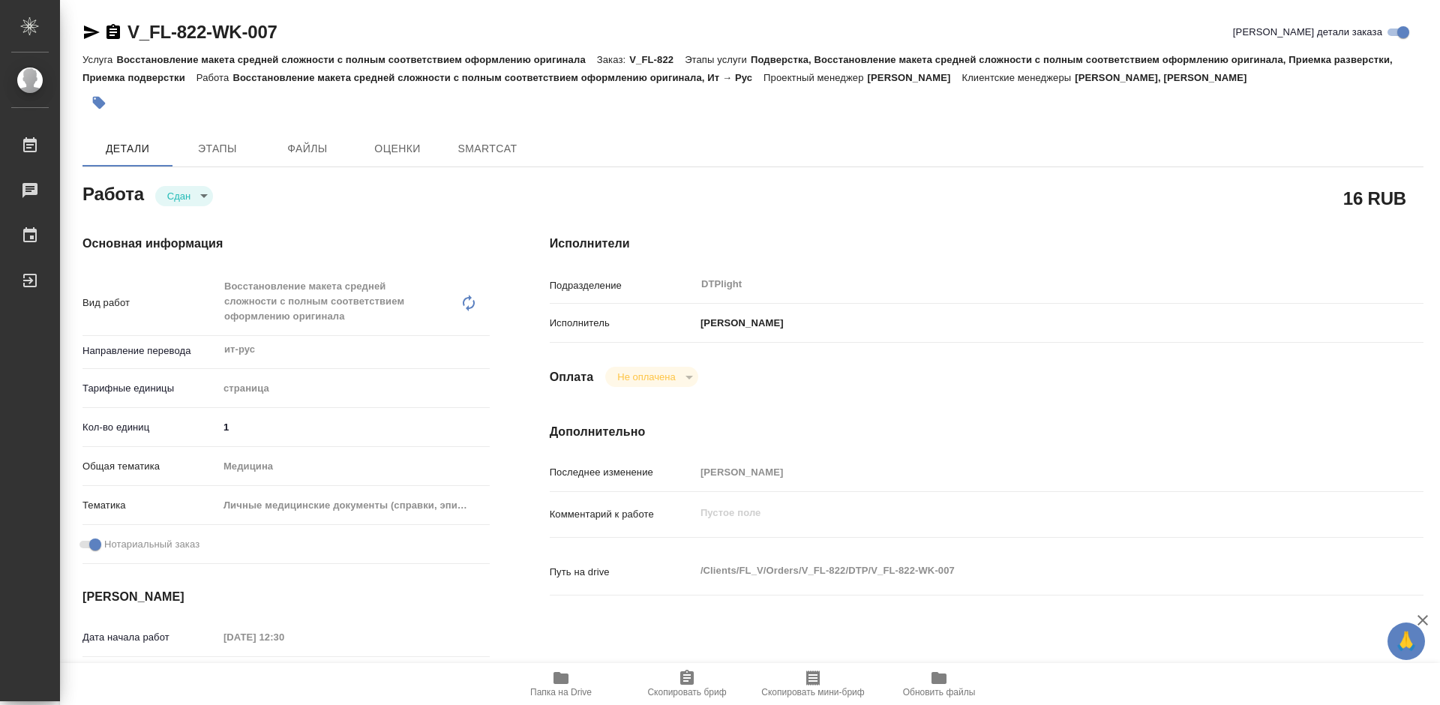
type textarea "x"
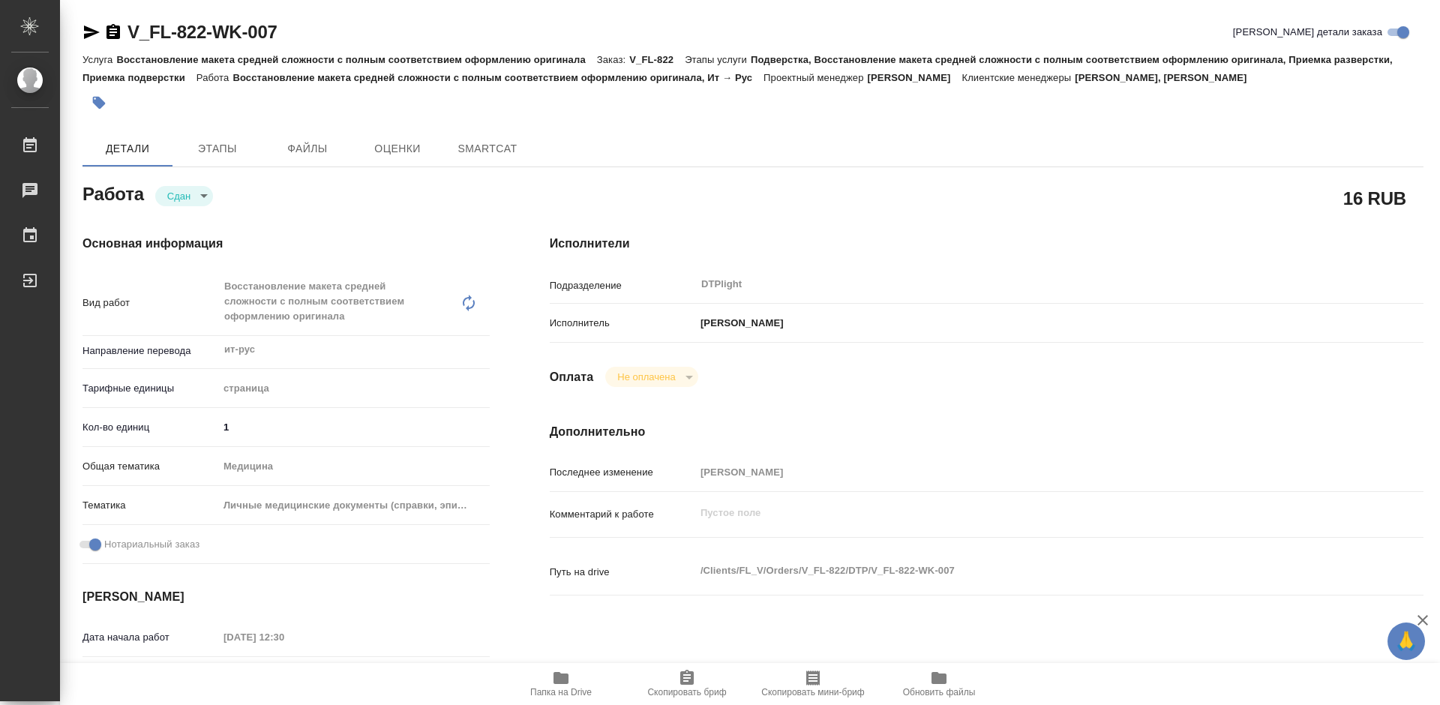
type textarea "x"
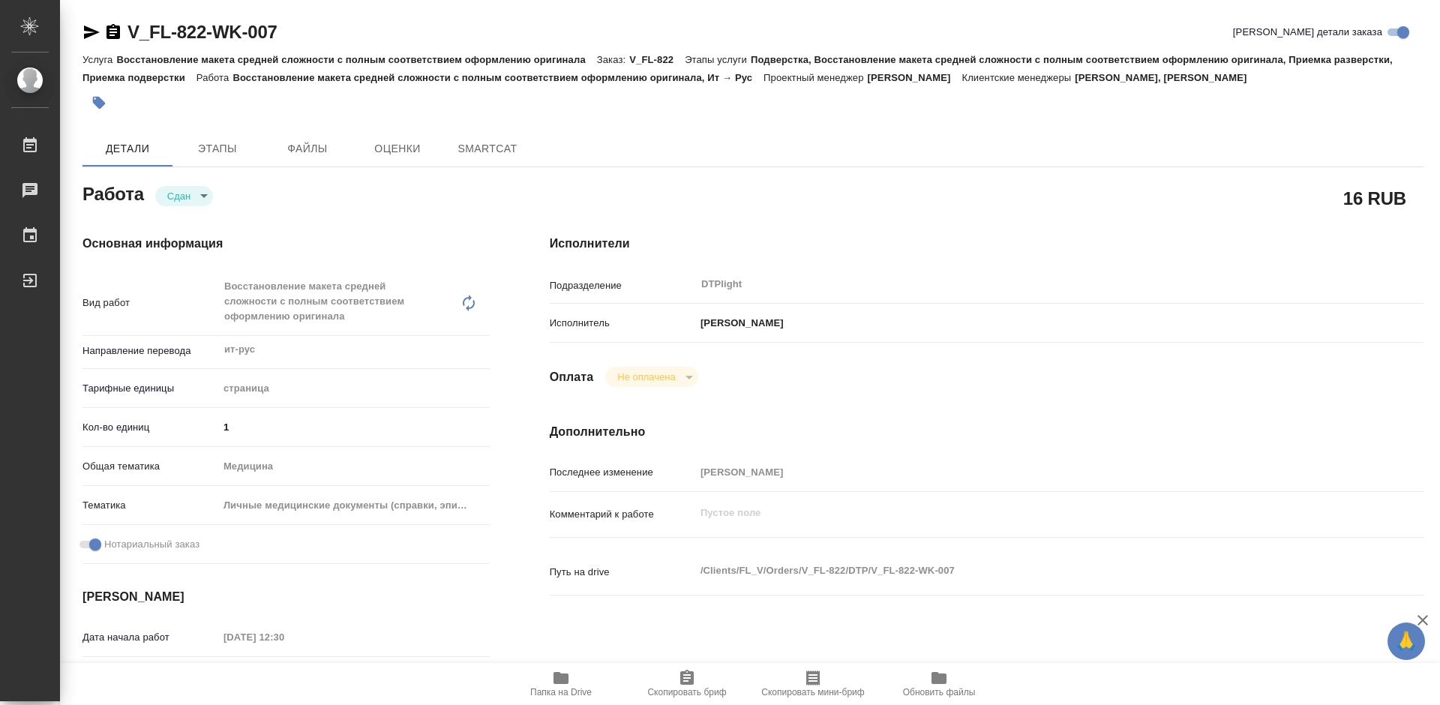
type textarea "x"
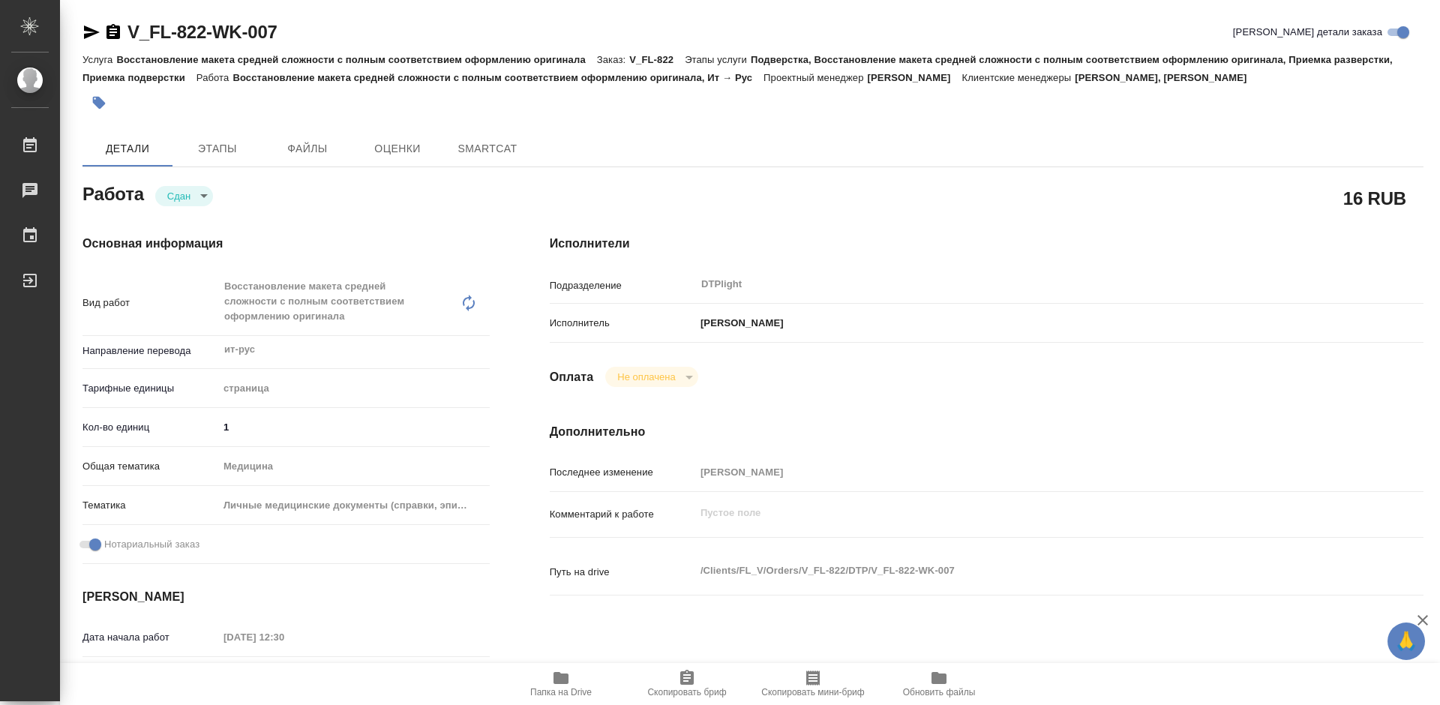
type textarea "x"
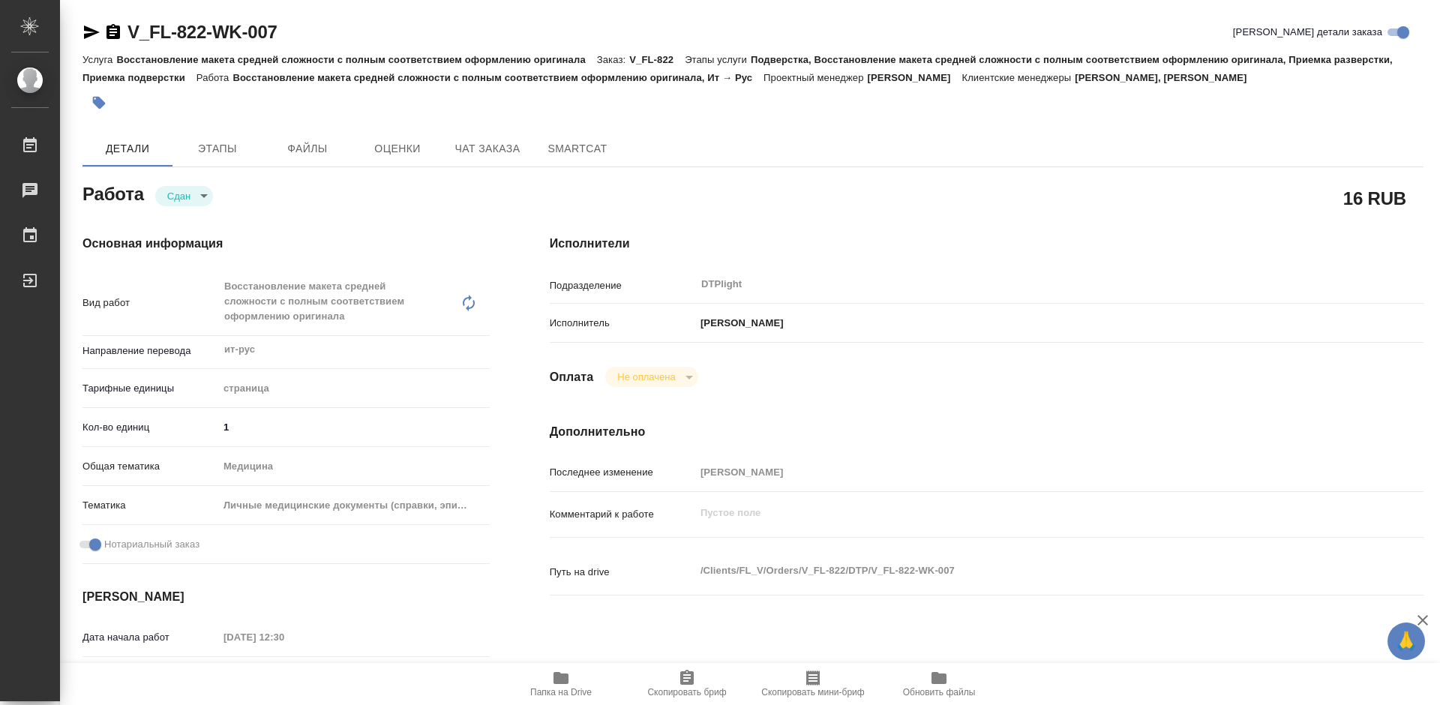
scroll to position [75, 0]
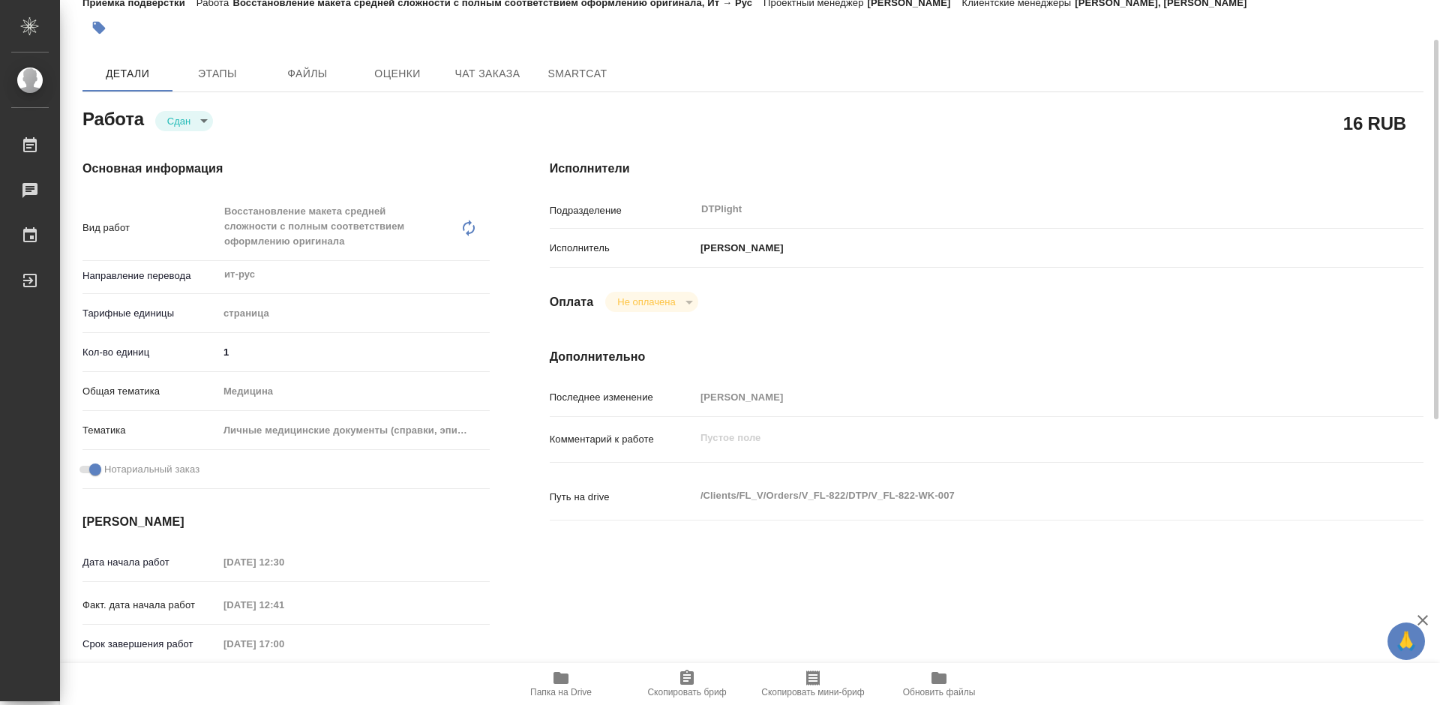
type textarea "x"
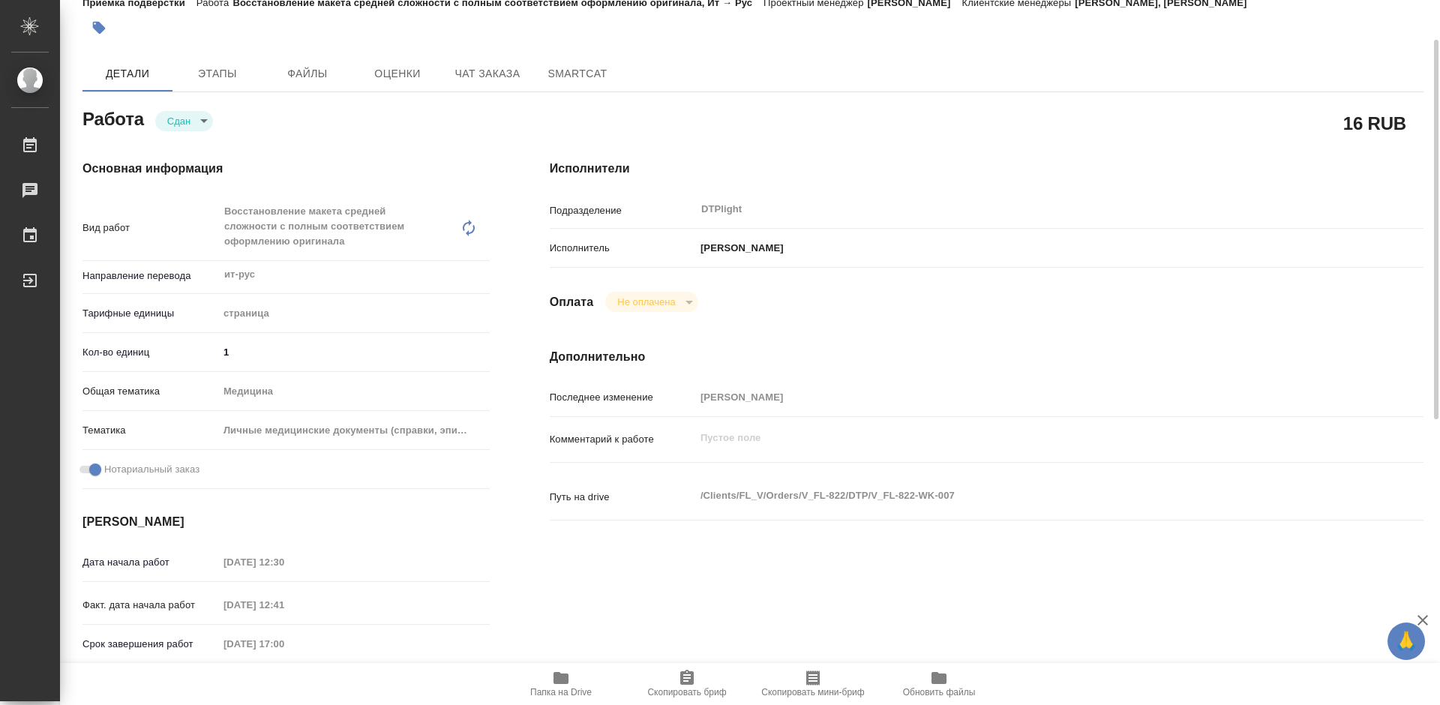
click at [559, 685] on icon "button" at bounding box center [561, 678] width 18 height 18
type textarea "x"
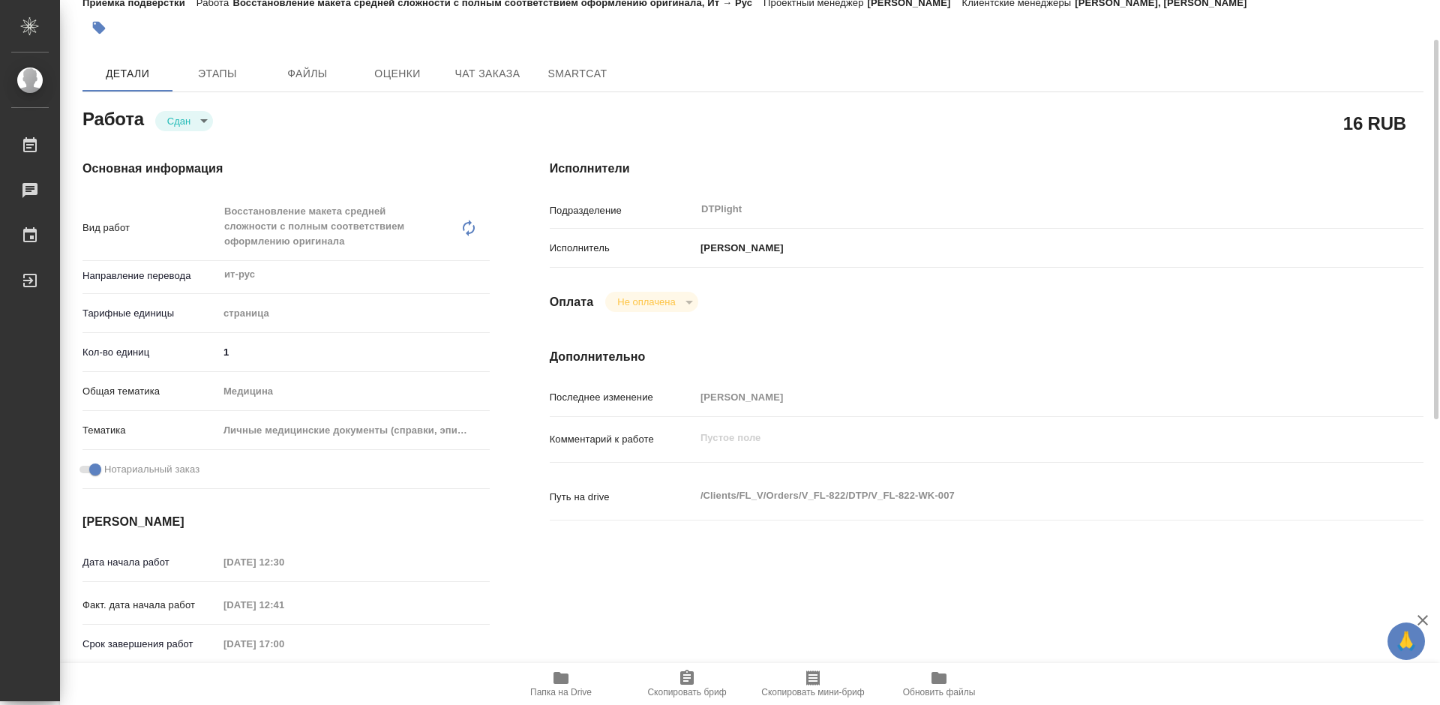
type textarea "x"
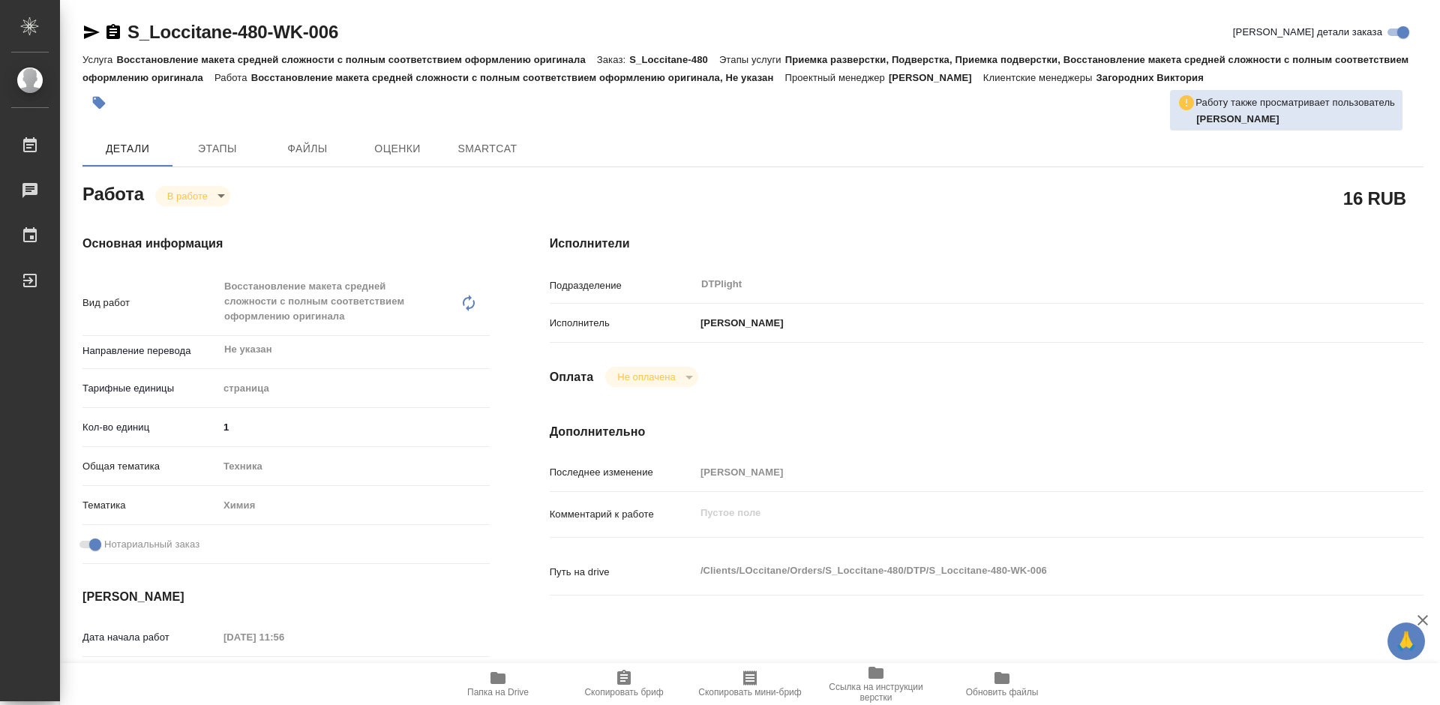
type textarea "x"
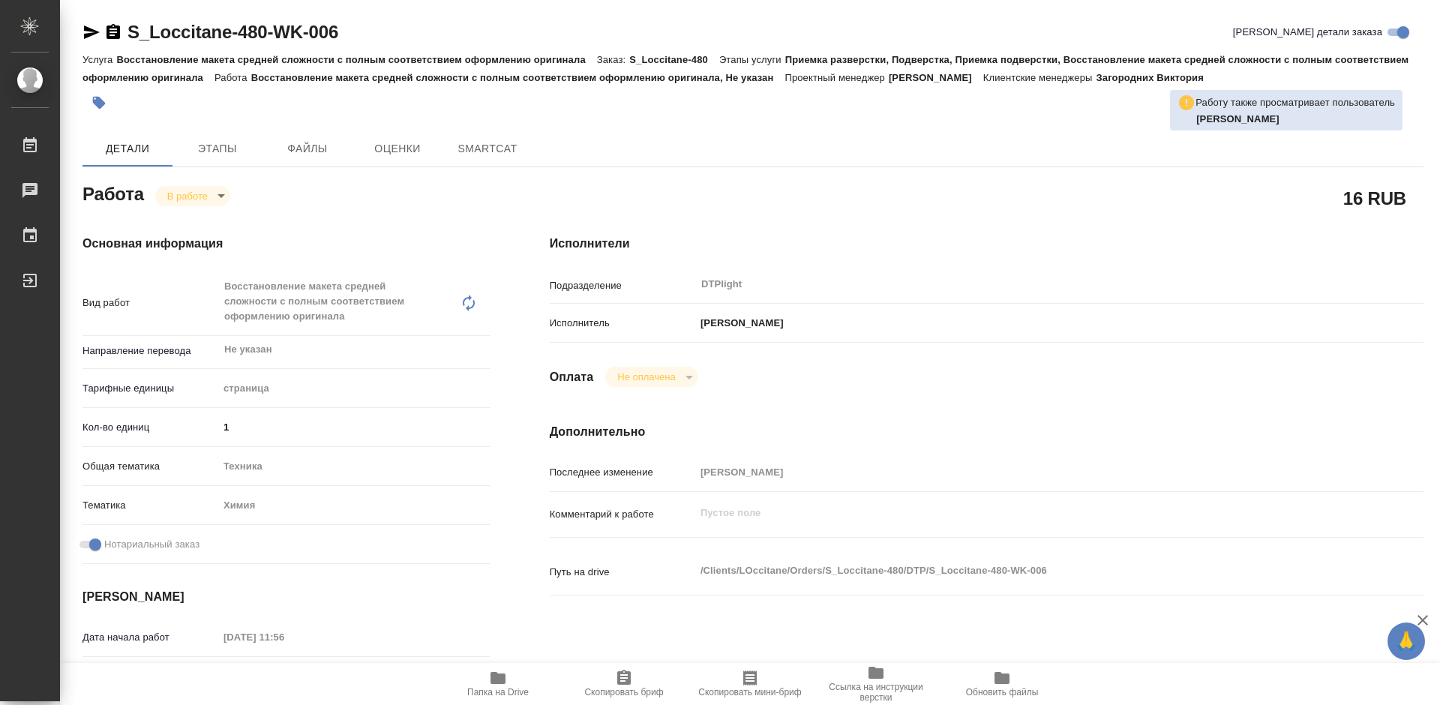
type textarea "x"
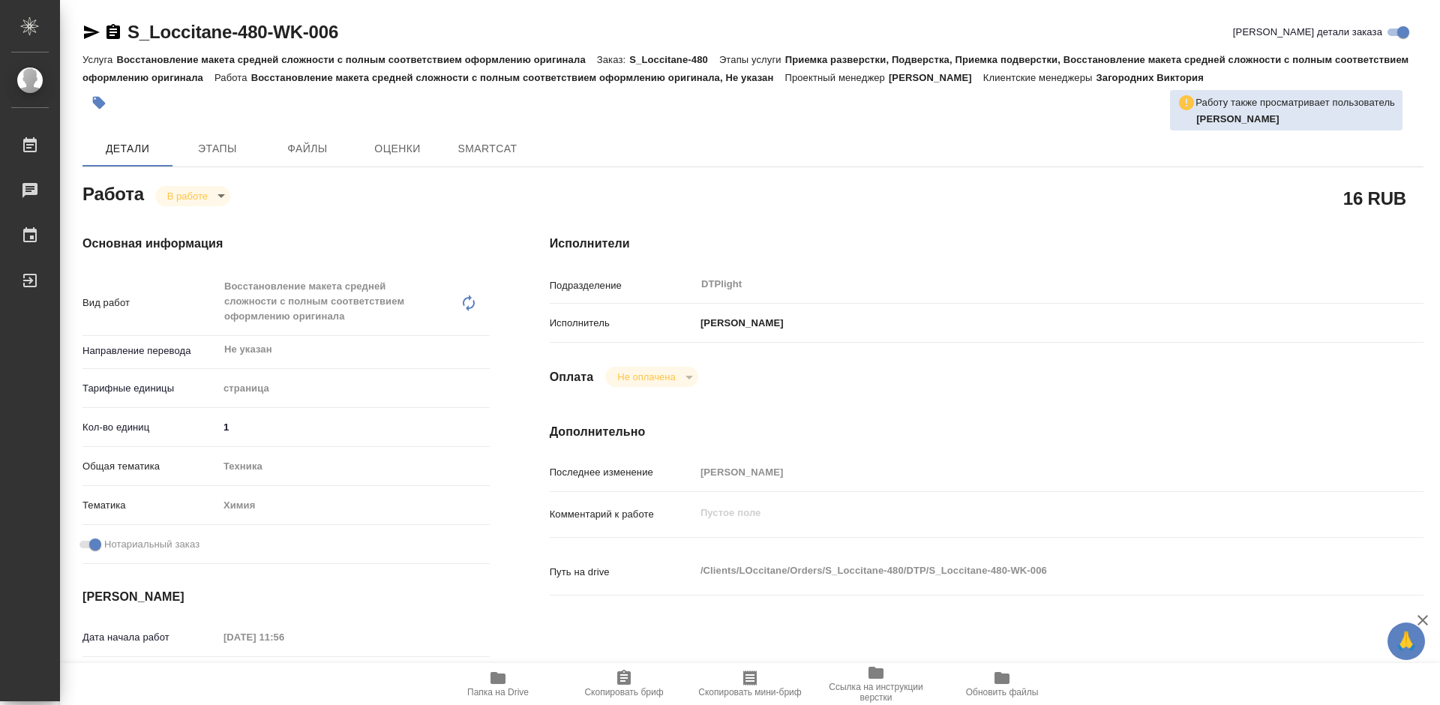
type textarea "x"
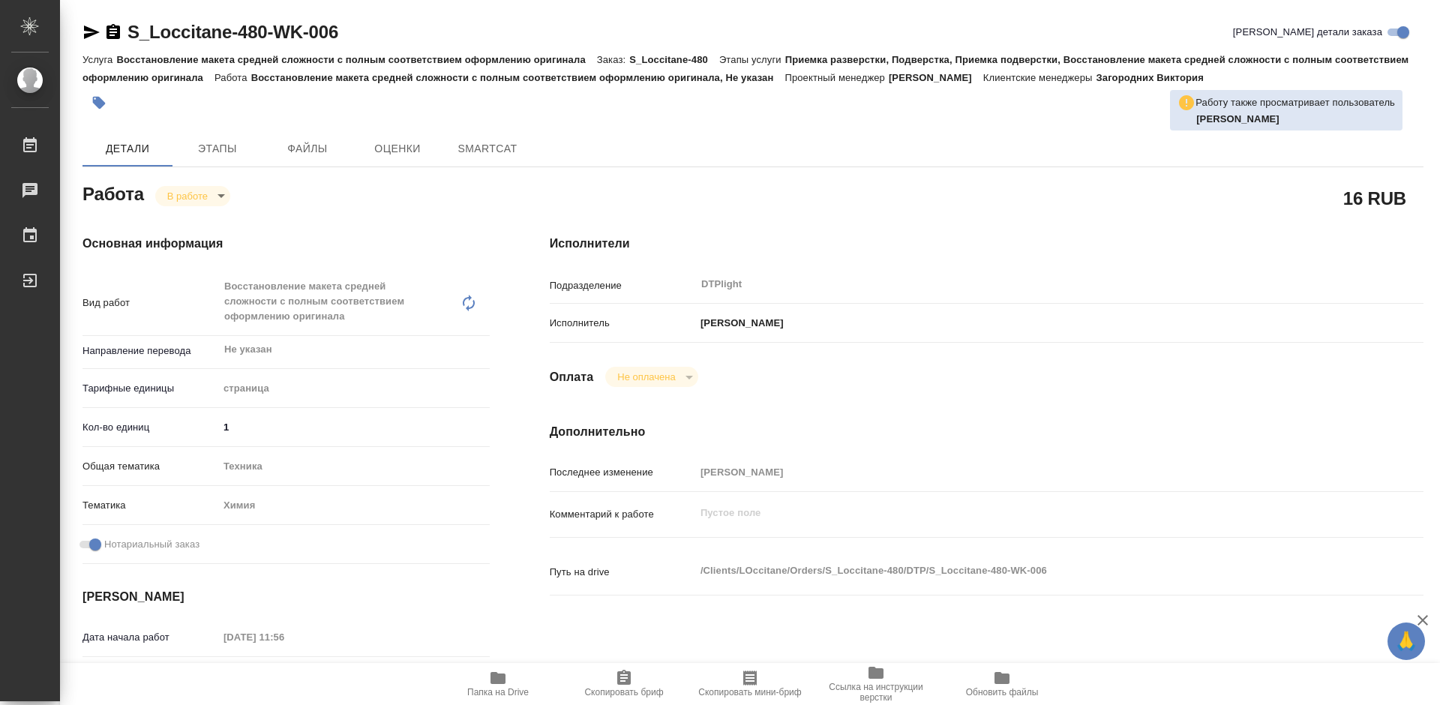
type textarea "x"
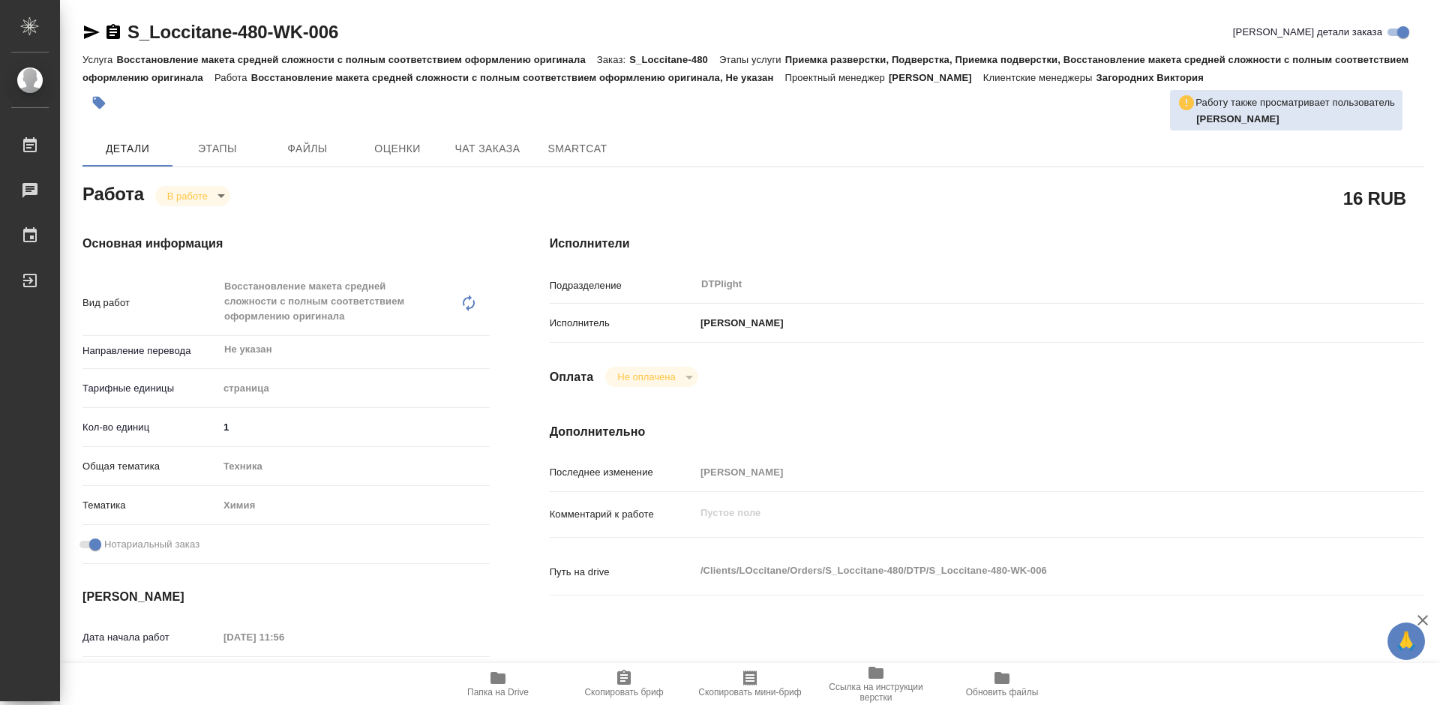
type textarea "x"
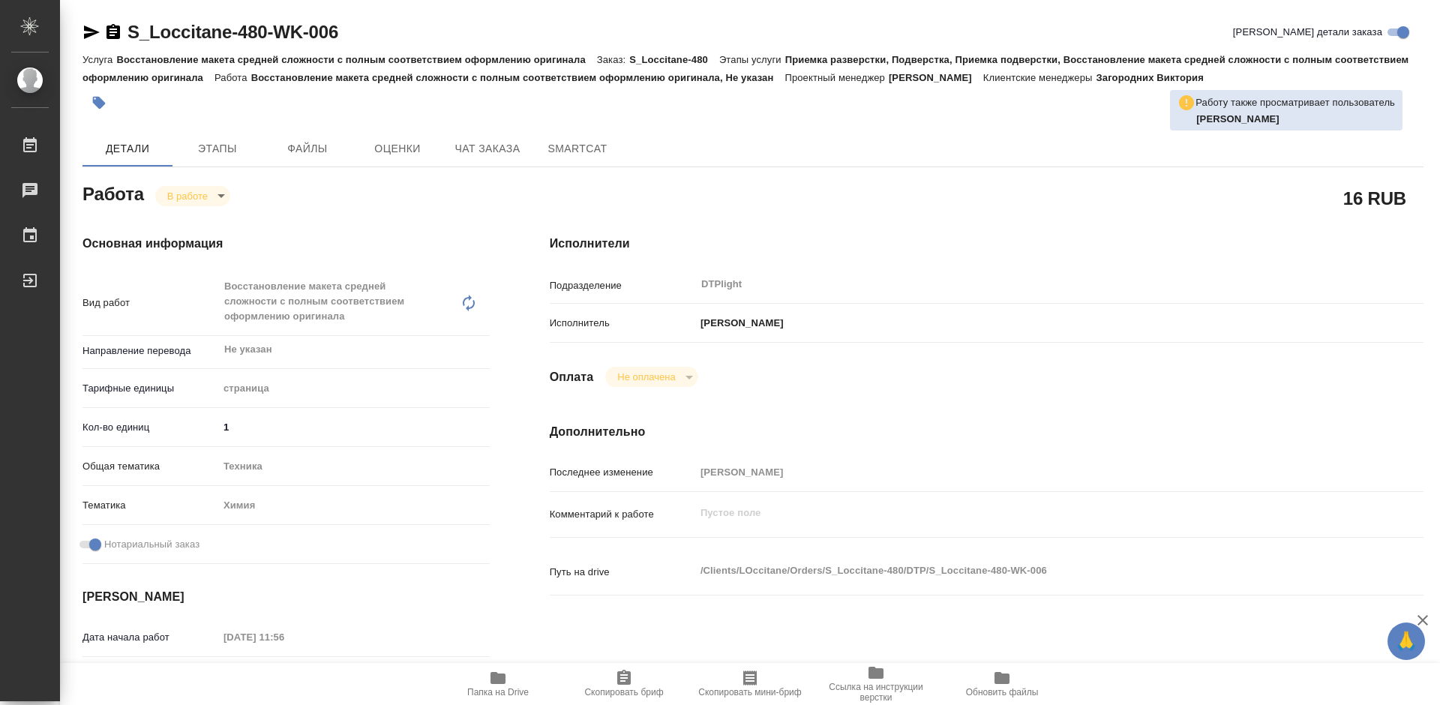
type textarea "x"
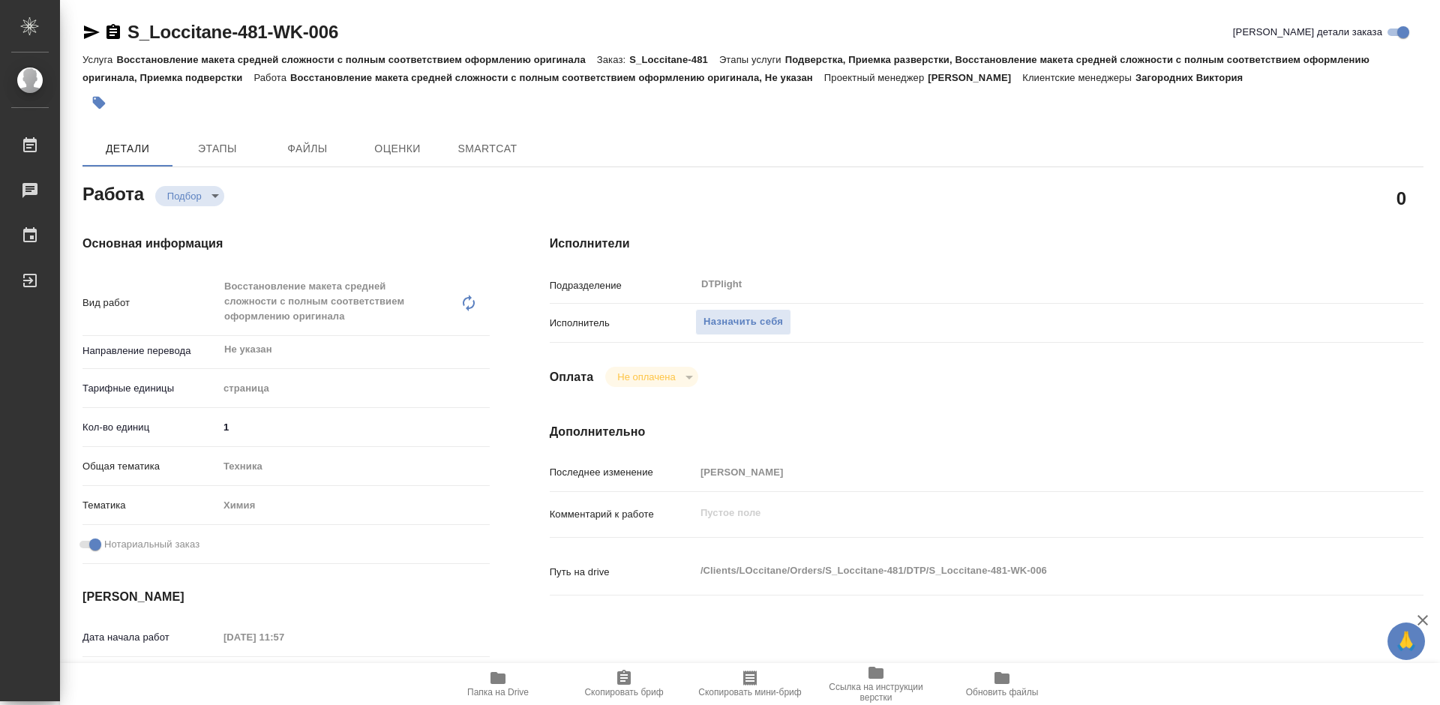
type textarea "x"
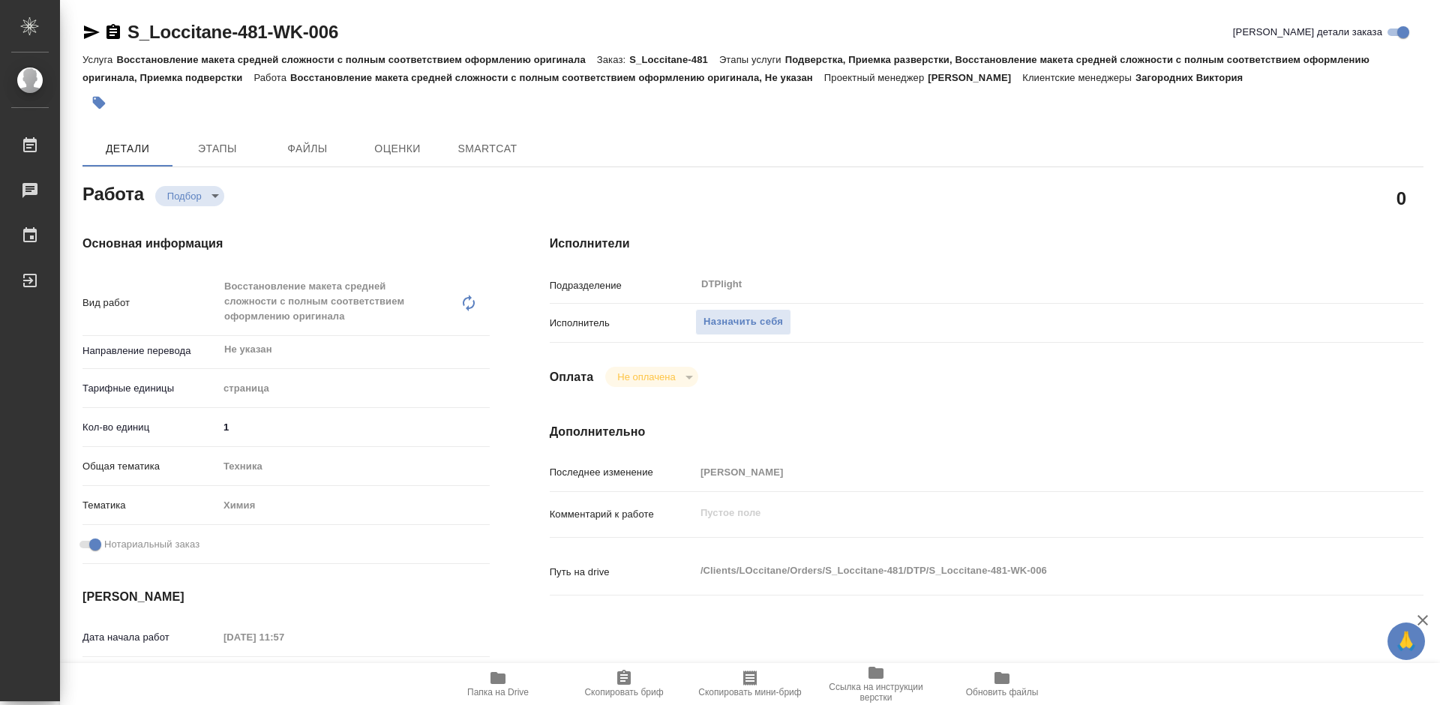
type textarea "x"
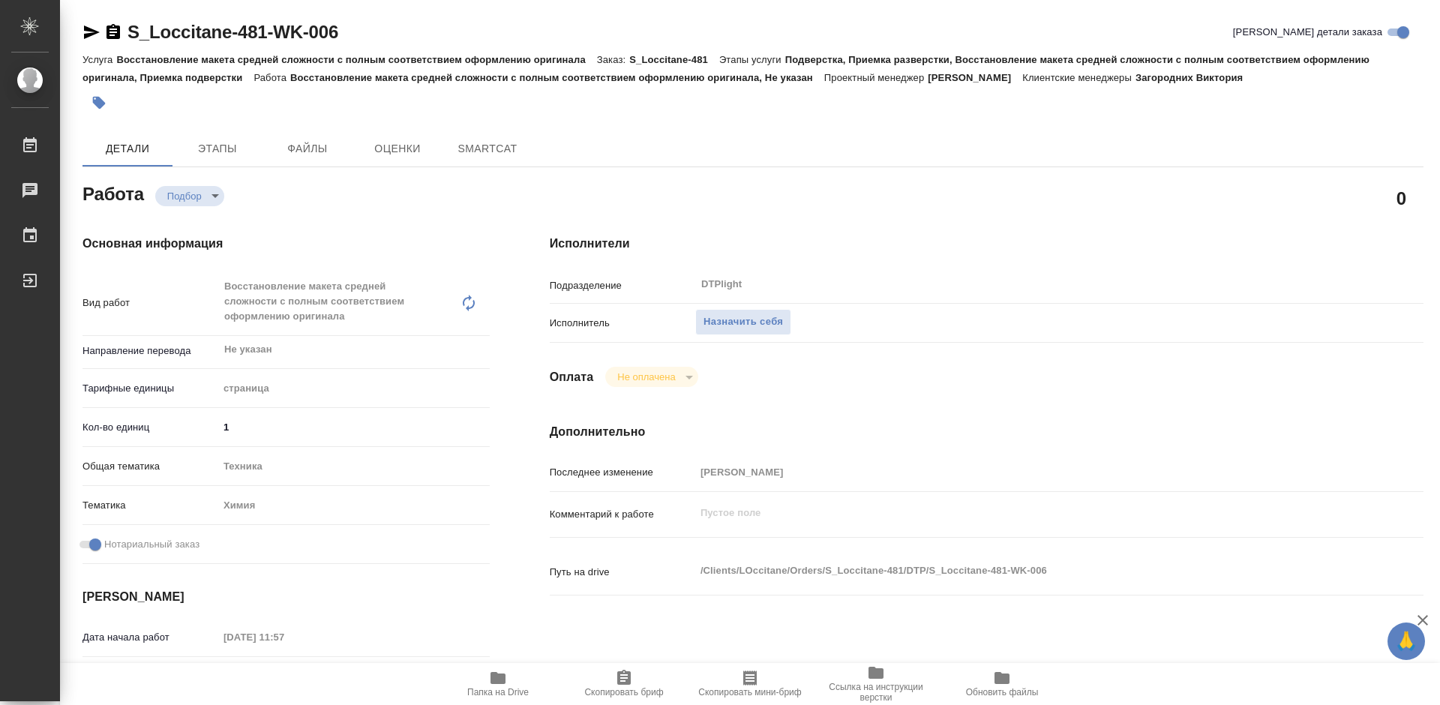
type textarea "x"
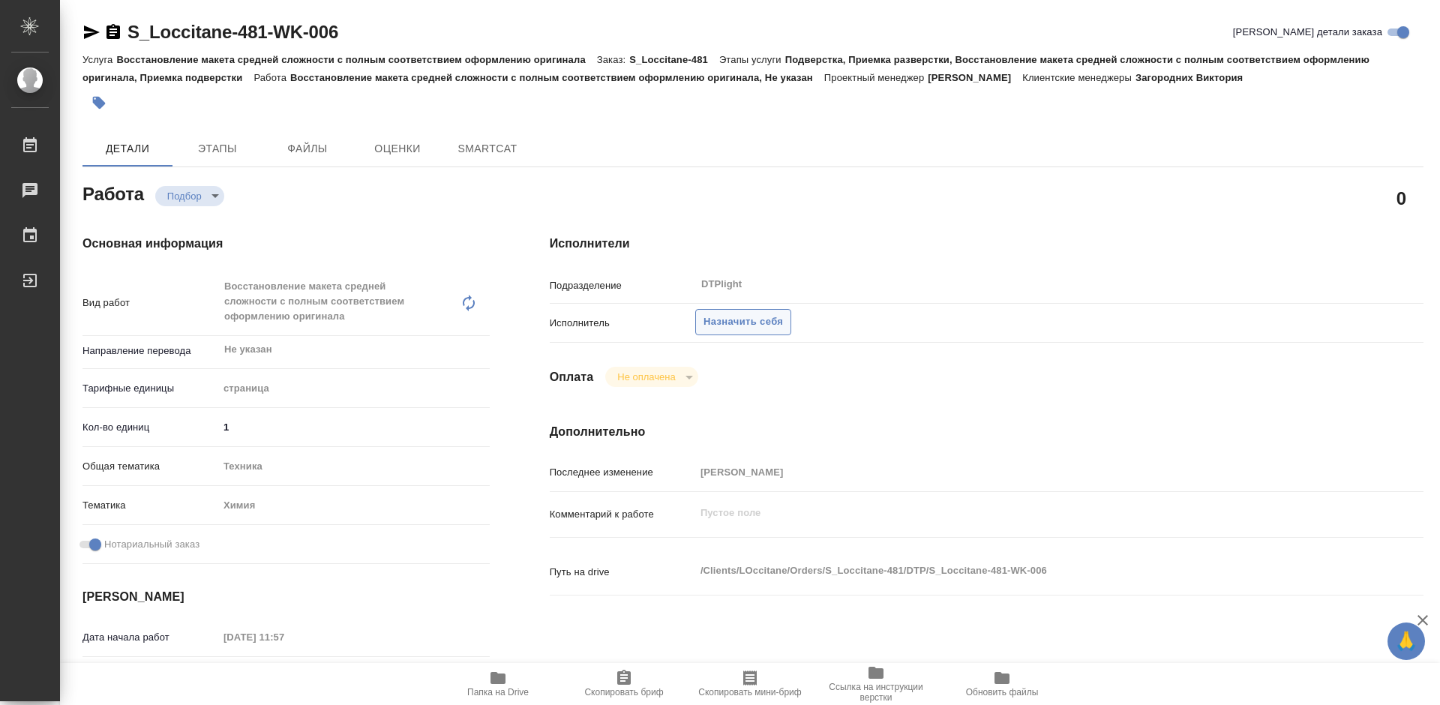
type textarea "x"
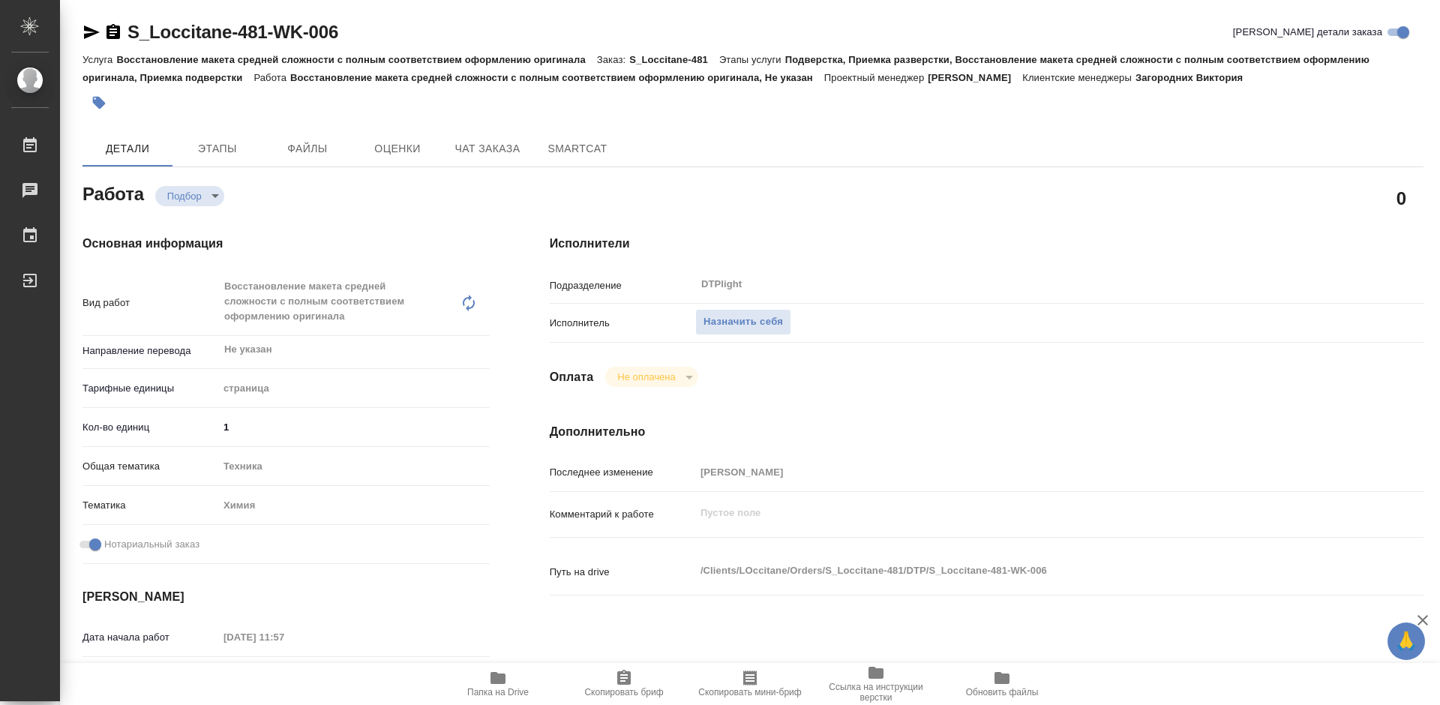
type textarea "x"
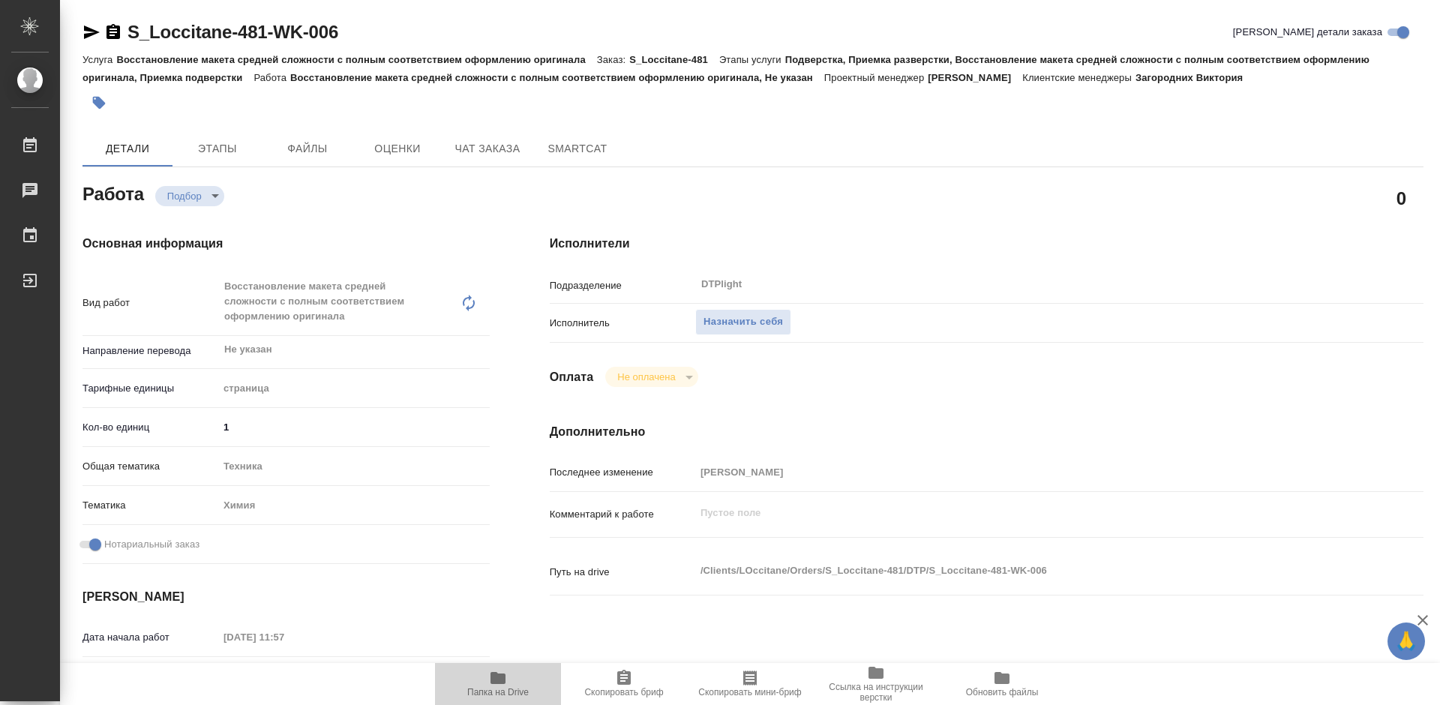
click at [506, 688] on span "Папка на Drive" at bounding box center [498, 692] width 62 height 11
type textarea "x"
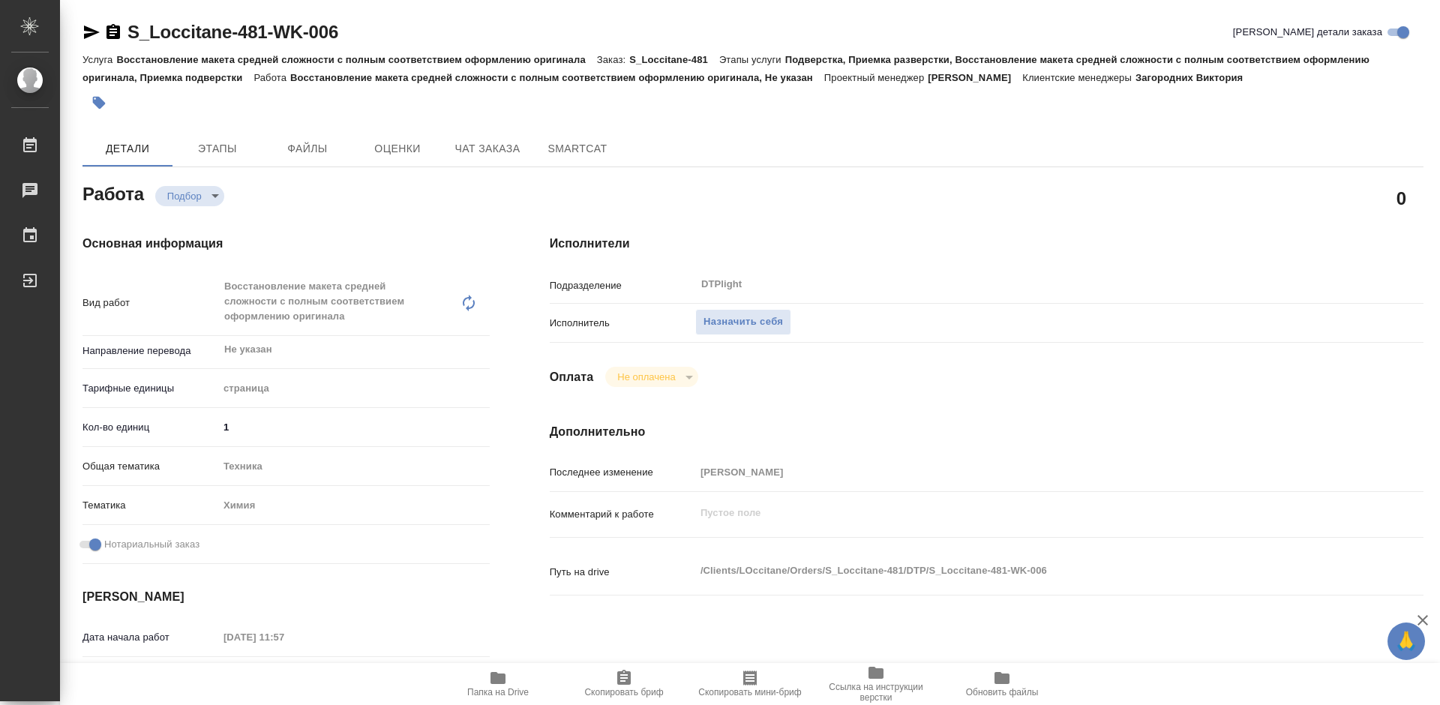
type textarea "x"
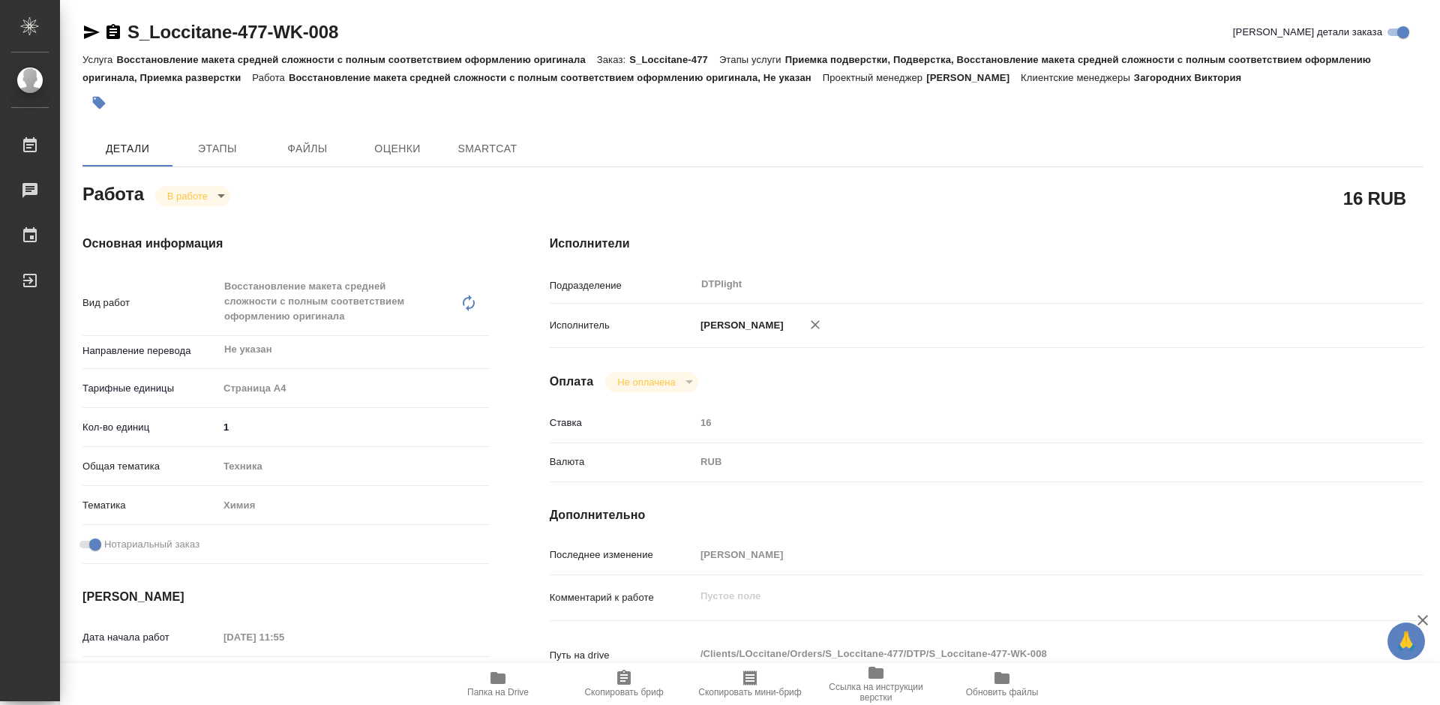
type textarea "x"
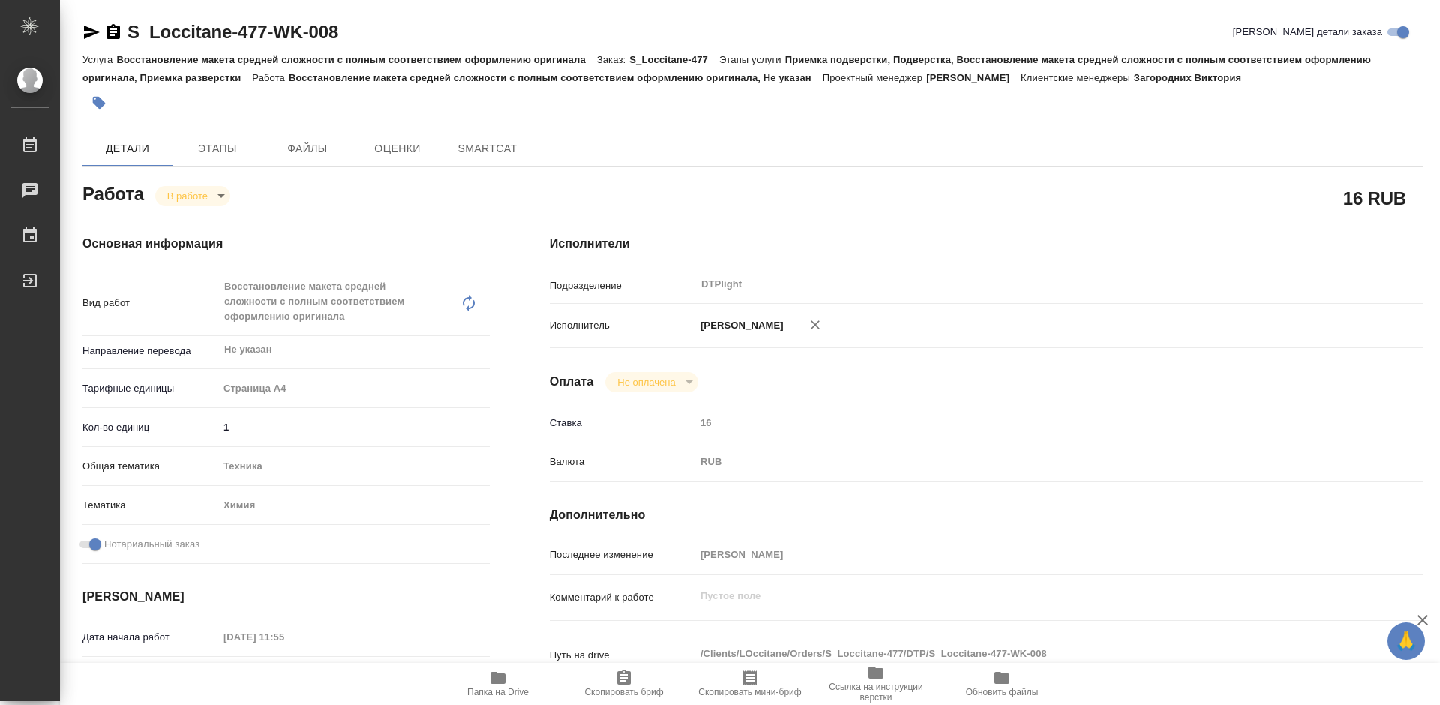
type textarea "x"
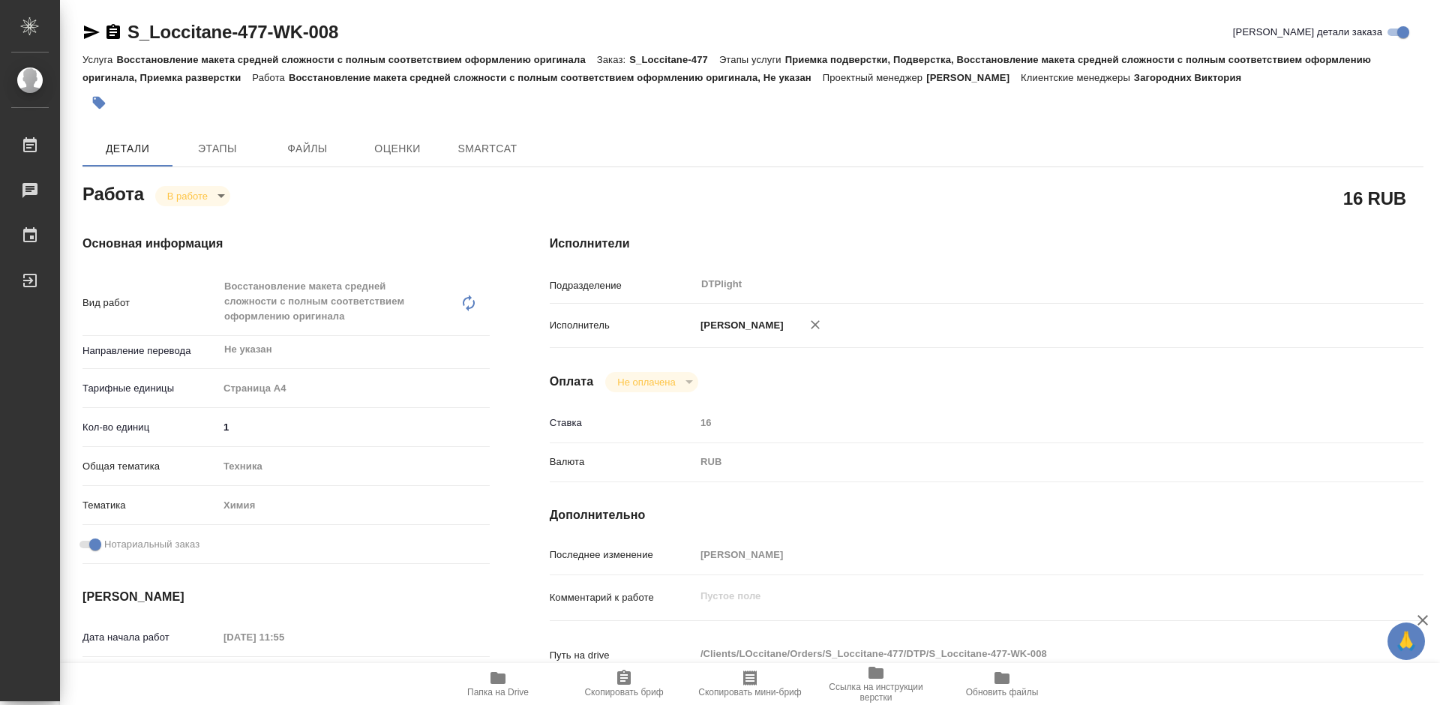
type textarea "x"
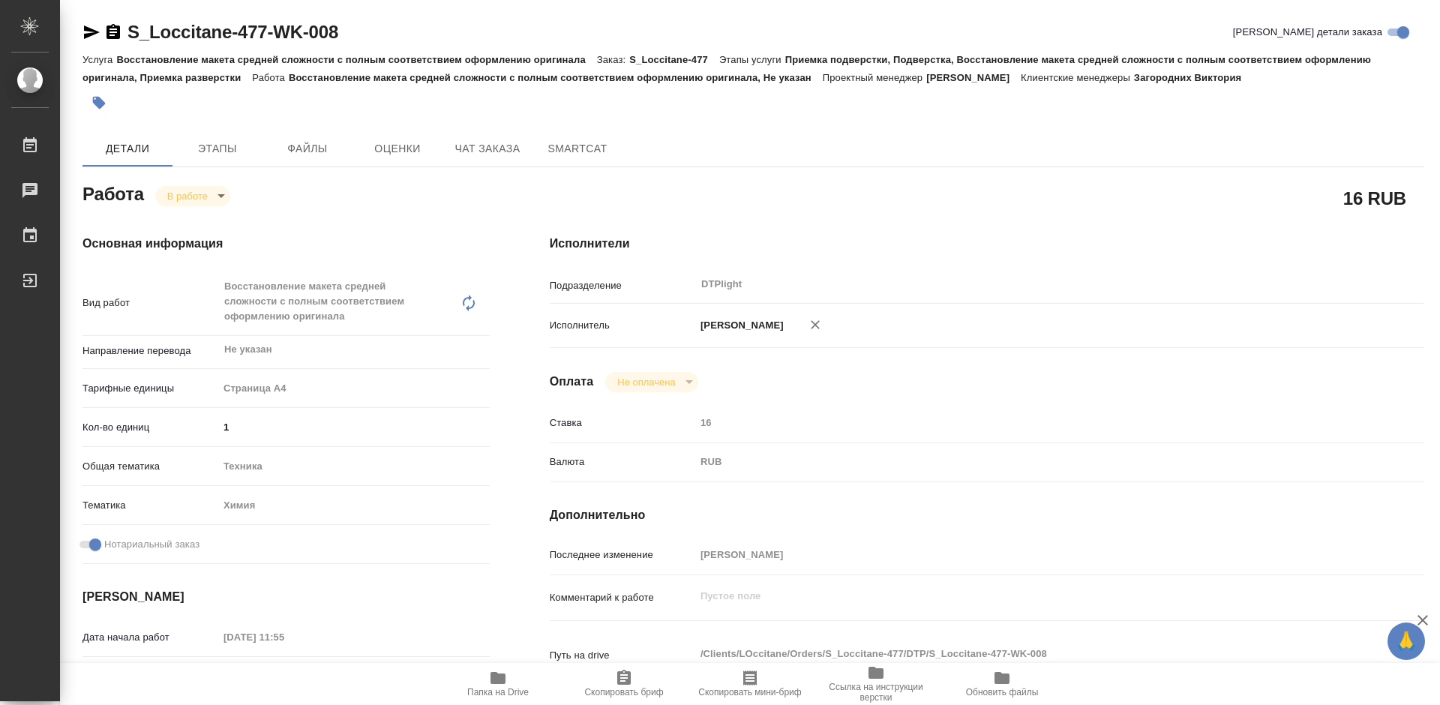
type textarea "x"
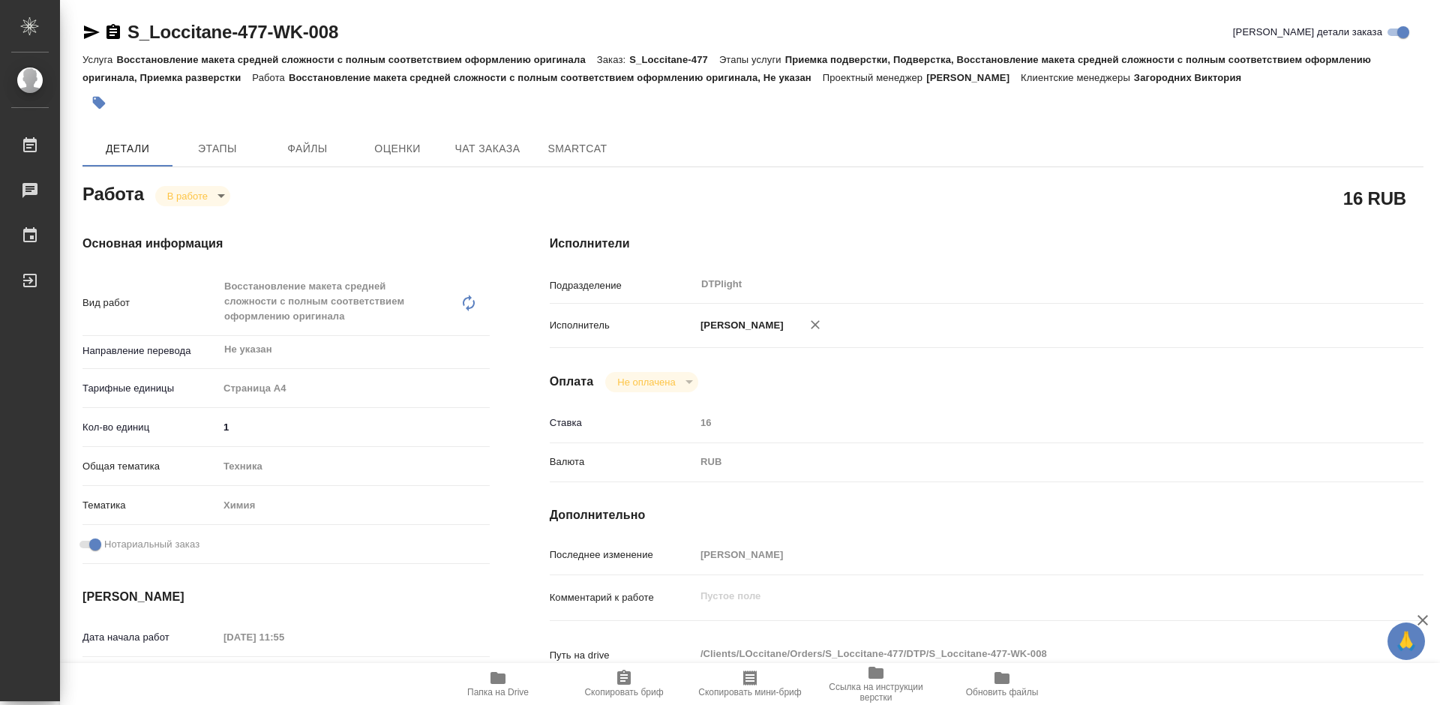
click at [506, 683] on icon "button" at bounding box center [498, 678] width 18 height 18
type textarea "x"
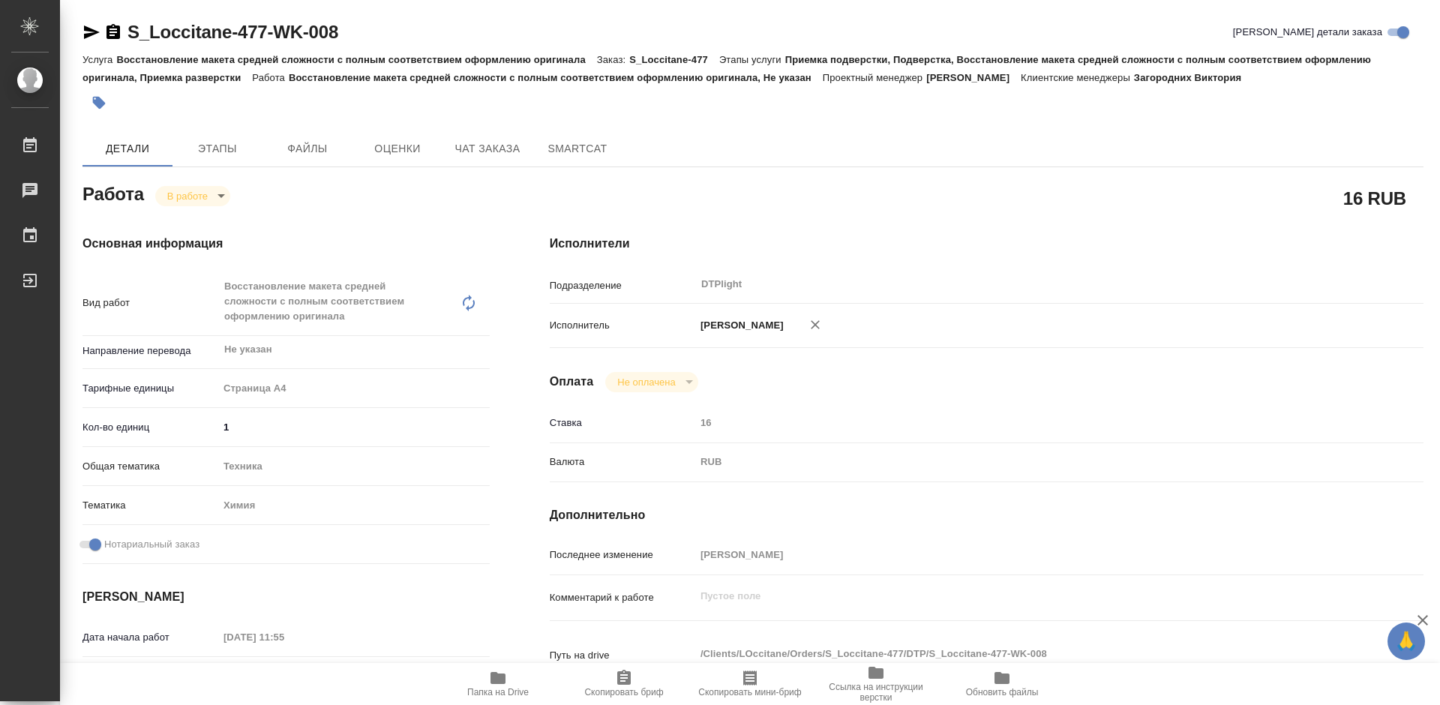
type textarea "x"
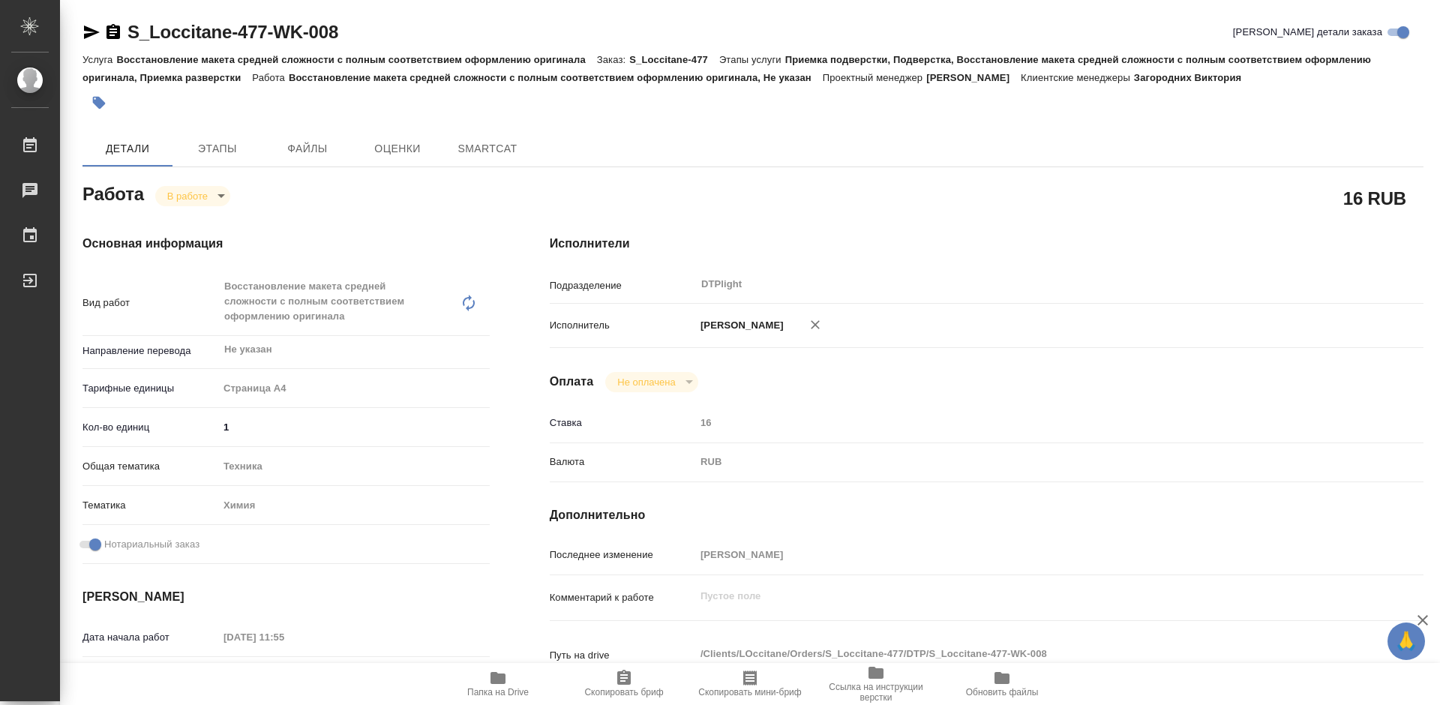
type textarea "x"
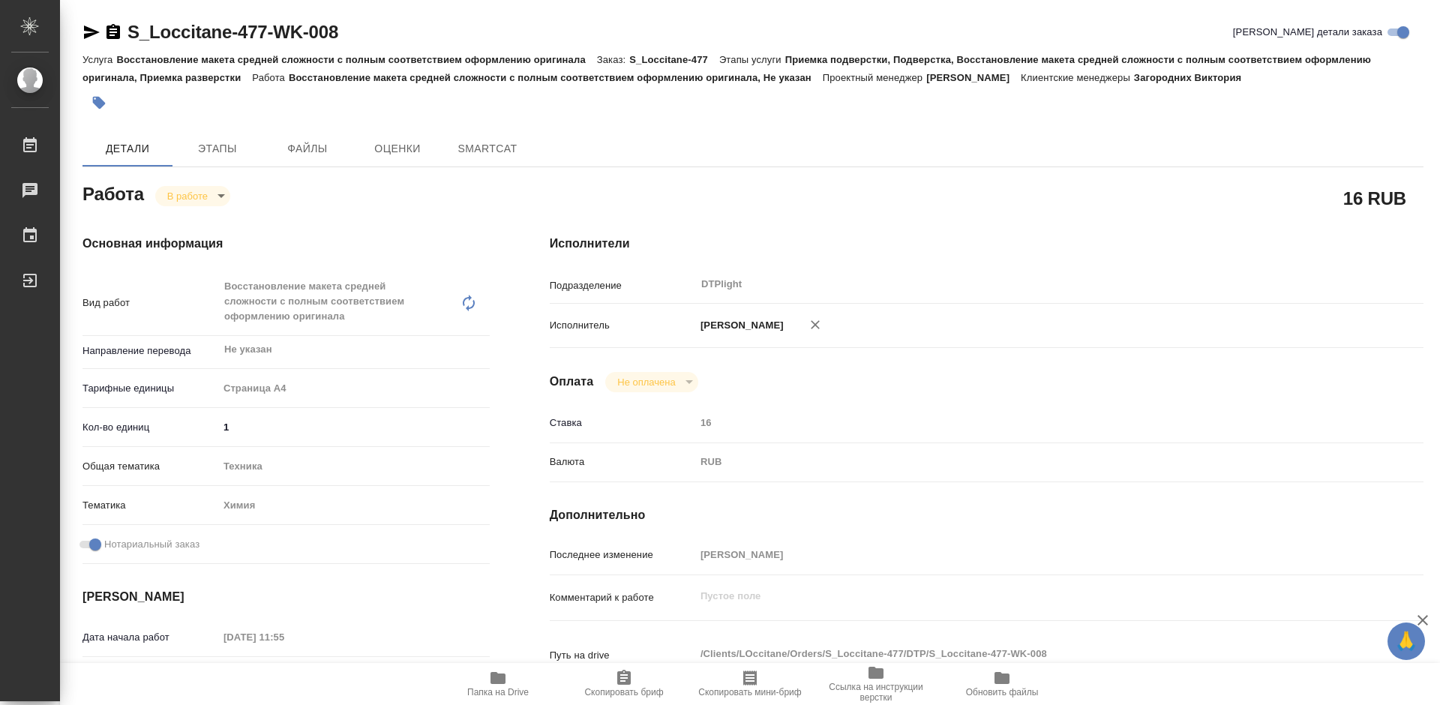
type textarea "x"
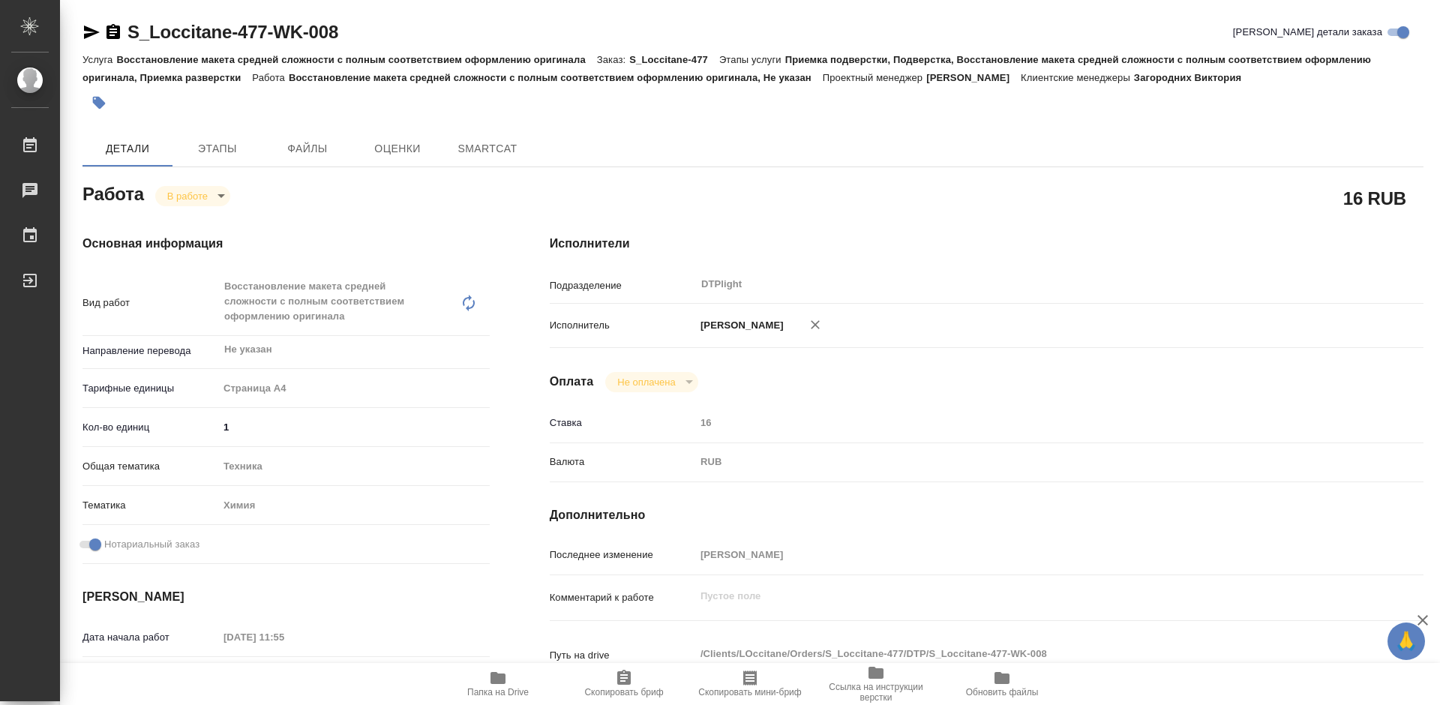
type textarea "x"
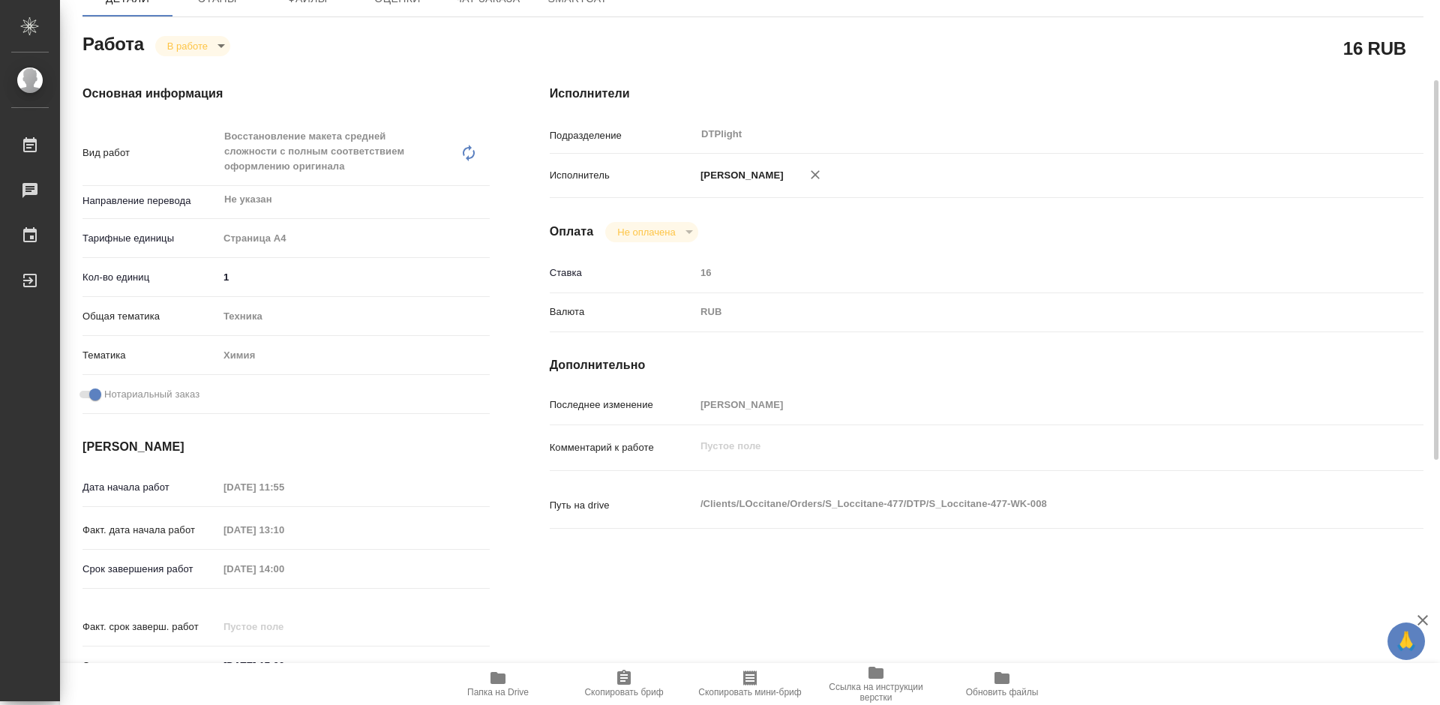
click at [502, 674] on icon "button" at bounding box center [498, 678] width 15 height 12
type textarea "x"
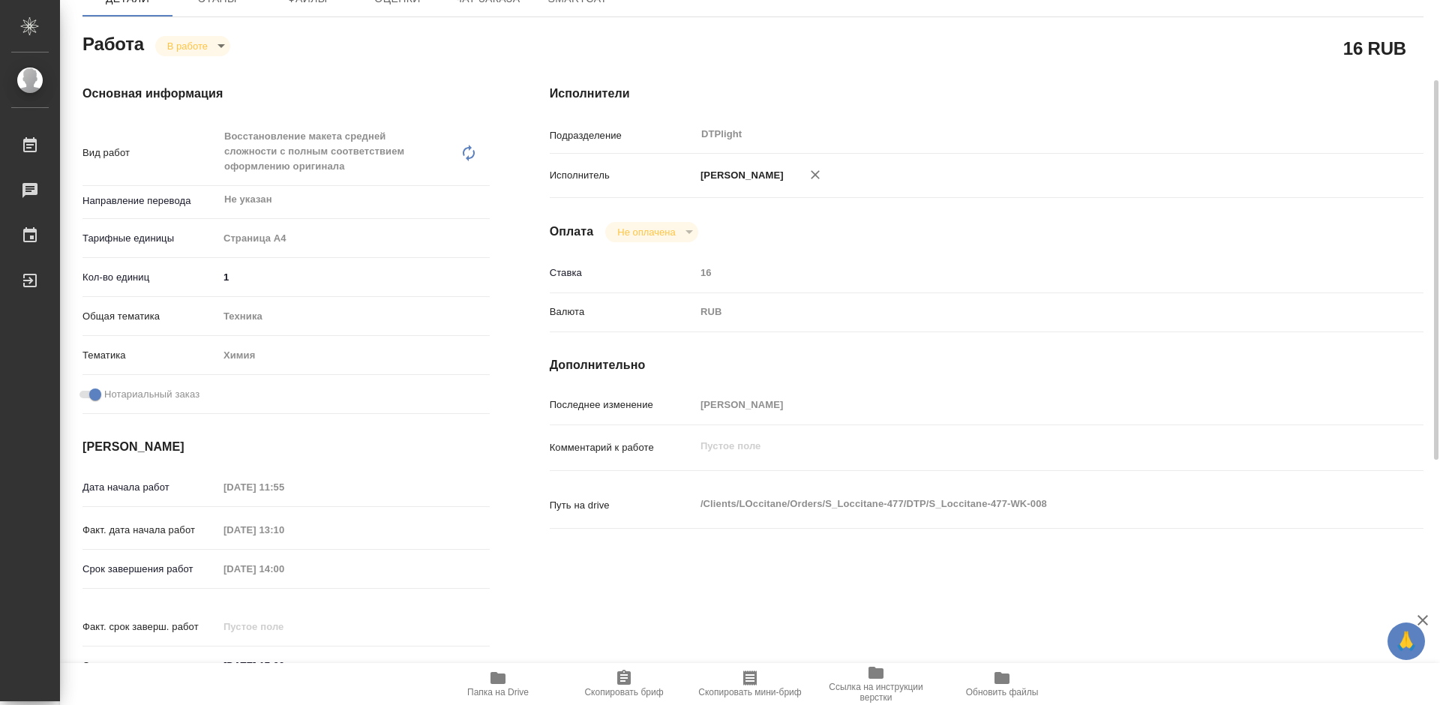
type textarea "x"
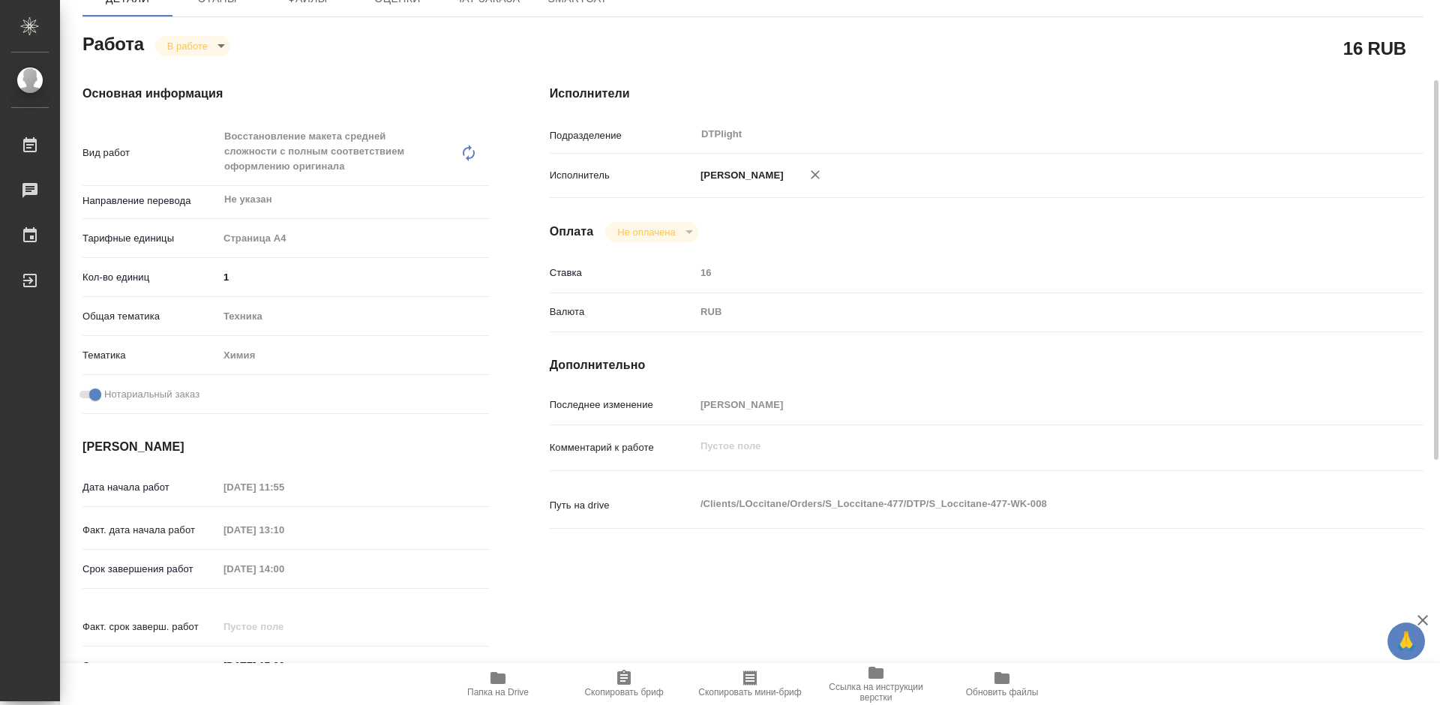
type textarea "x"
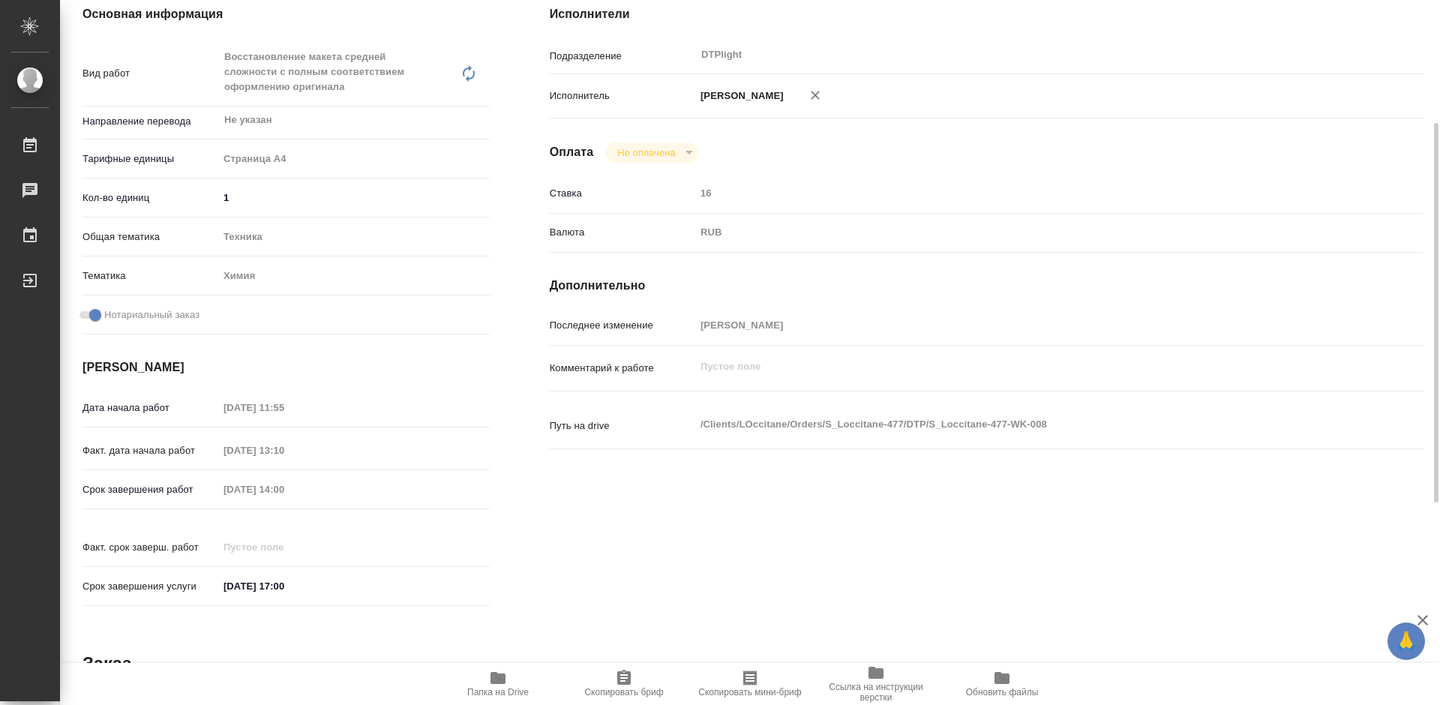
scroll to position [0, 0]
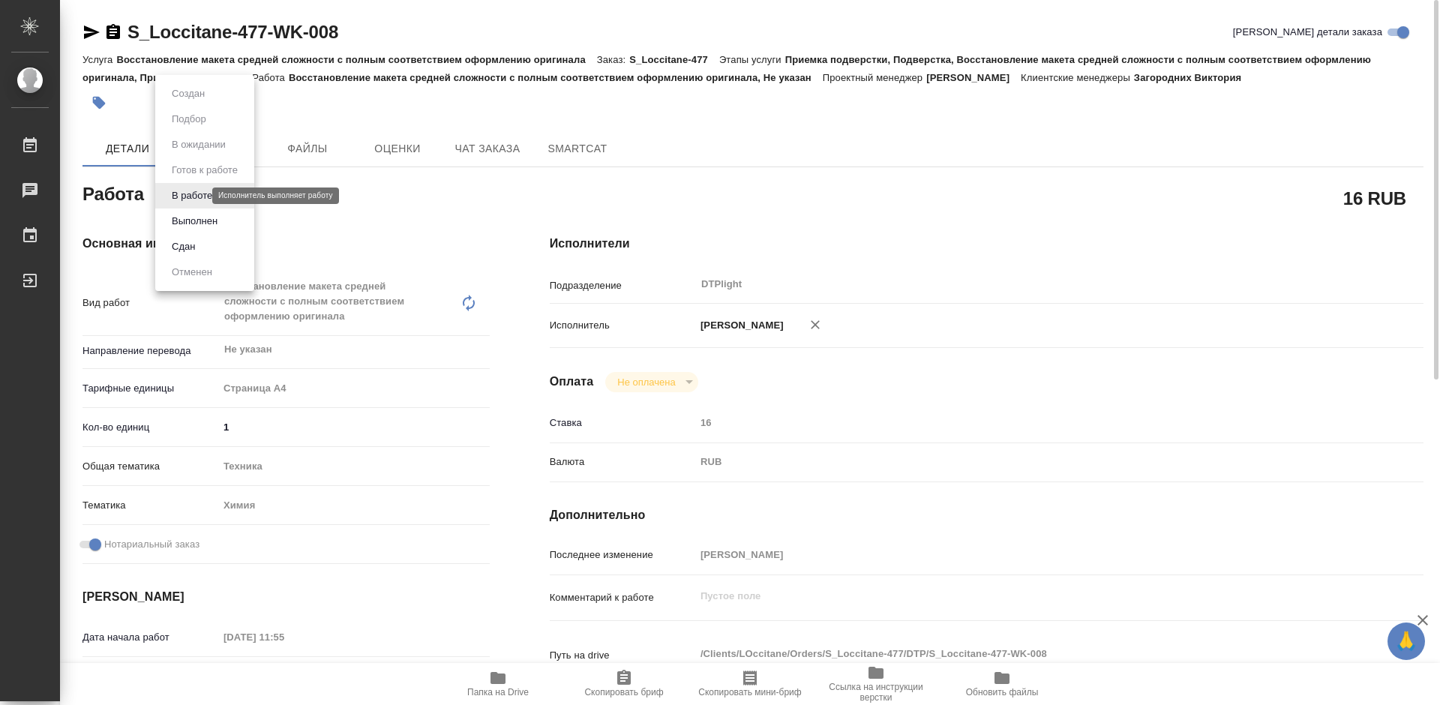
click at [200, 193] on body "🙏 .cls-1 fill:#fff; AWATERA Tretyakova Mariya Работы 0 Чаты График Выйти S_Locc…" at bounding box center [720, 352] width 1440 height 705
click at [207, 223] on button "Выполнен" at bounding box center [194, 221] width 55 height 17
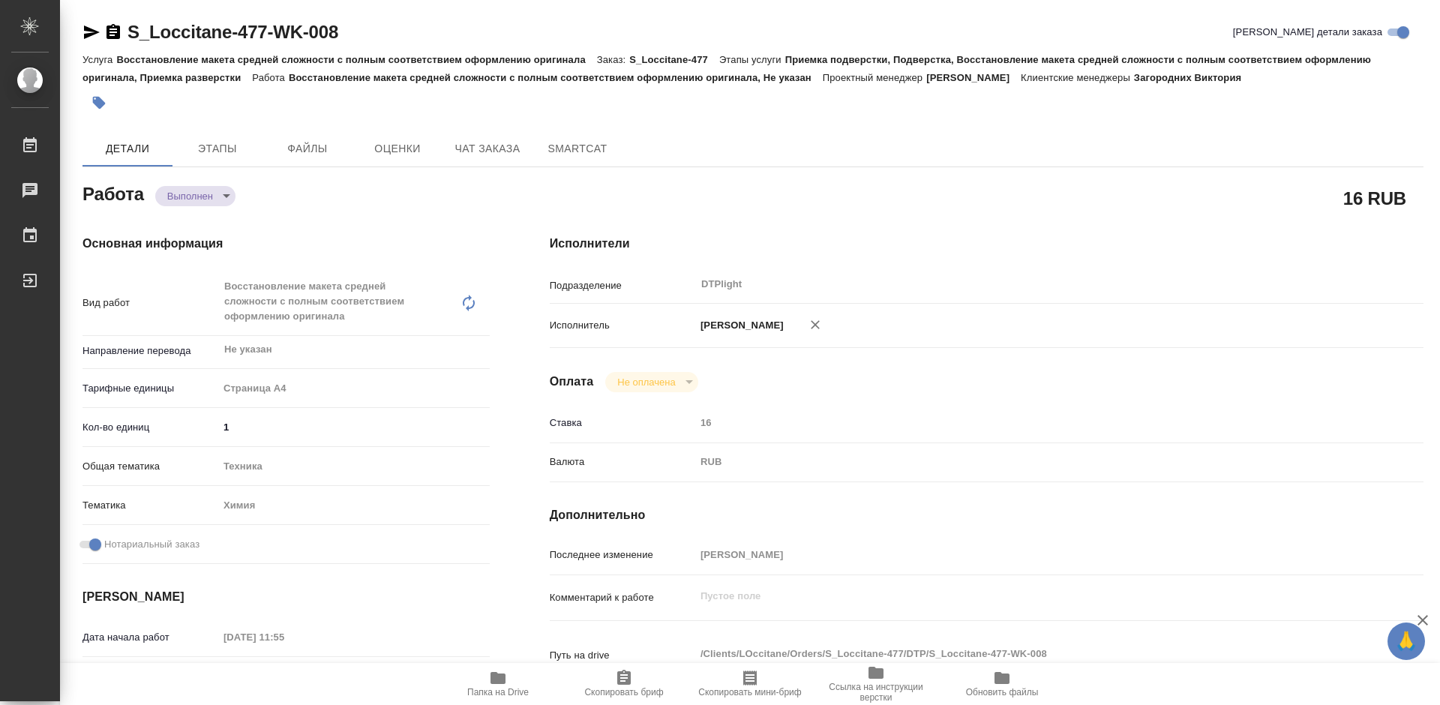
type textarea "x"
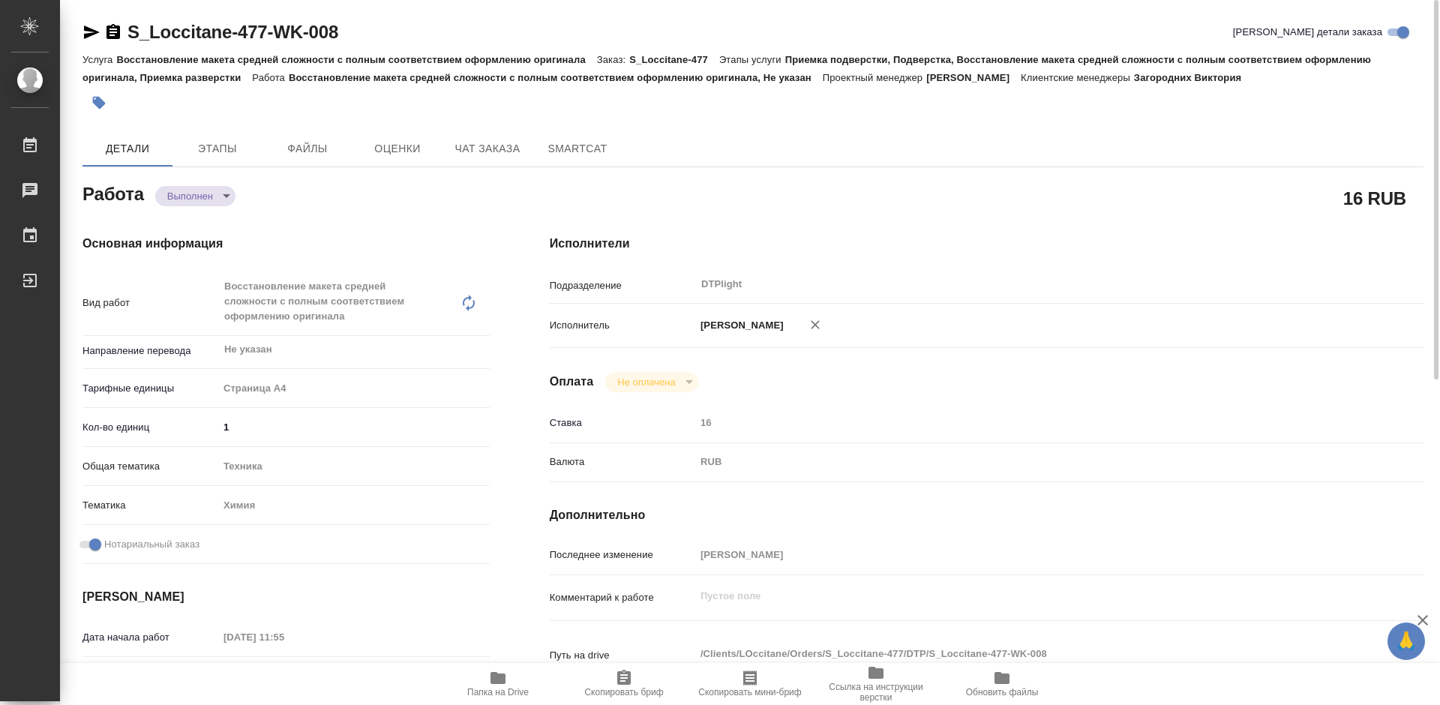
type textarea "x"
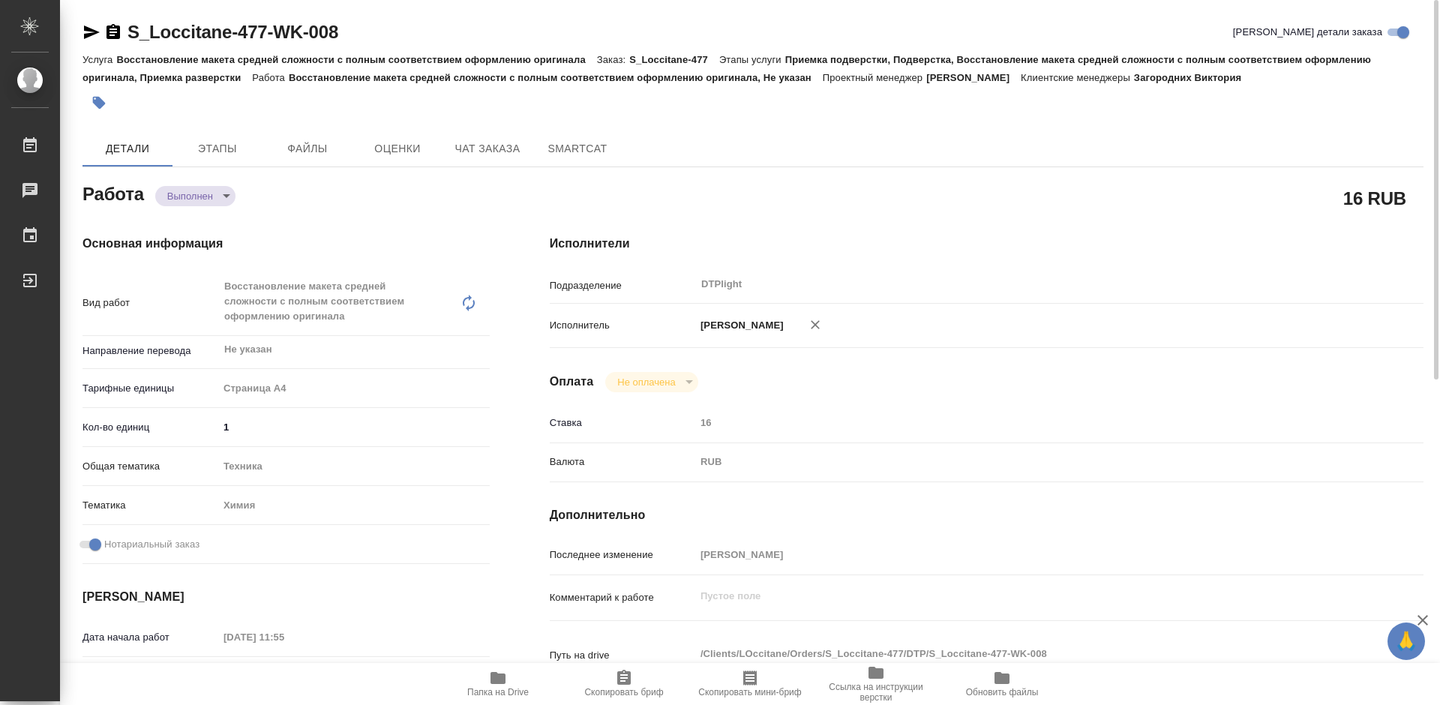
type textarea "x"
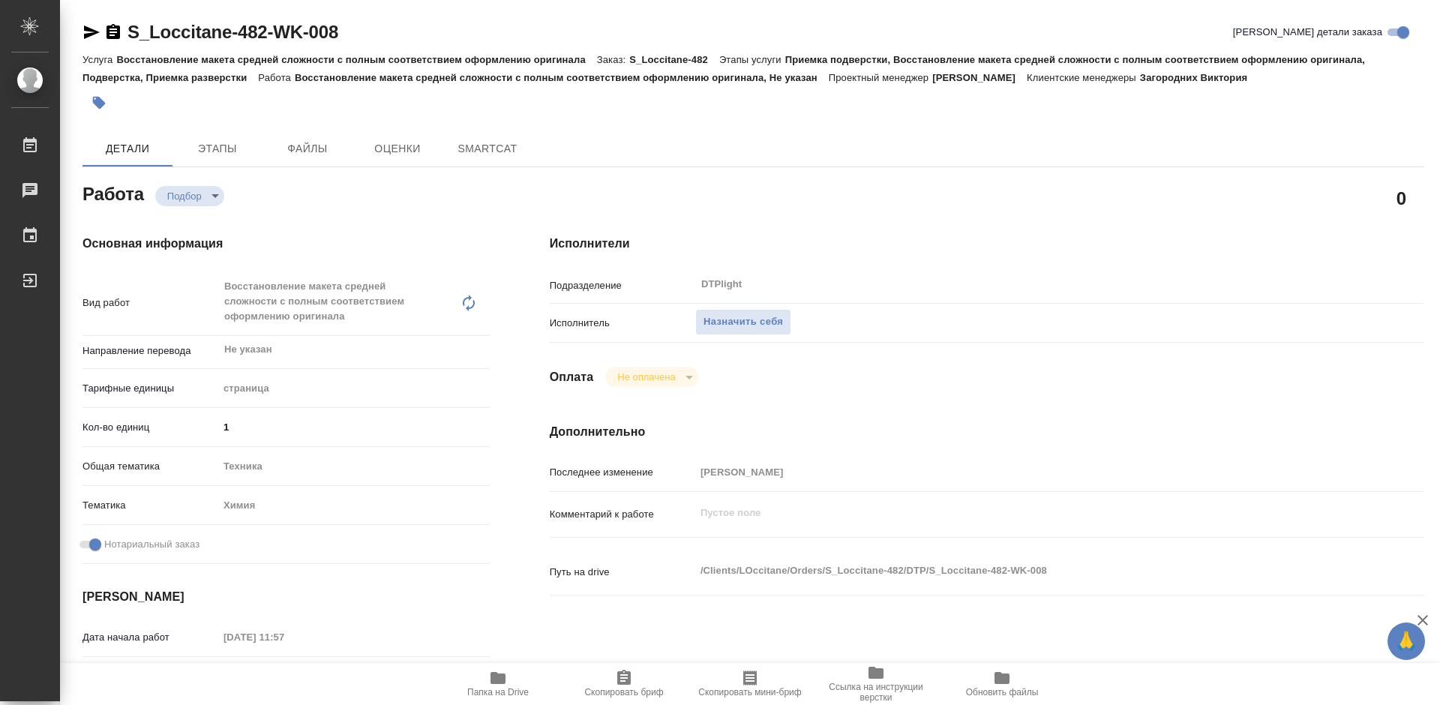
type textarea "x"
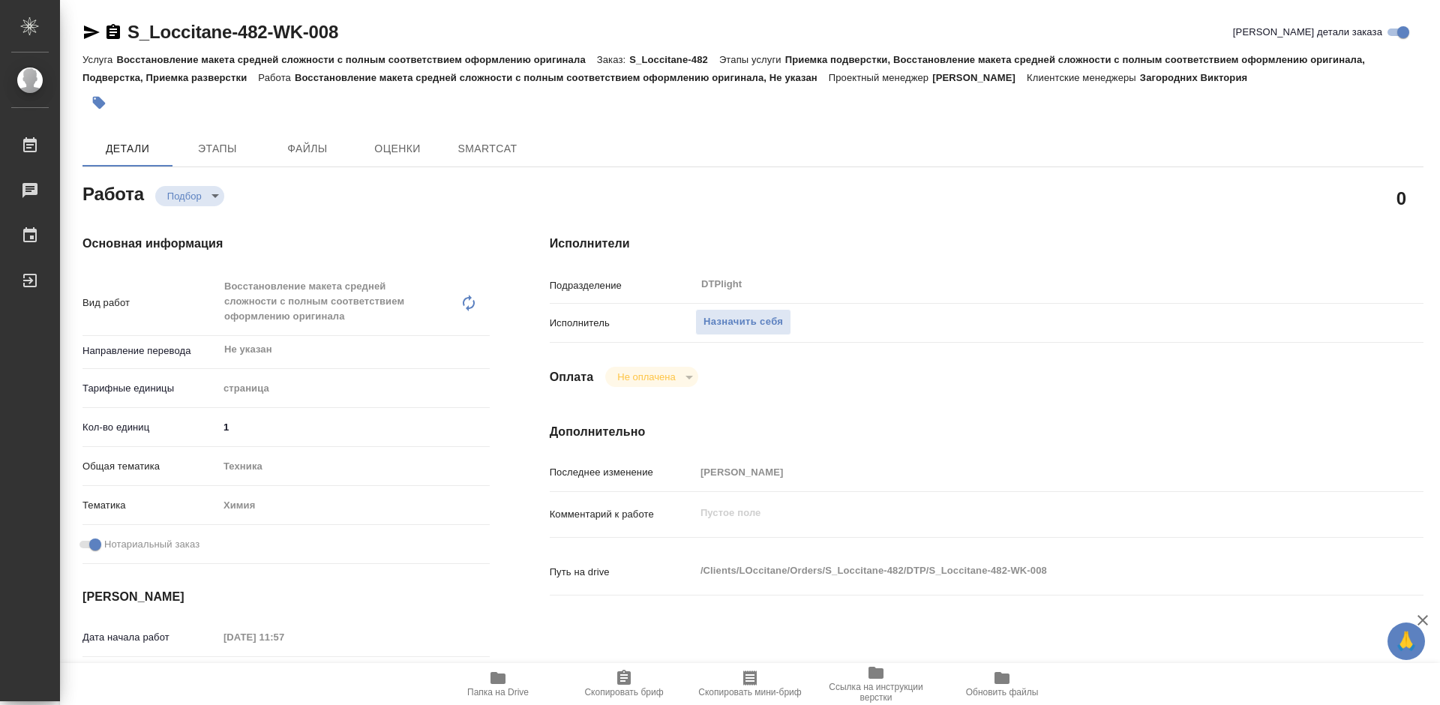
type textarea "x"
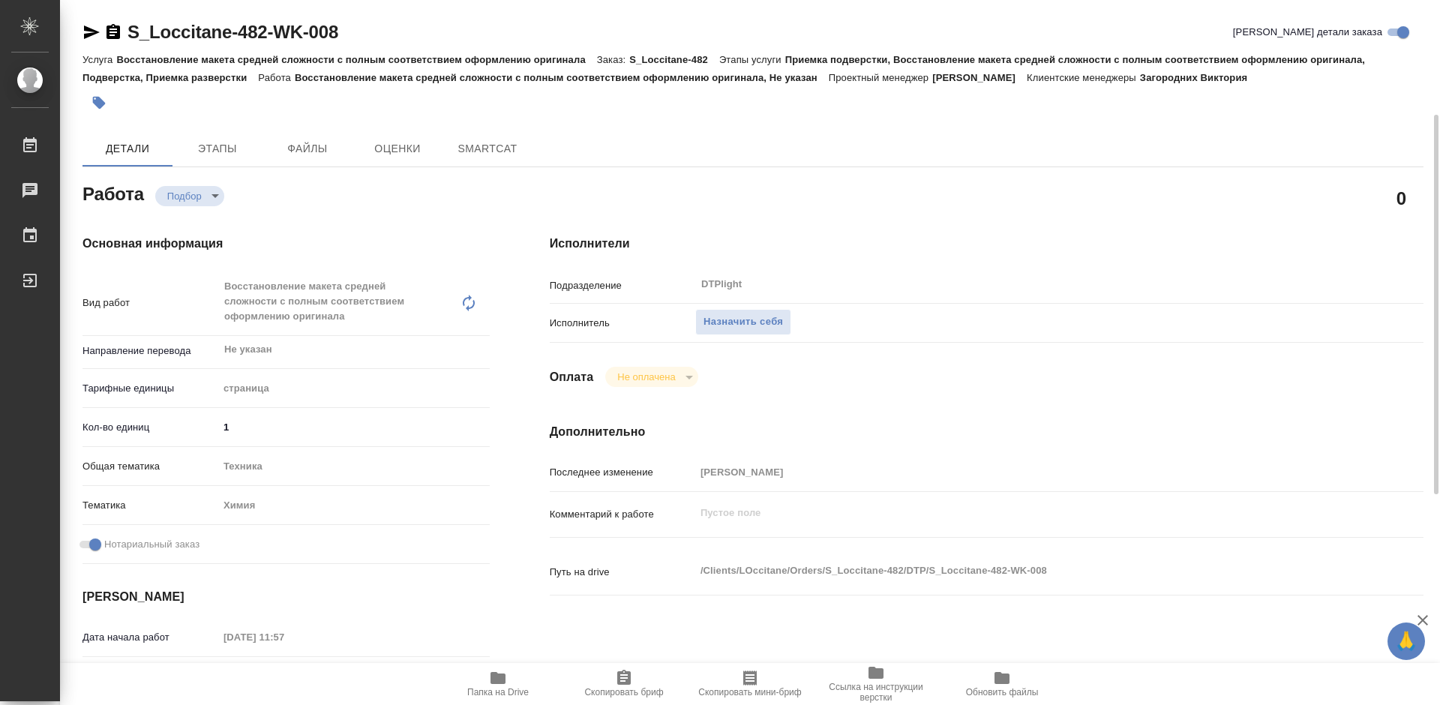
scroll to position [75, 0]
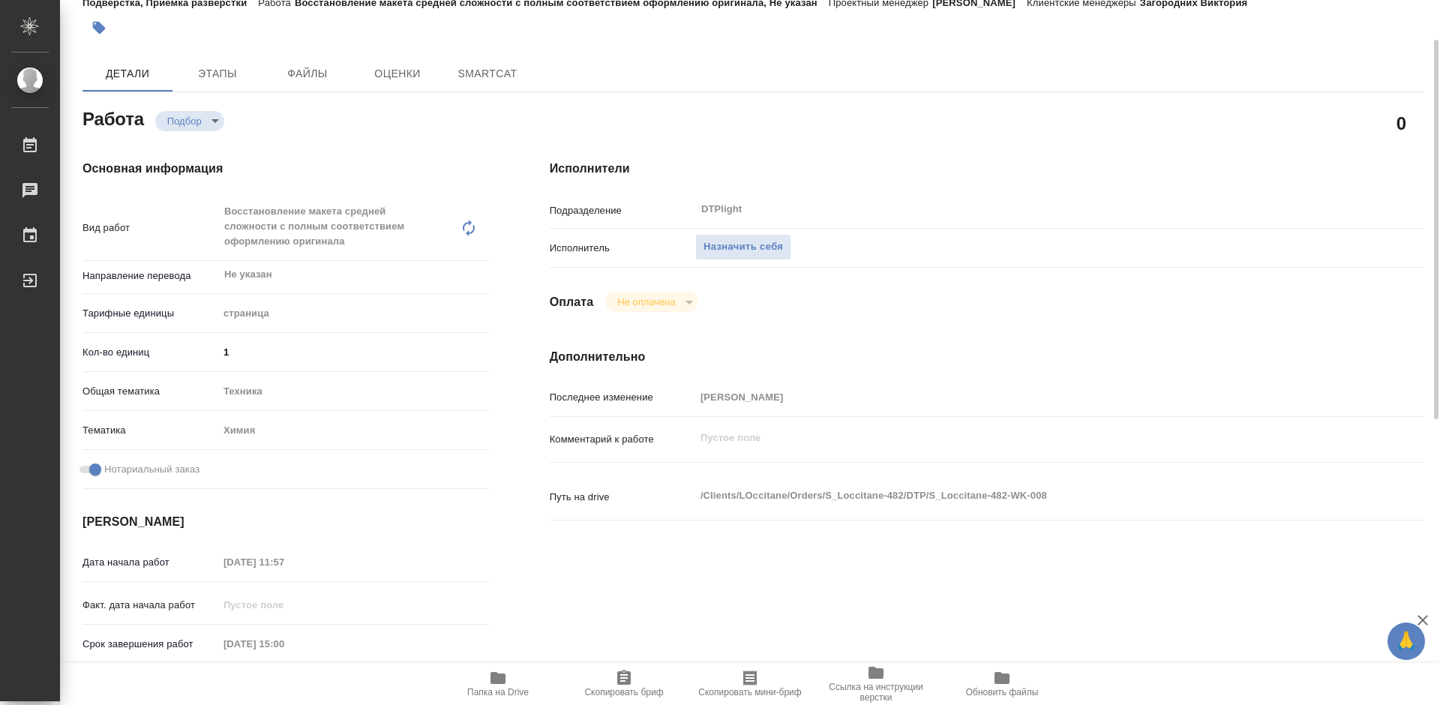
type textarea "x"
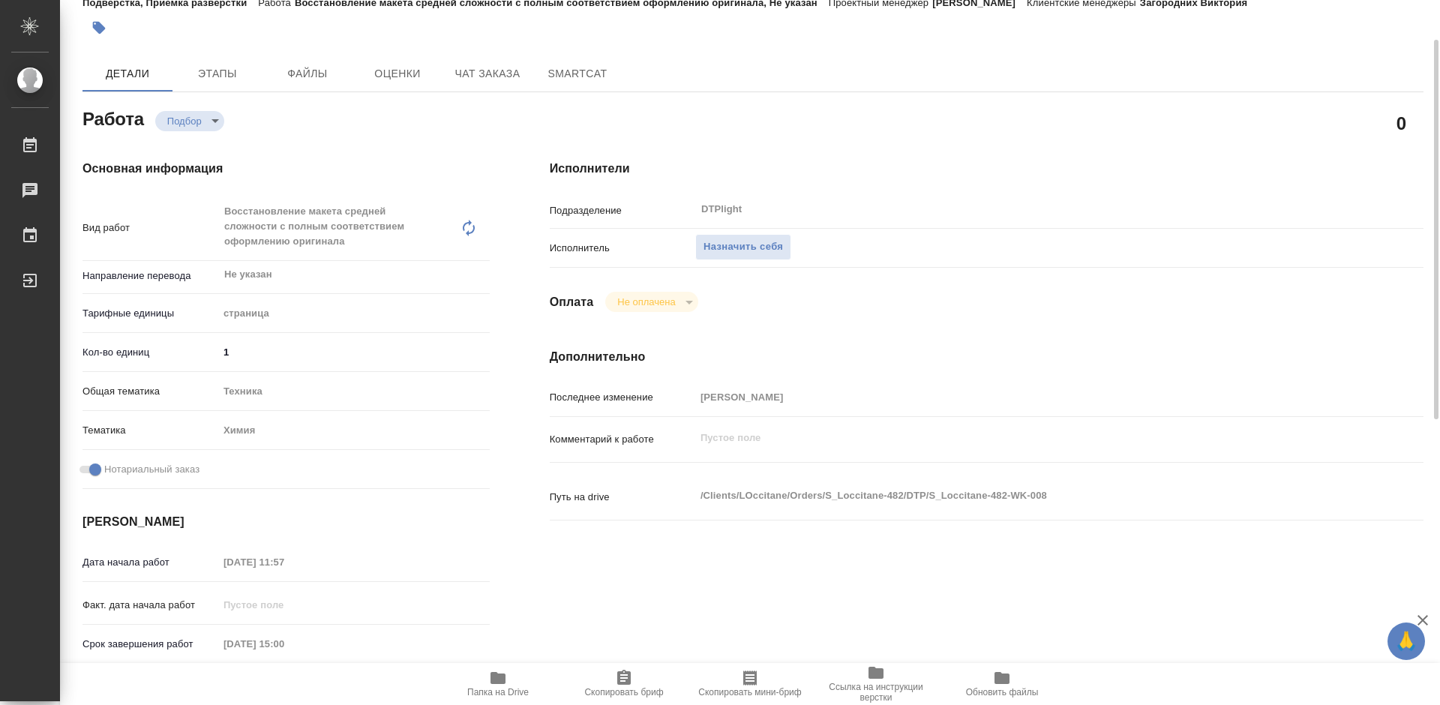
type textarea "x"
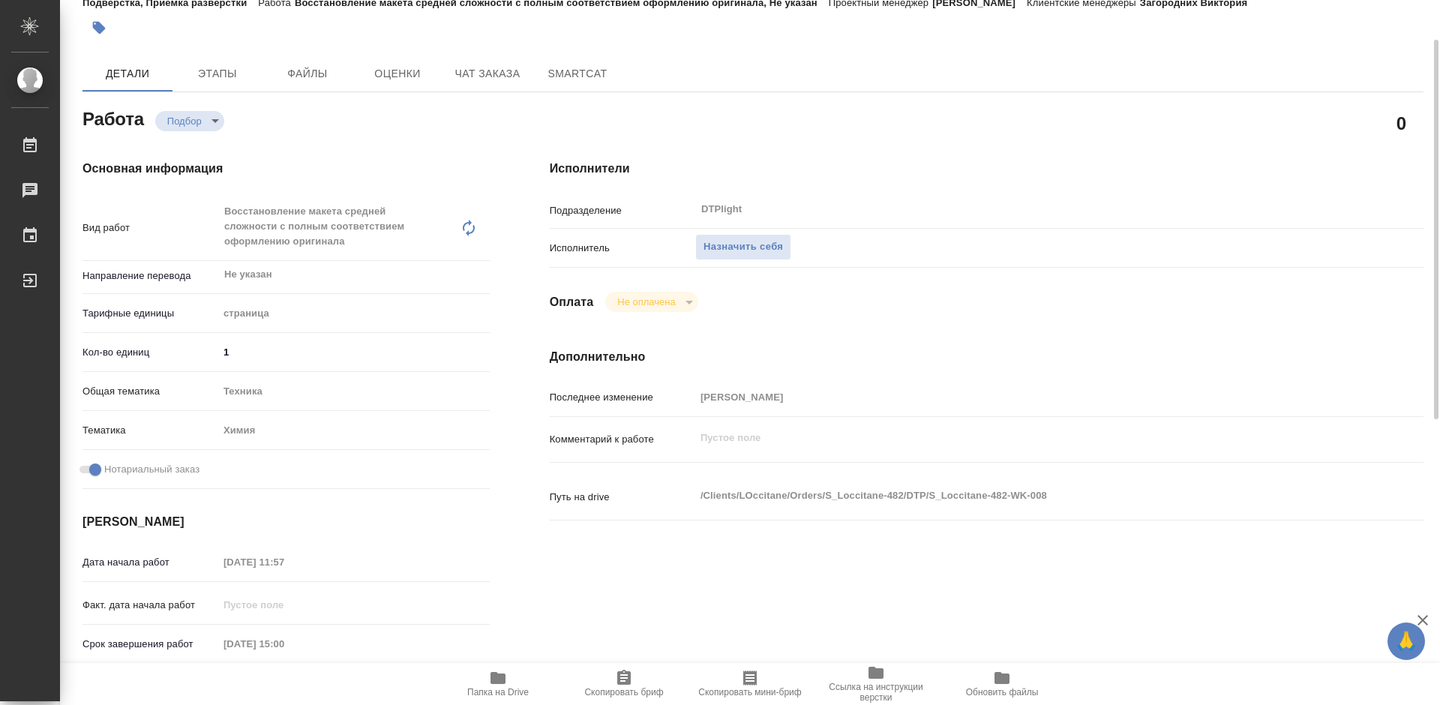
type textarea "x"
